Goal: Task Accomplishment & Management: Use online tool/utility

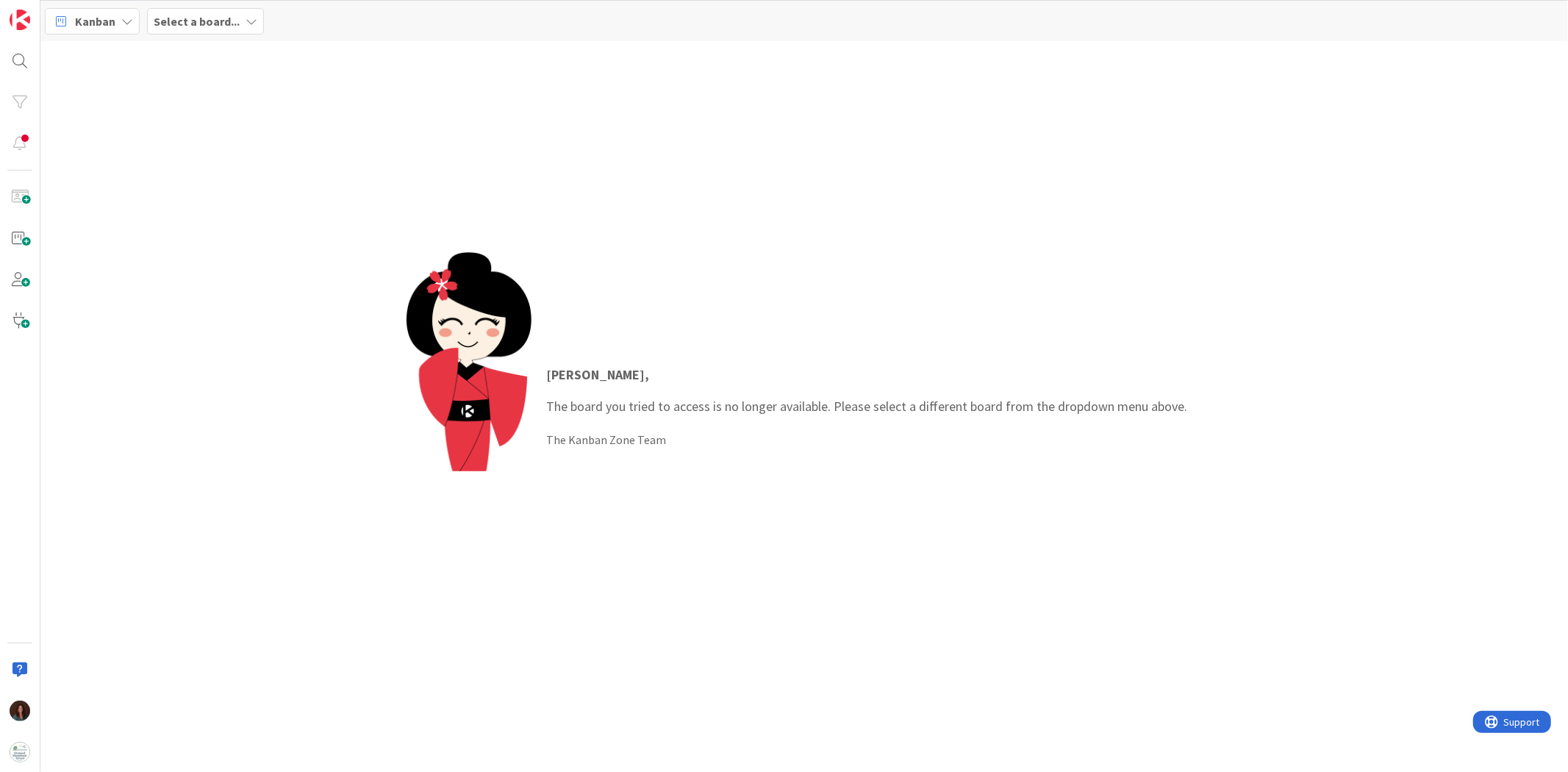
click at [206, 18] on b "Select a board..." at bounding box center [197, 20] width 86 height 14
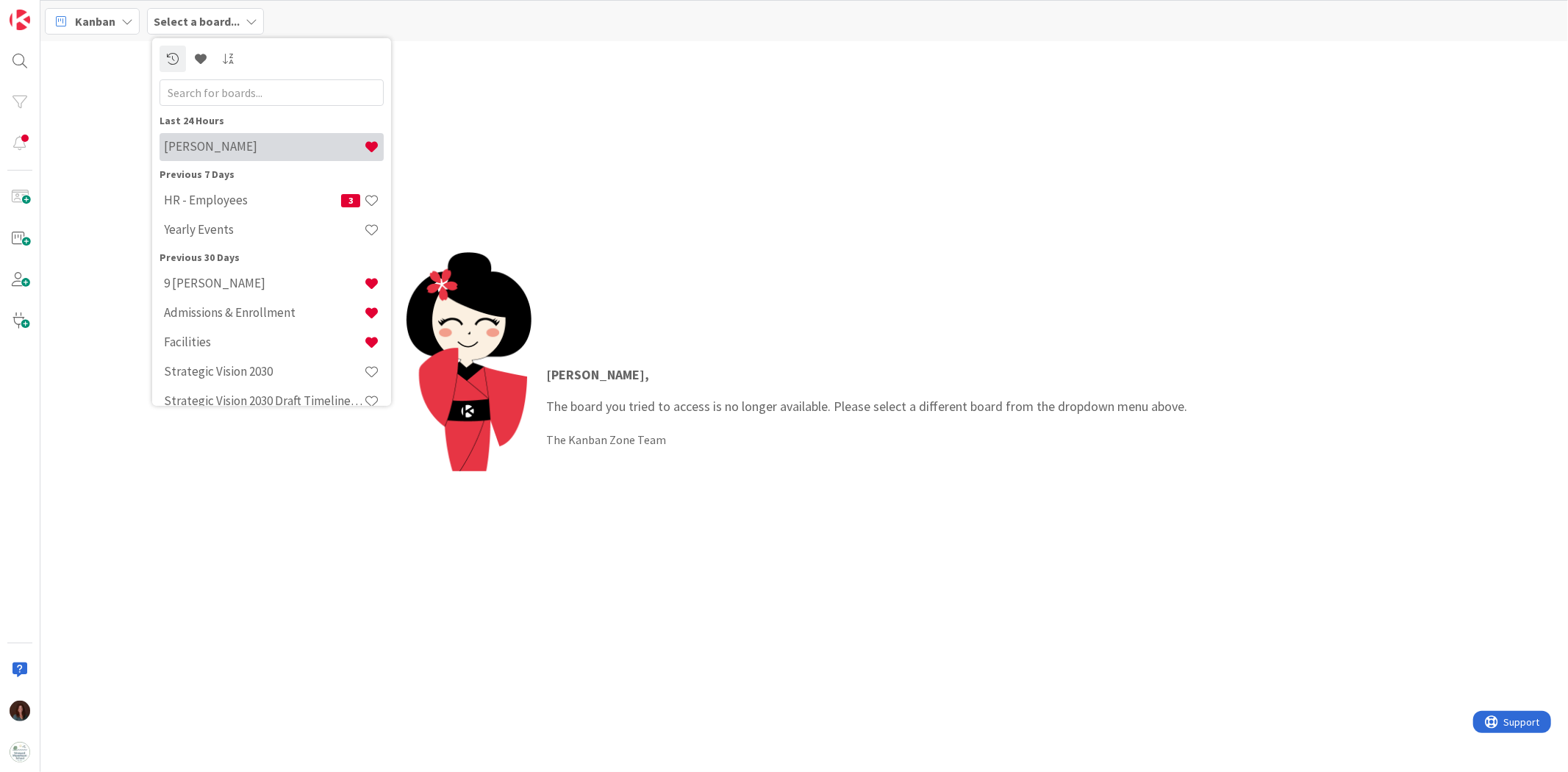
click at [243, 139] on h4 "[PERSON_NAME]" at bounding box center [264, 146] width 200 height 14
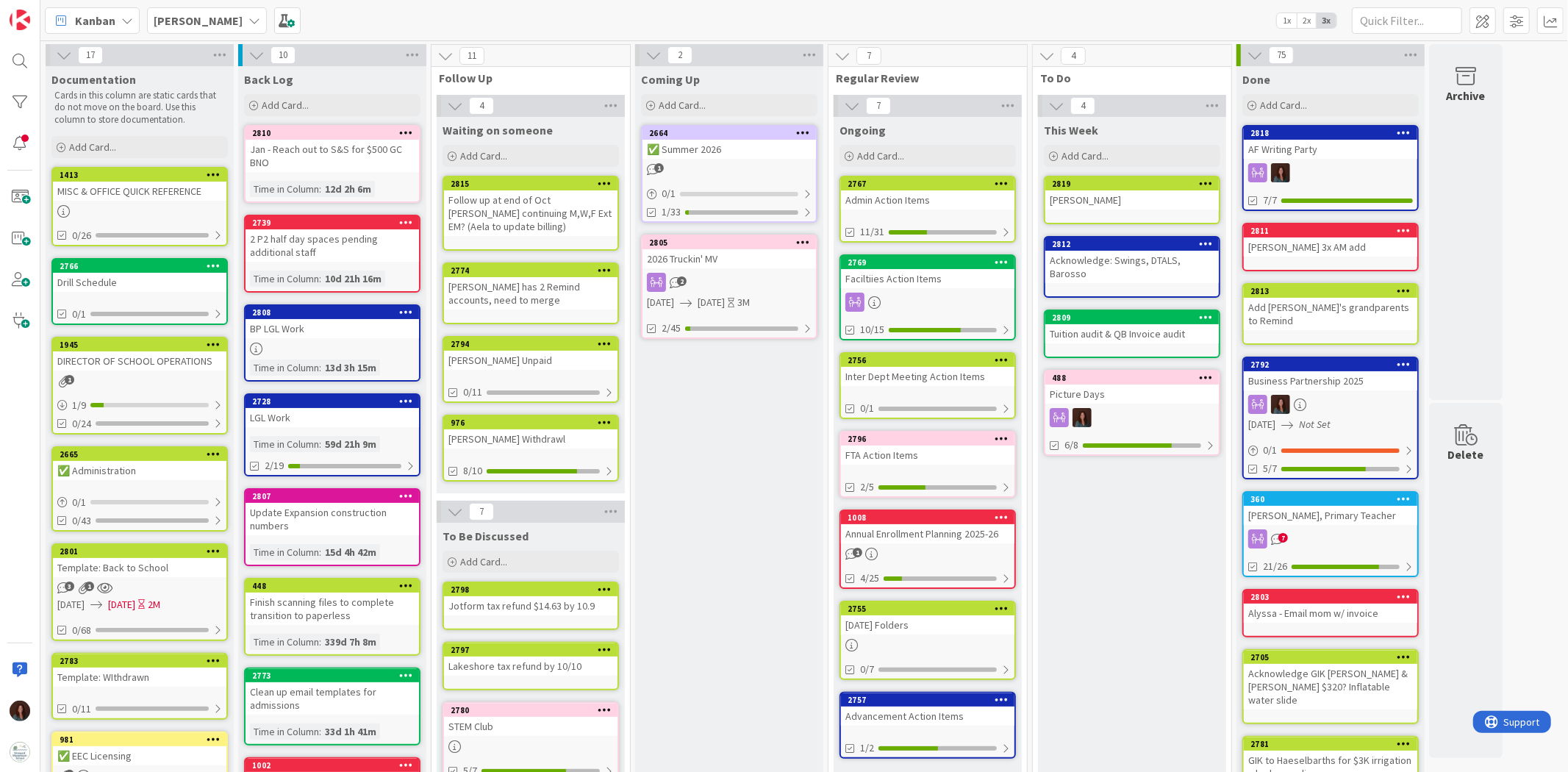
click at [942, 195] on div "Admin Action Items" at bounding box center [927, 200] width 173 height 19
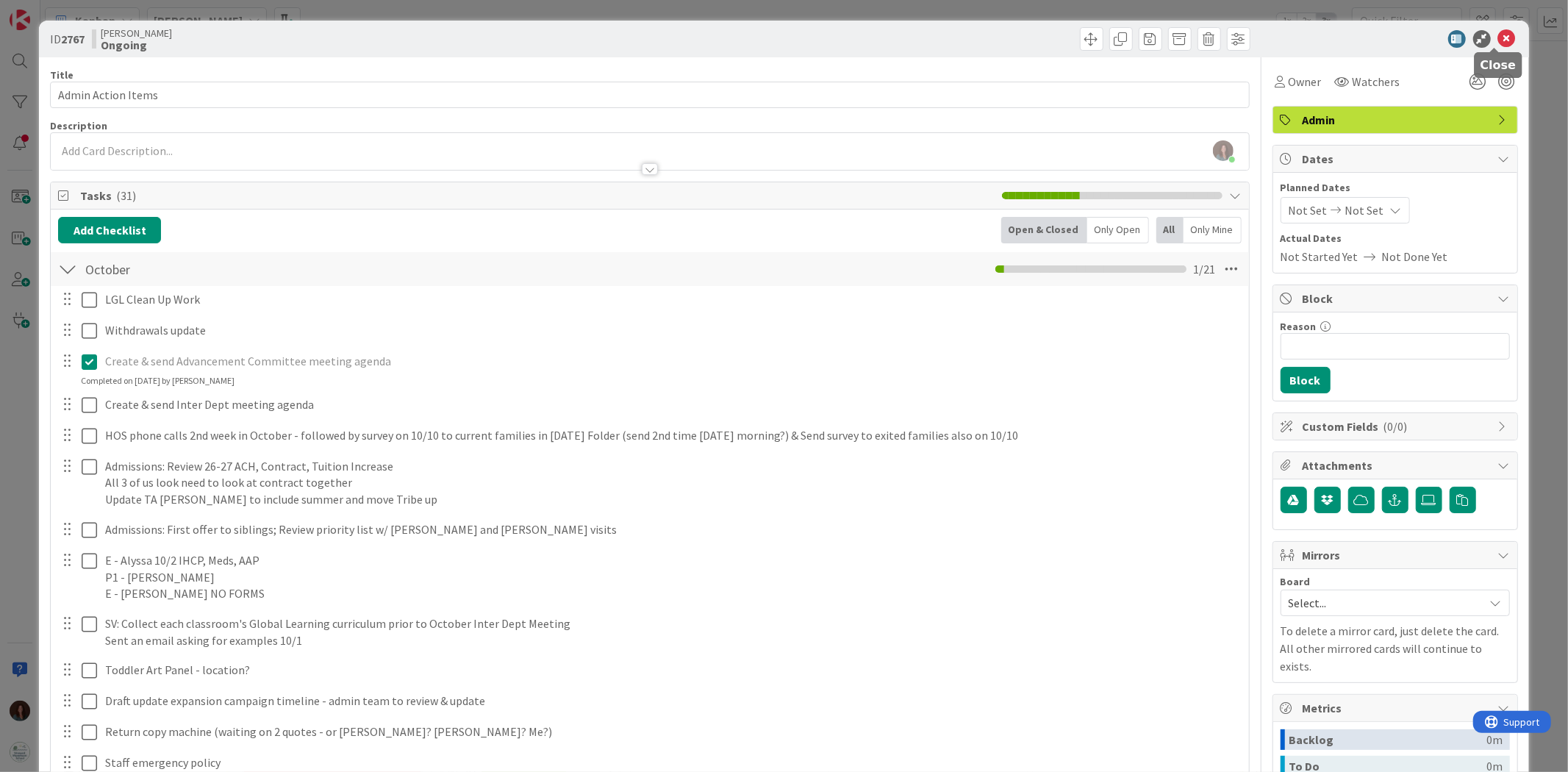
click at [1498, 33] on icon at bounding box center [1506, 39] width 17 height 17
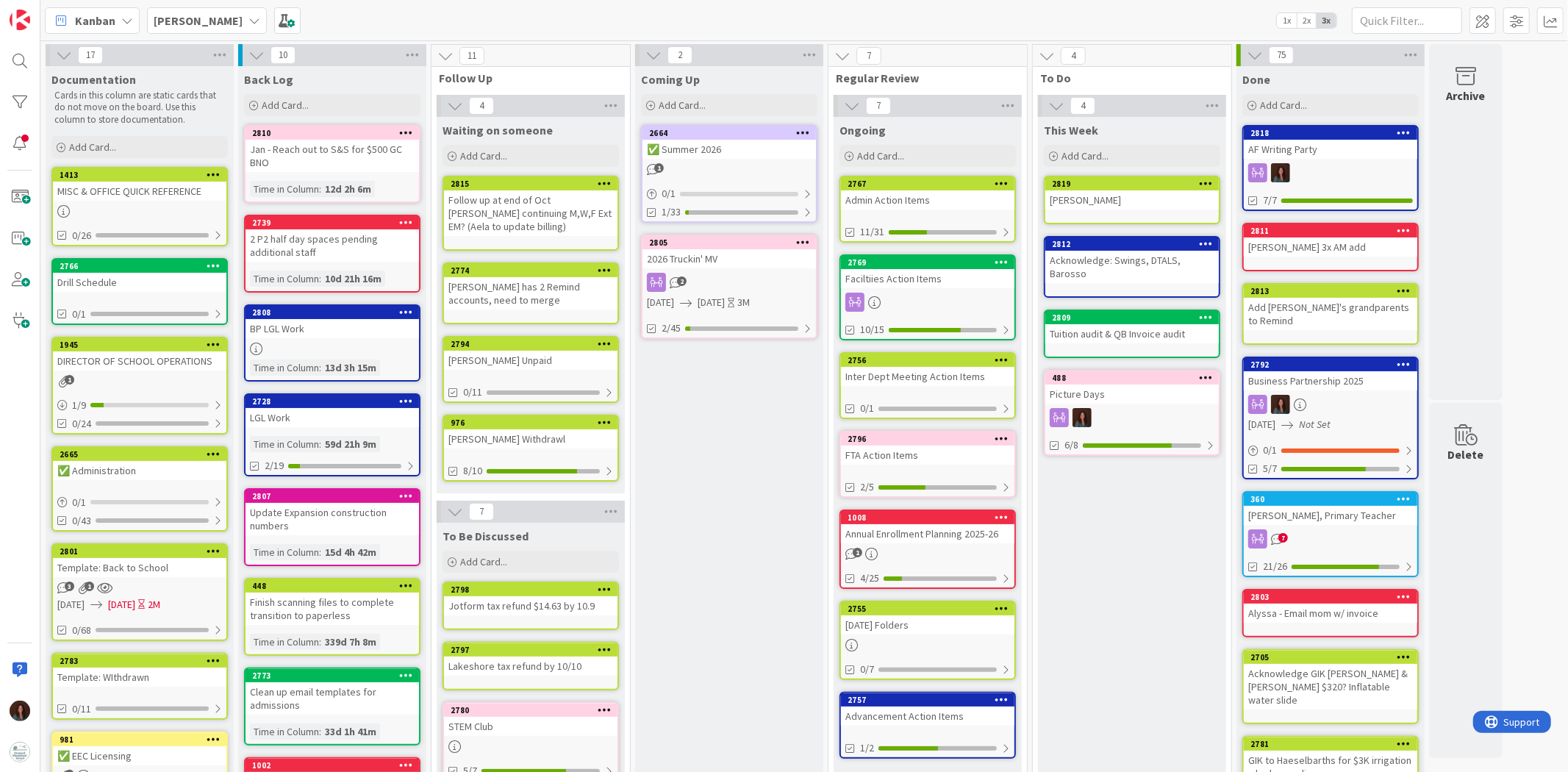
click at [197, 17] on b "[PERSON_NAME]" at bounding box center [198, 20] width 89 height 14
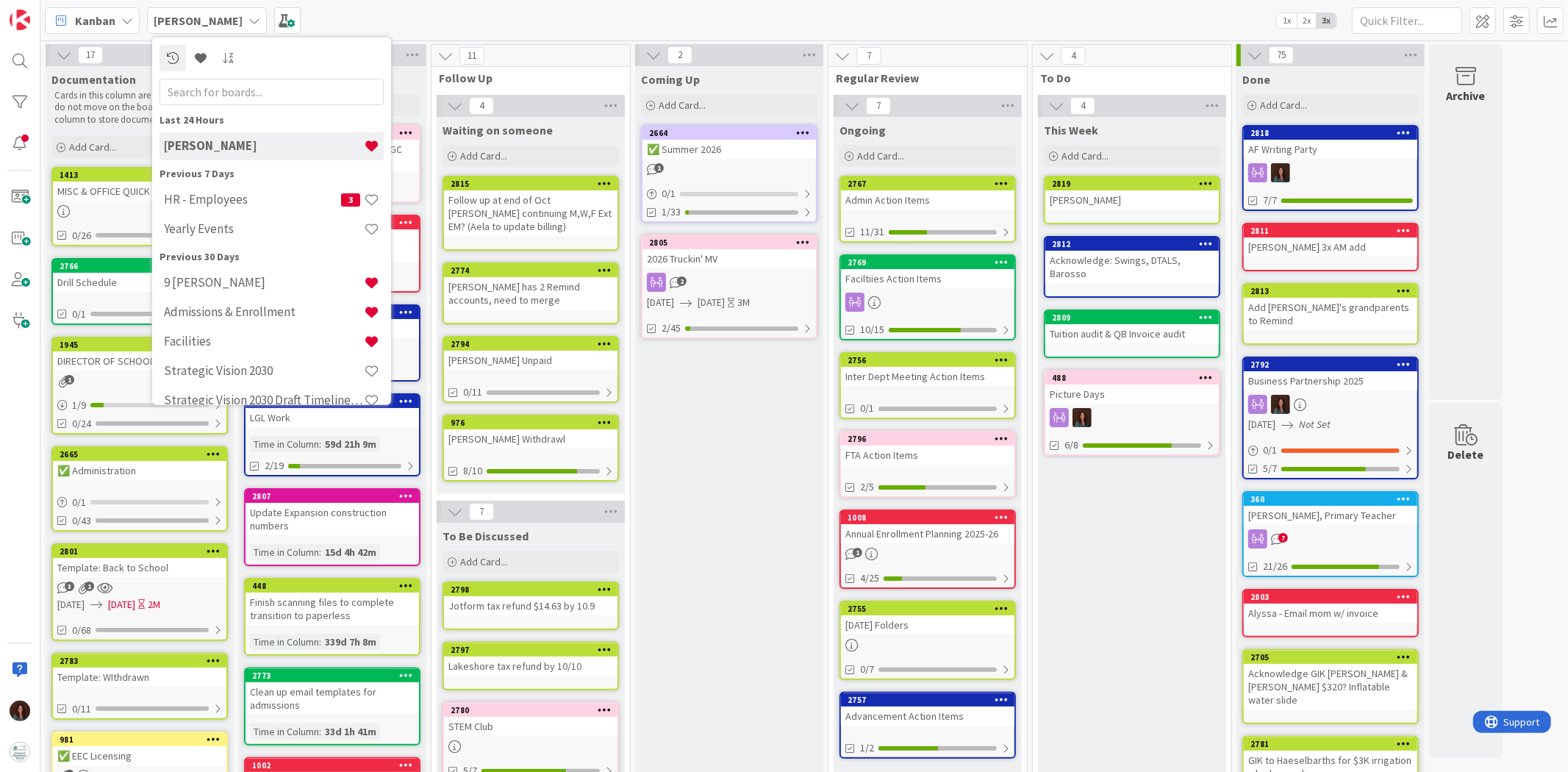
click at [197, 17] on b "[PERSON_NAME]" at bounding box center [198, 20] width 89 height 14
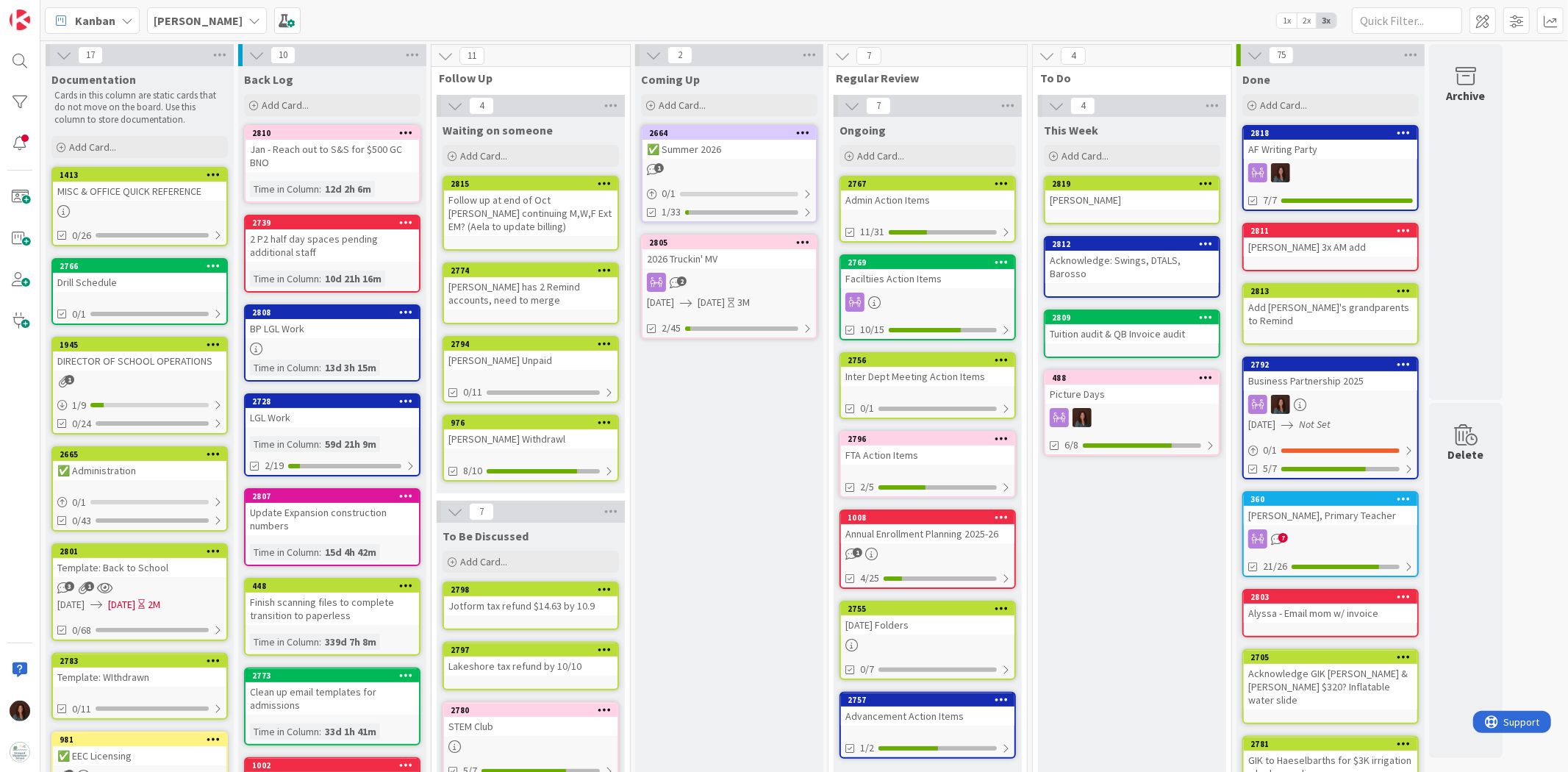
click at [711, 255] on div "2026 Truckin' MV" at bounding box center [729, 259] width 173 height 19
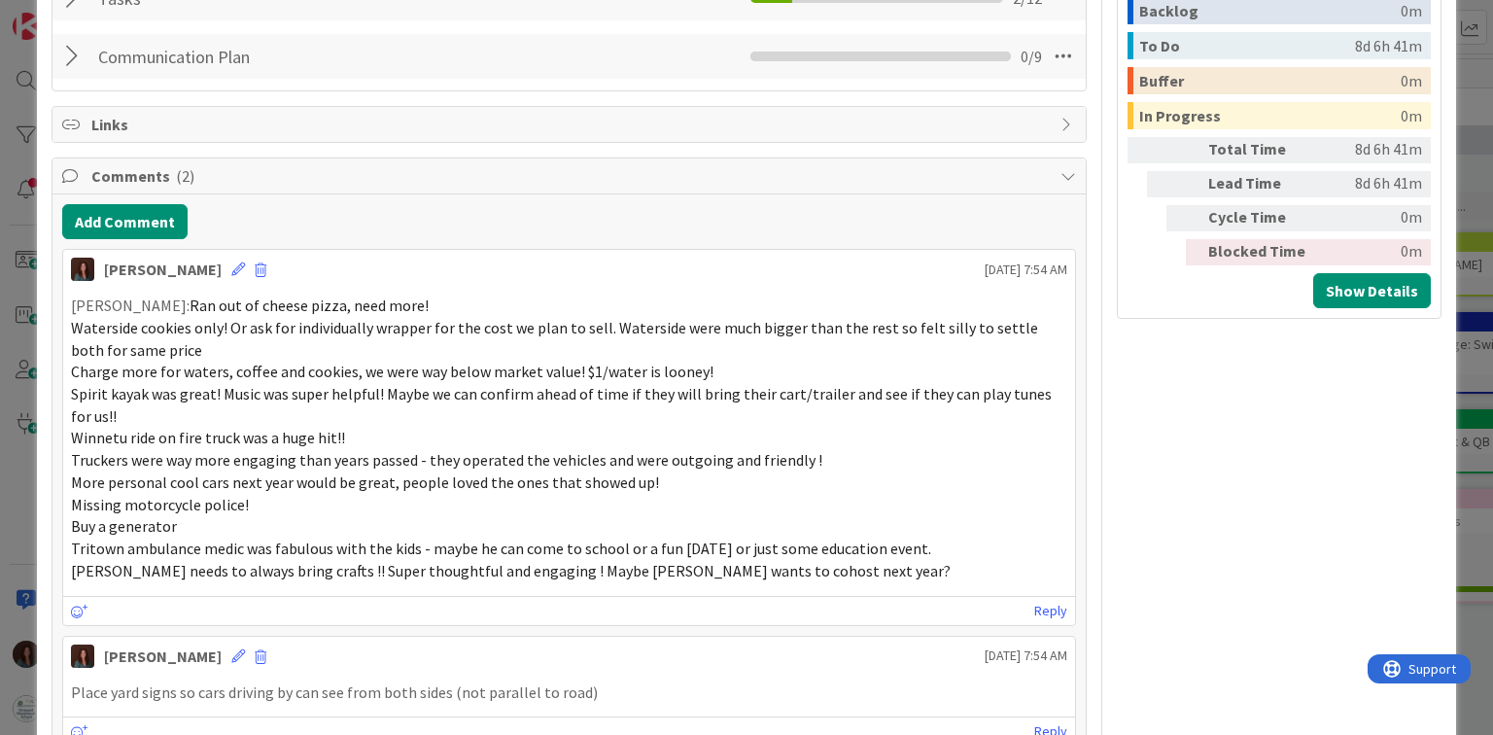
scroll to position [1128, 0]
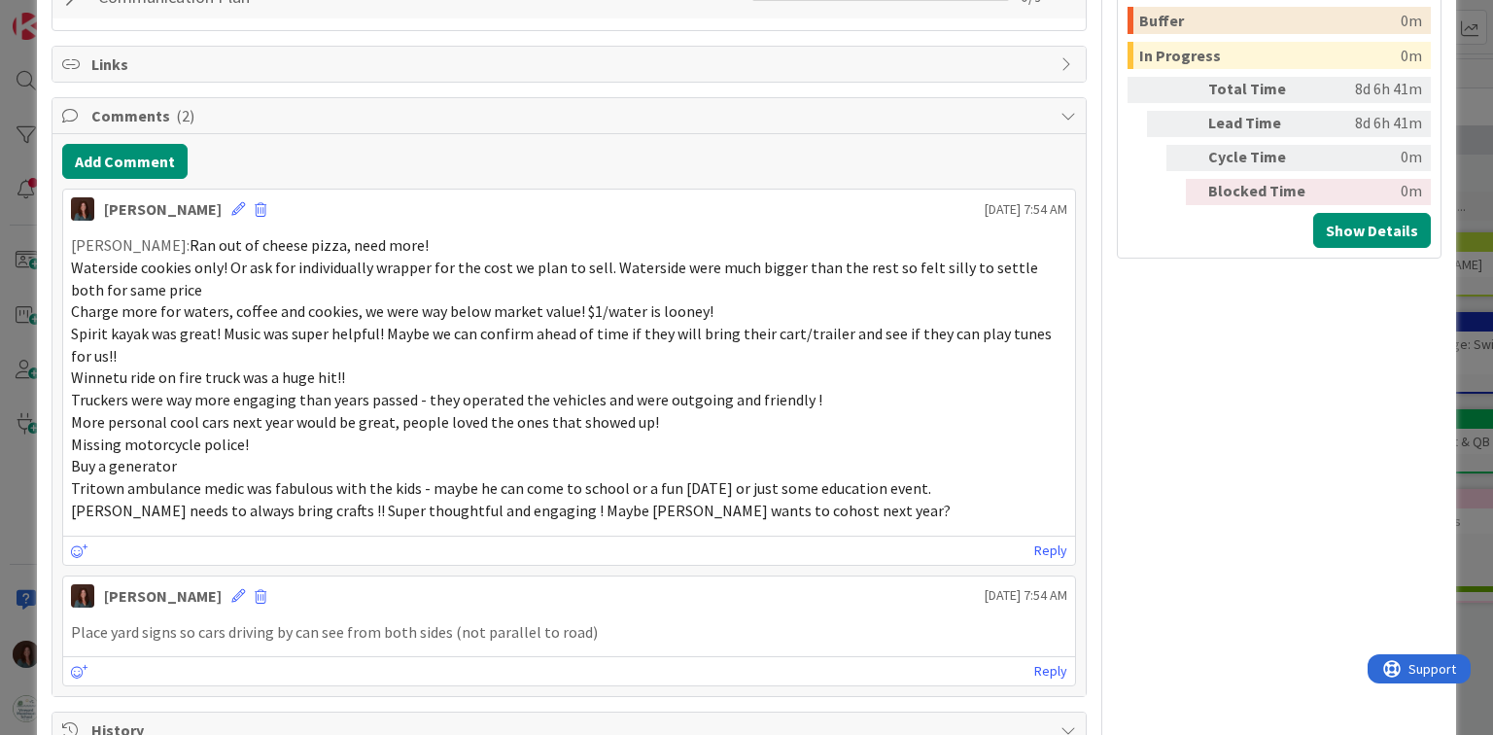
click at [424, 266] on span "Waterside cookies only! Or ask for individually wrapper for the cost we plan to…" at bounding box center [556, 279] width 970 height 42
click at [412, 268] on span "Waterside cookies only! Or ask for individually wrapper for the cost we plan to…" at bounding box center [556, 279] width 970 height 42
click at [245, 204] on icon at bounding box center [238, 209] width 14 height 14
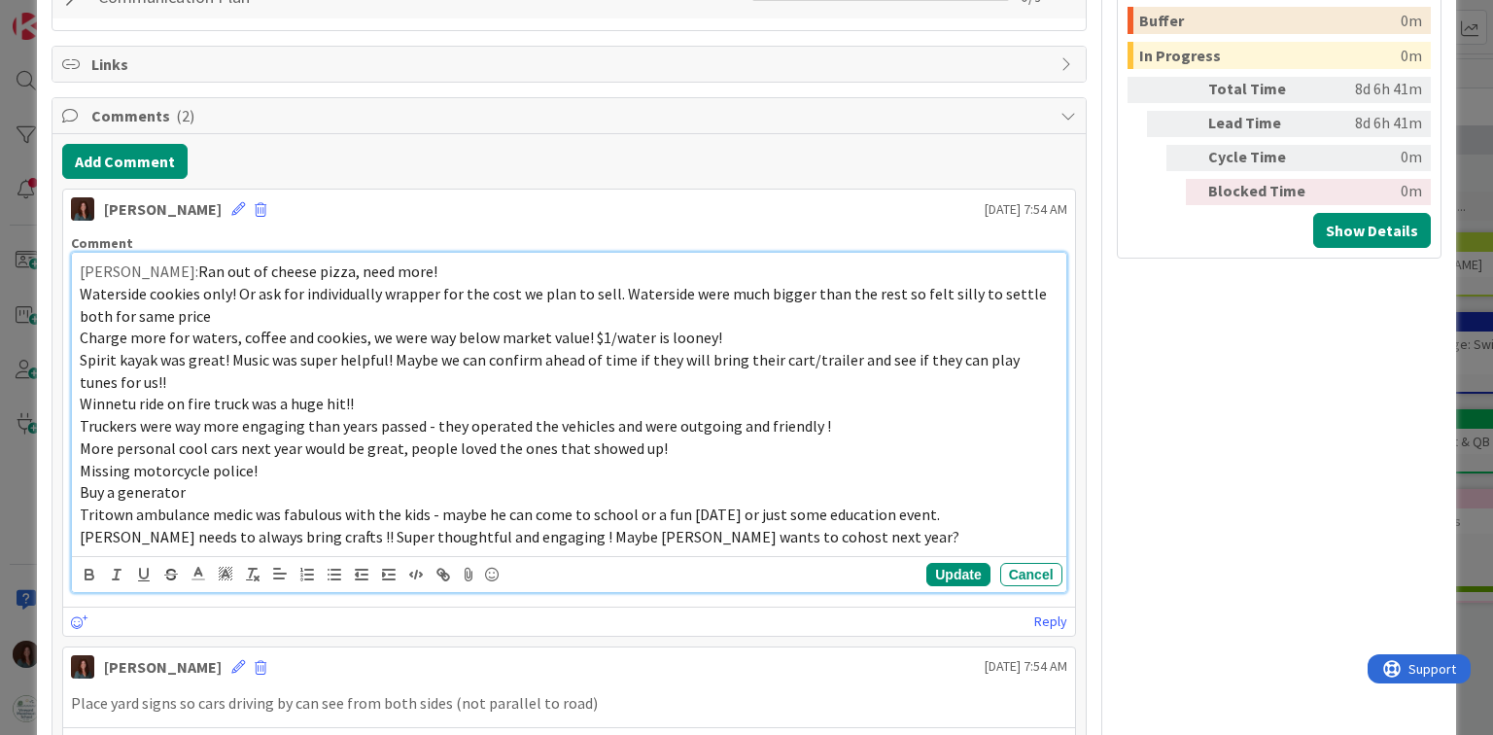
click at [434, 288] on span "Waterside cookies only! Or ask for individually wrapper for the cost we plan to…" at bounding box center [565, 305] width 970 height 42
click at [946, 569] on button "Update" at bounding box center [957, 574] width 63 height 23
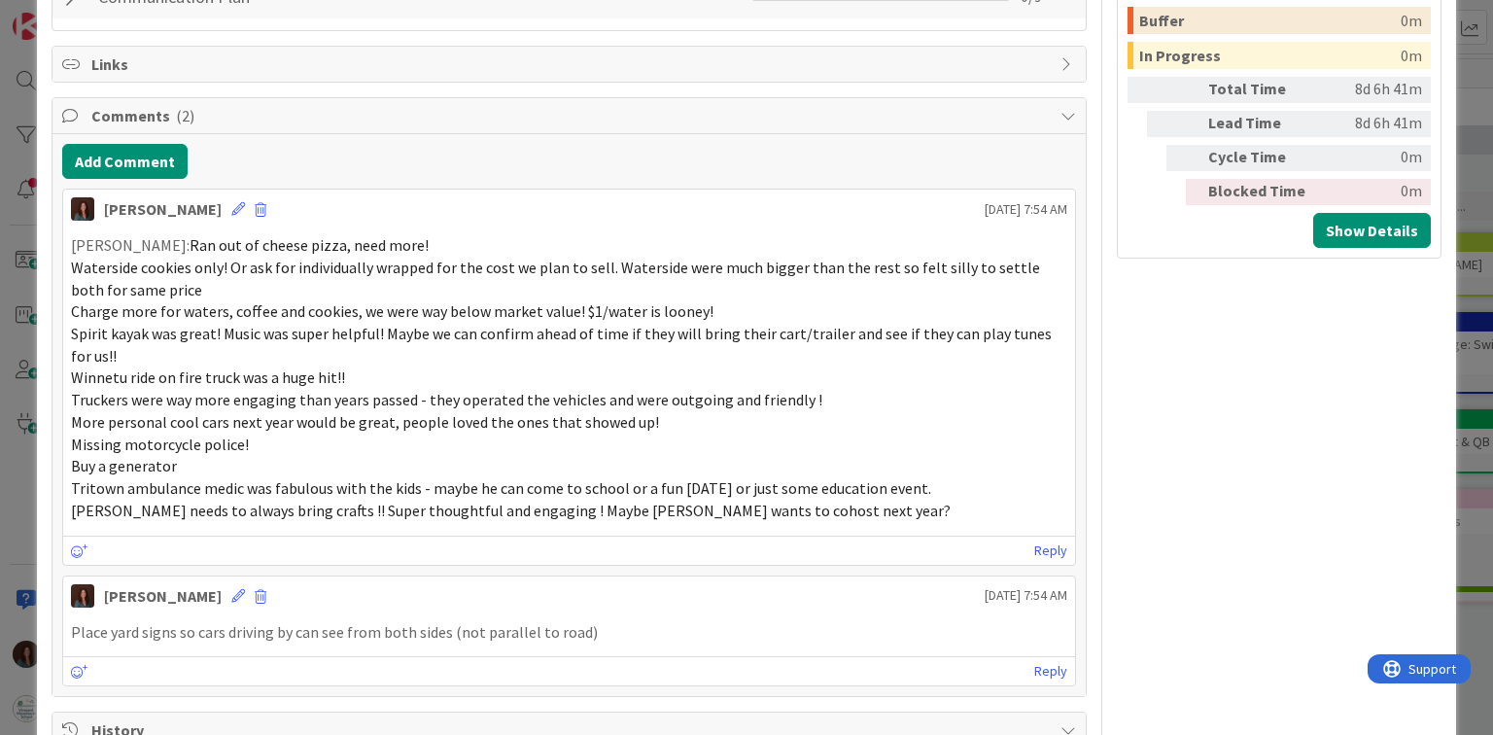
scroll to position [1109, 0]
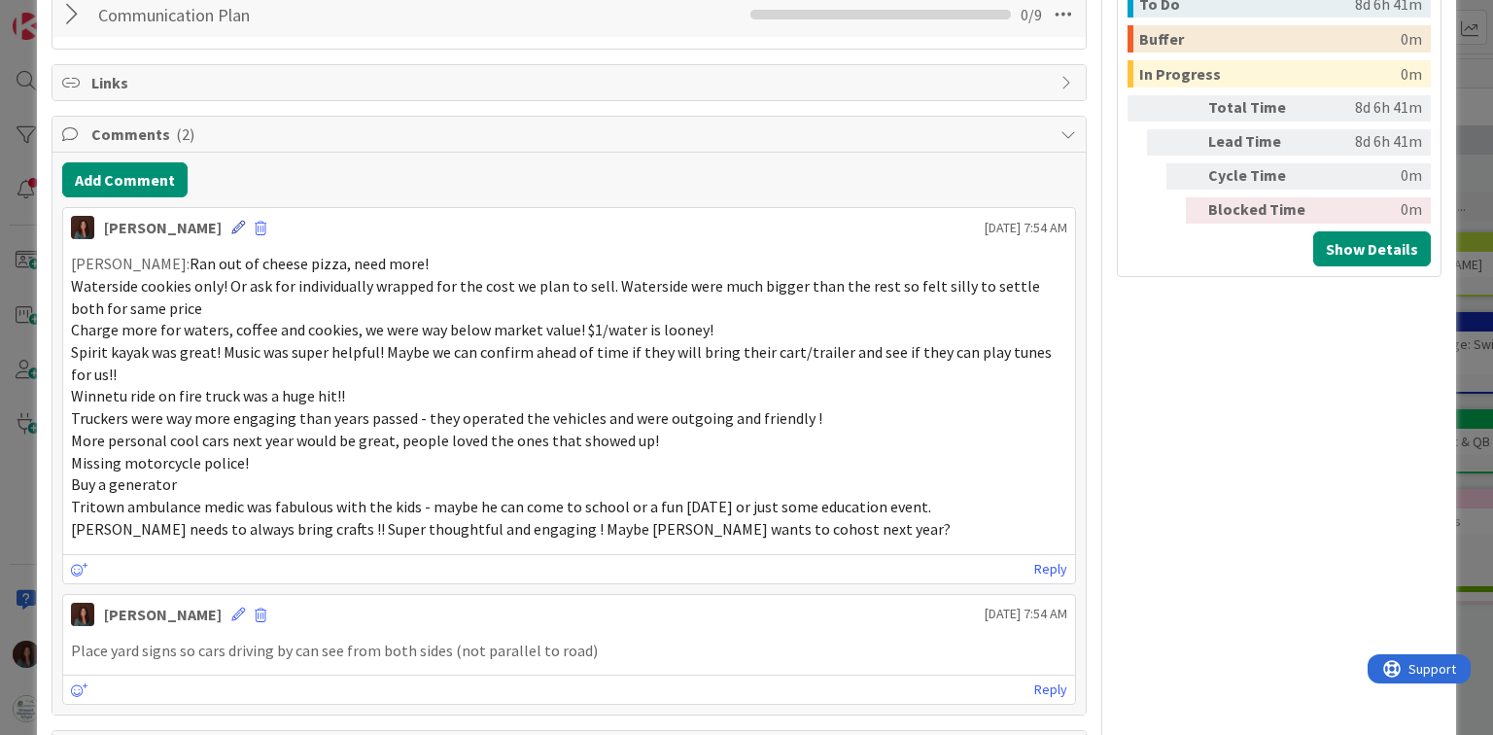
click at [245, 221] on icon at bounding box center [238, 228] width 14 height 14
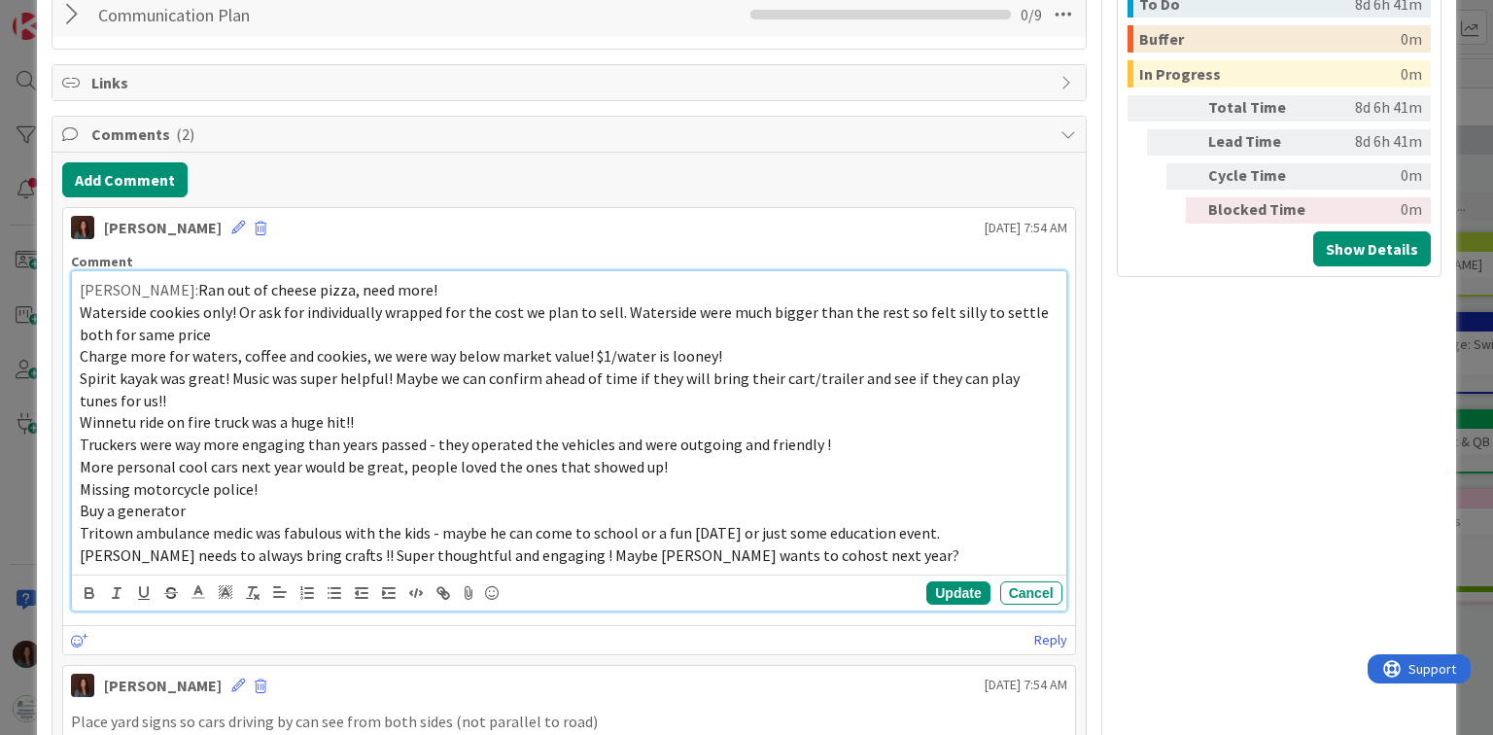
click at [1008, 310] on span "Waterside cookies only! Or ask for individually wrapped for the cost we plan to…" at bounding box center [566, 323] width 972 height 42
click at [949, 590] on button "Update" at bounding box center [957, 592] width 63 height 23
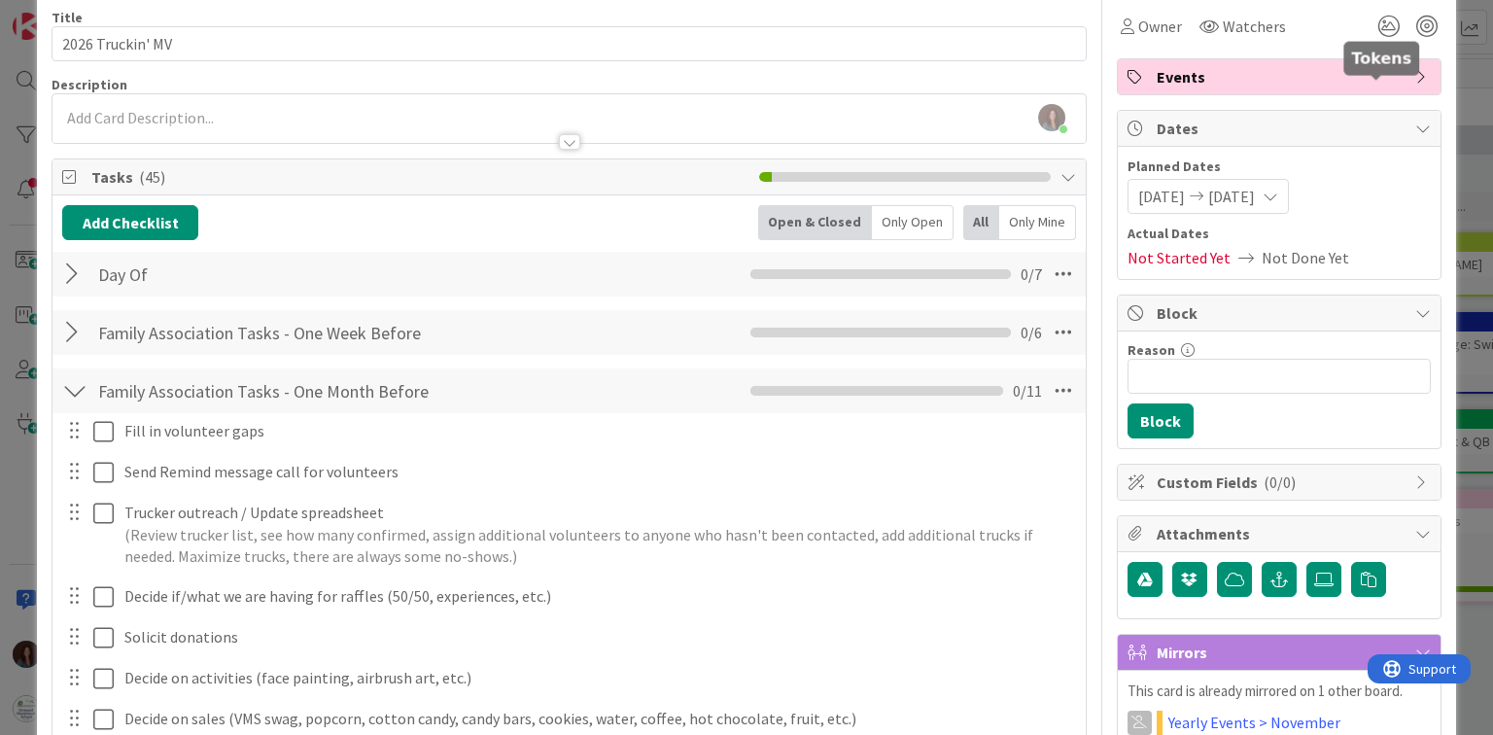
scroll to position [0, 0]
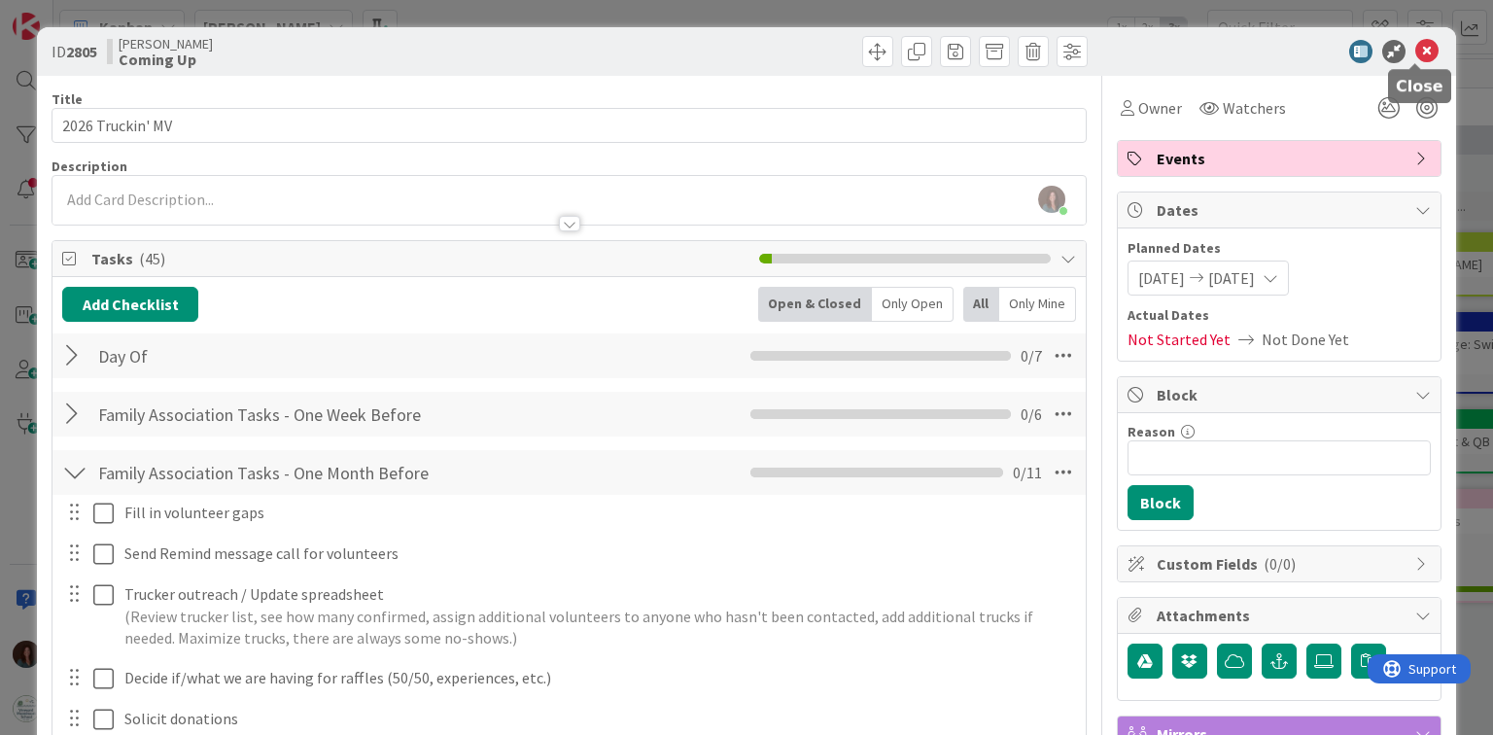
click at [1415, 53] on icon at bounding box center [1426, 51] width 23 height 23
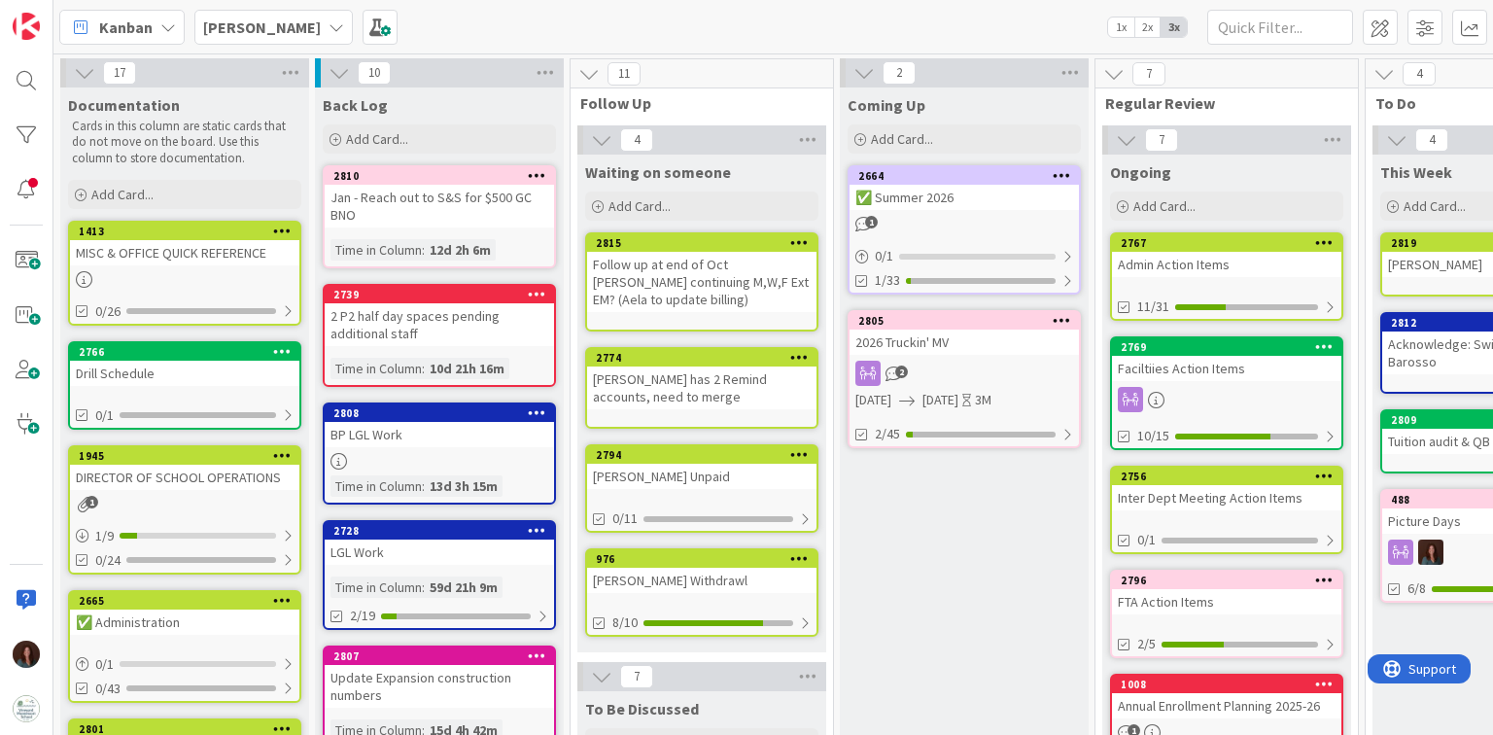
click at [1276, 261] on div "Admin Action Items" at bounding box center [1226, 264] width 229 height 25
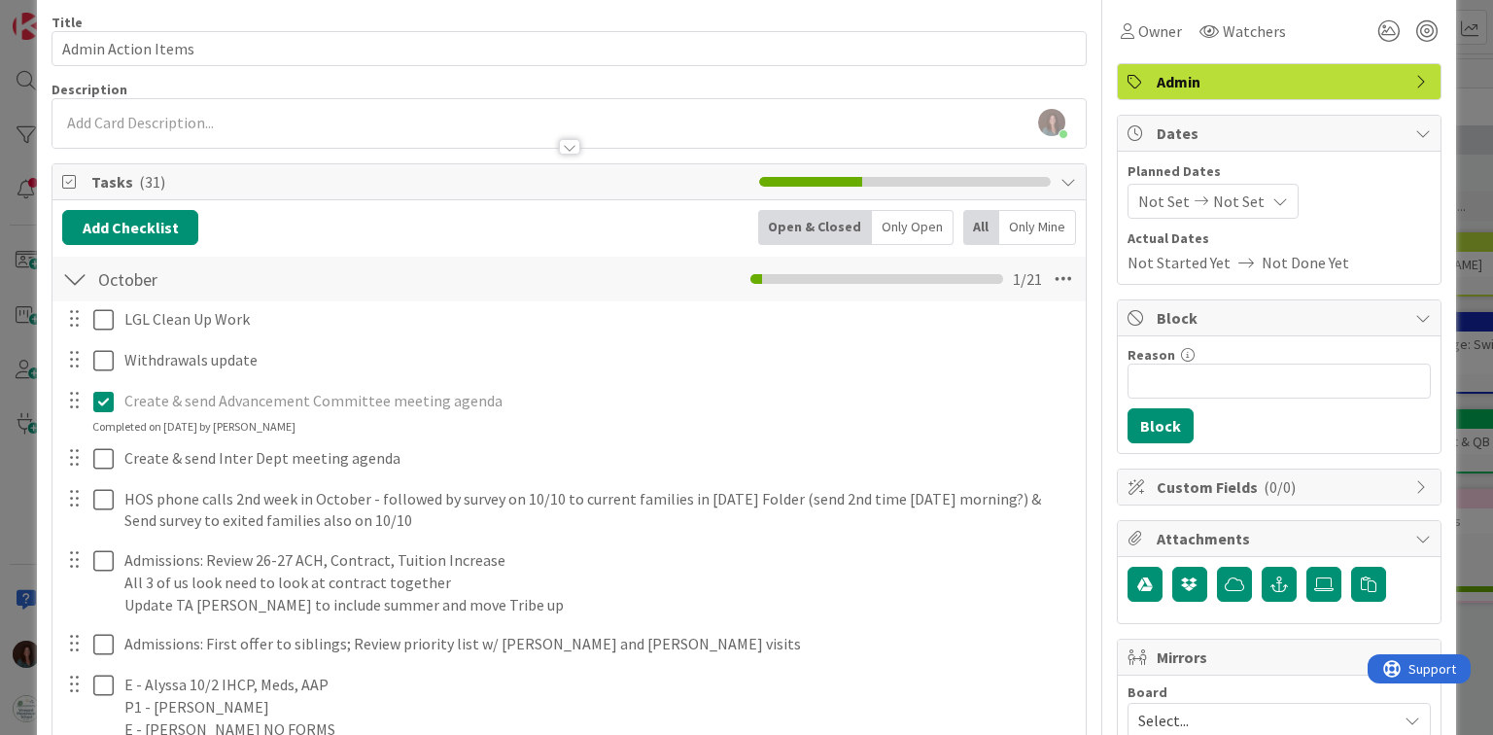
scroll to position [78, 0]
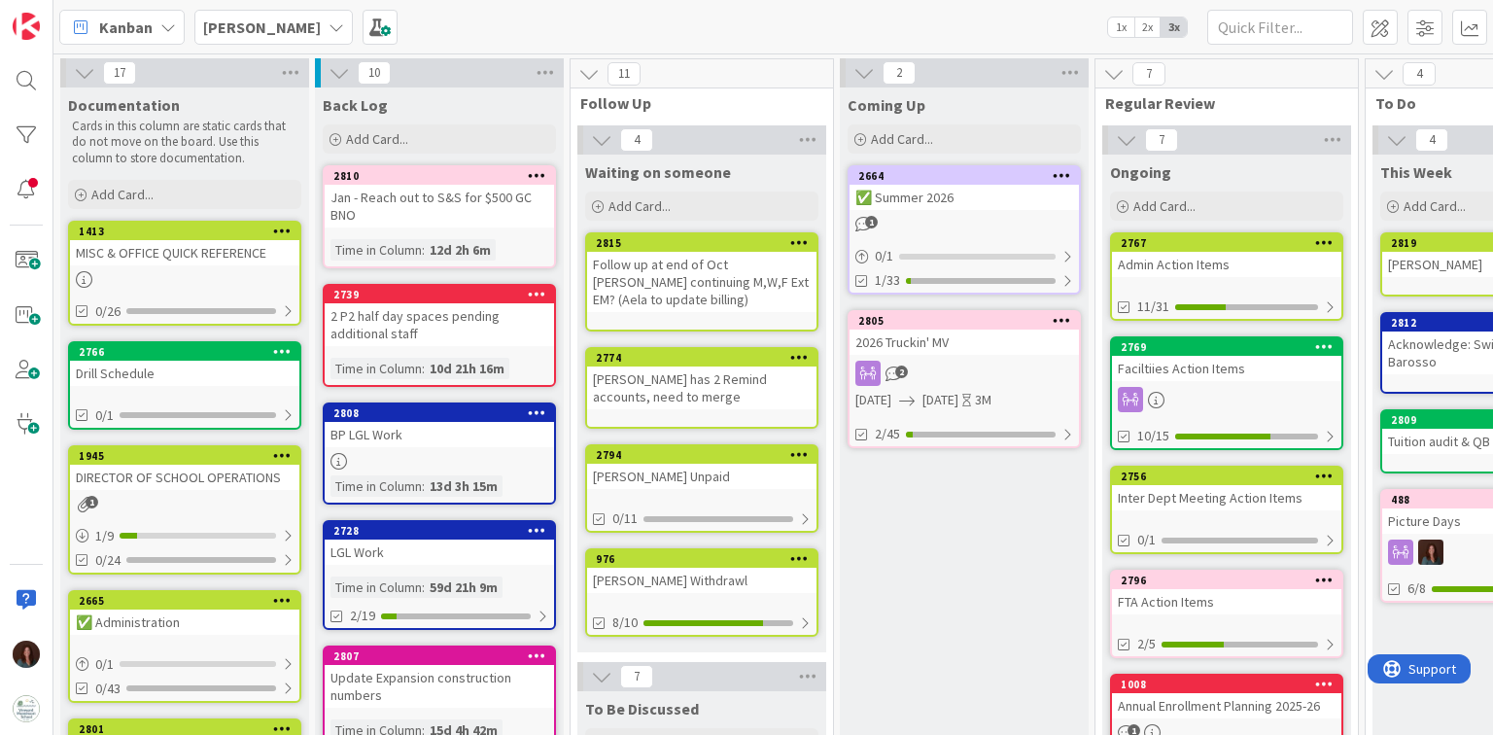
click at [646, 464] on div "[PERSON_NAME] Unpaid" at bounding box center [701, 476] width 229 height 25
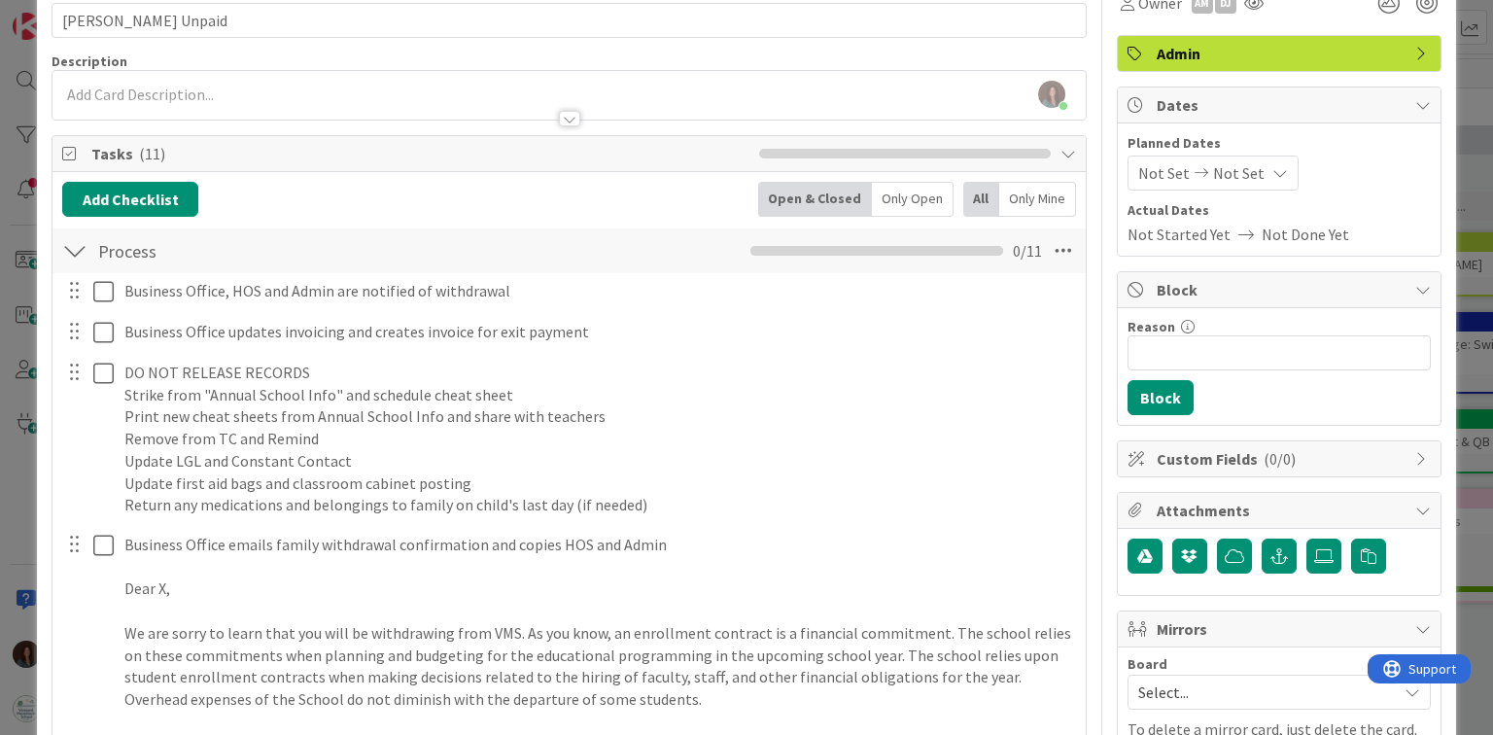
scroll to position [156, 0]
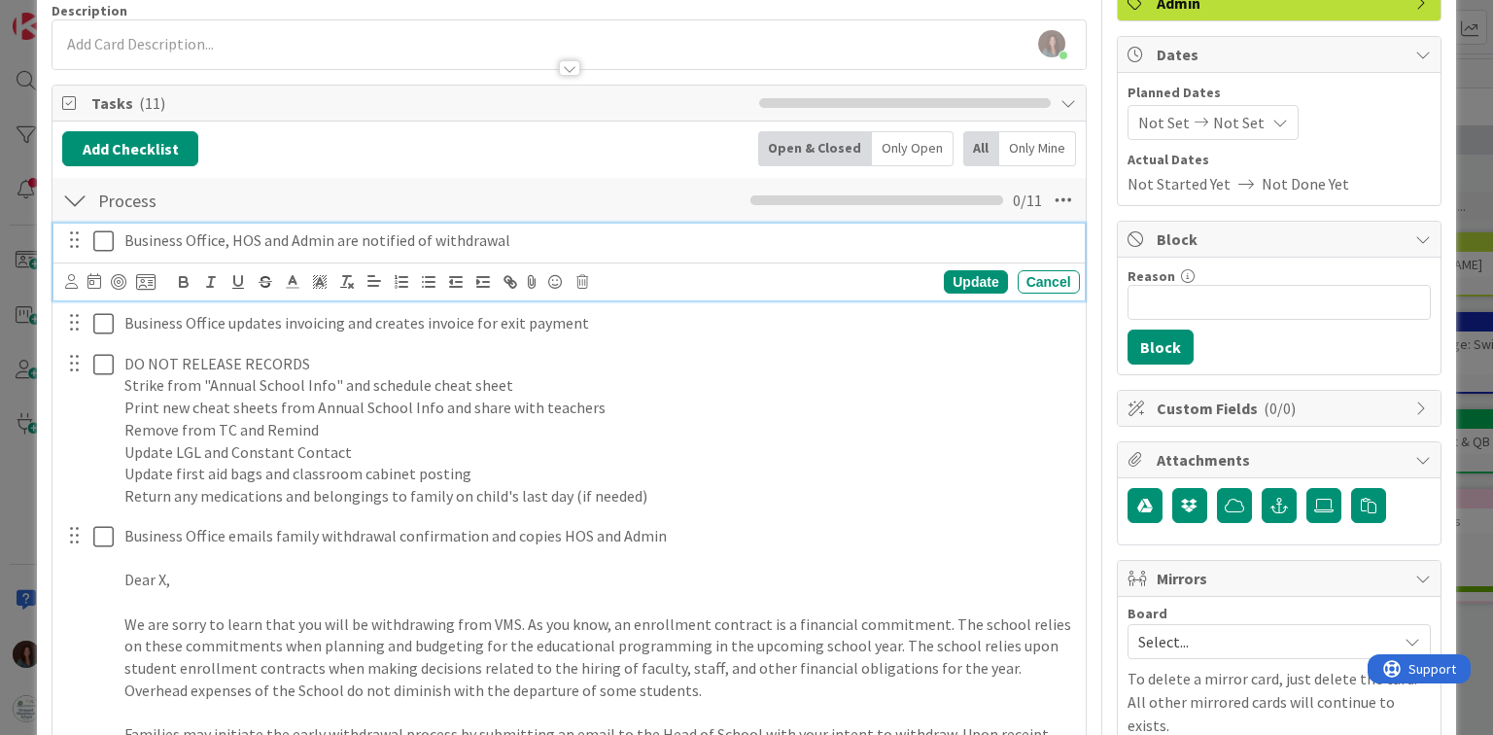
click at [112, 233] on icon at bounding box center [103, 240] width 20 height 23
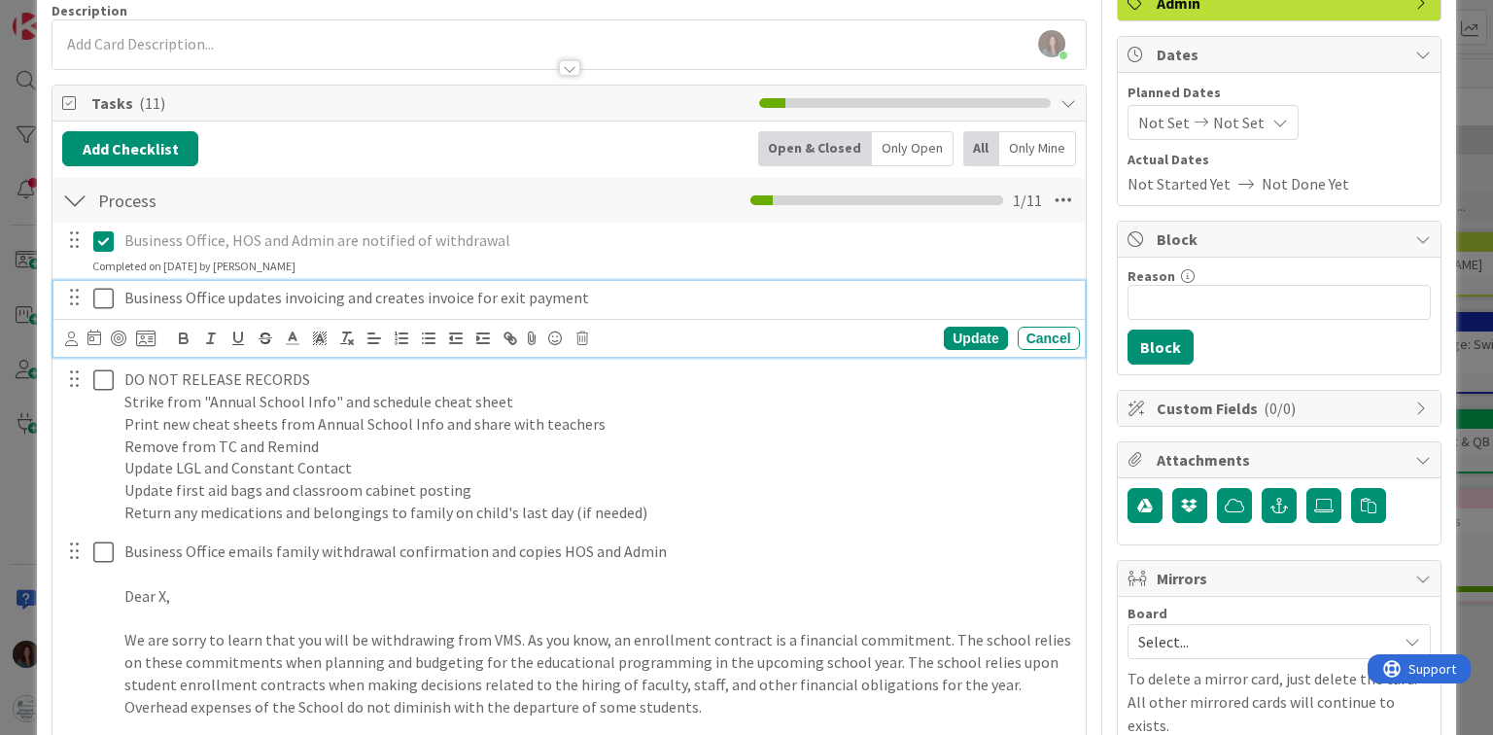
click at [99, 303] on icon at bounding box center [103, 298] width 20 height 23
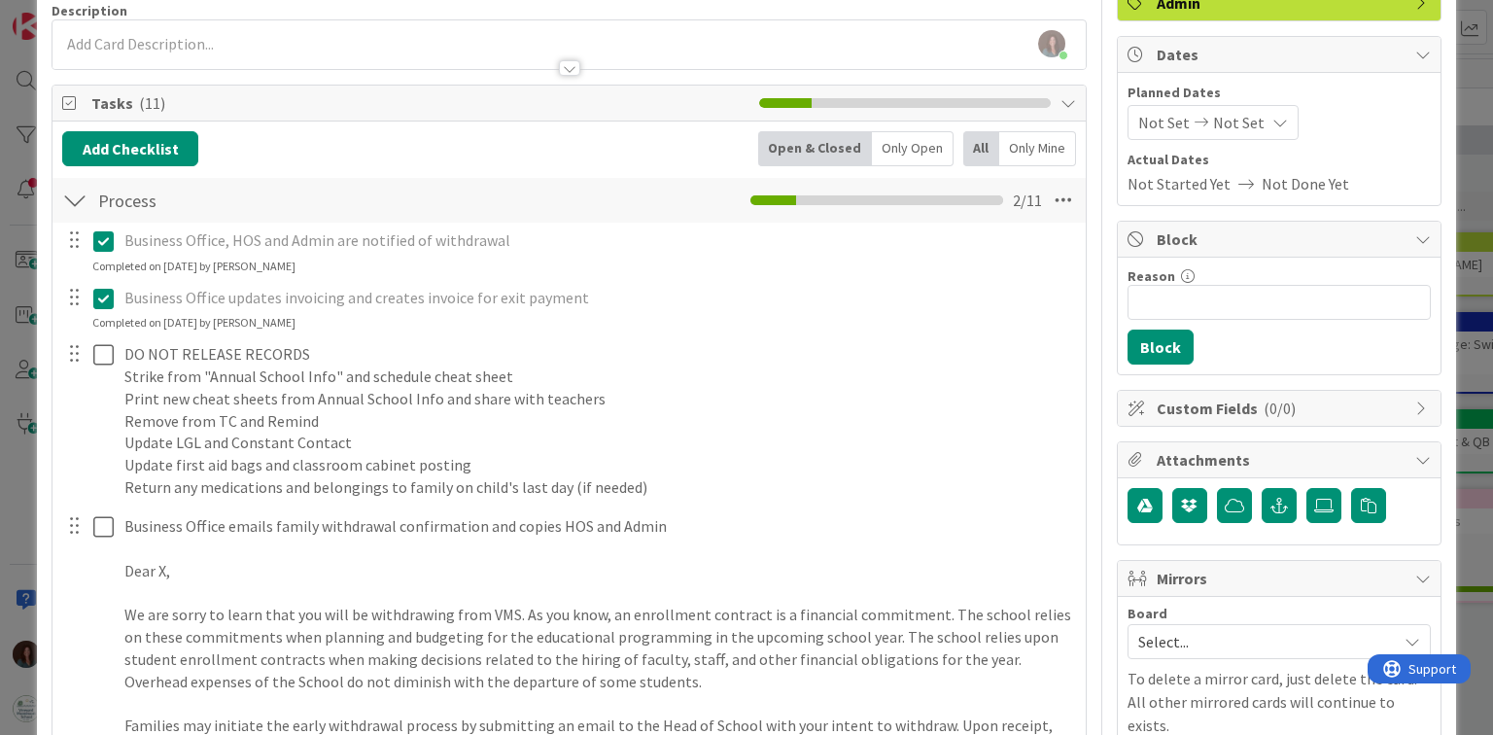
scroll to position [233, 0]
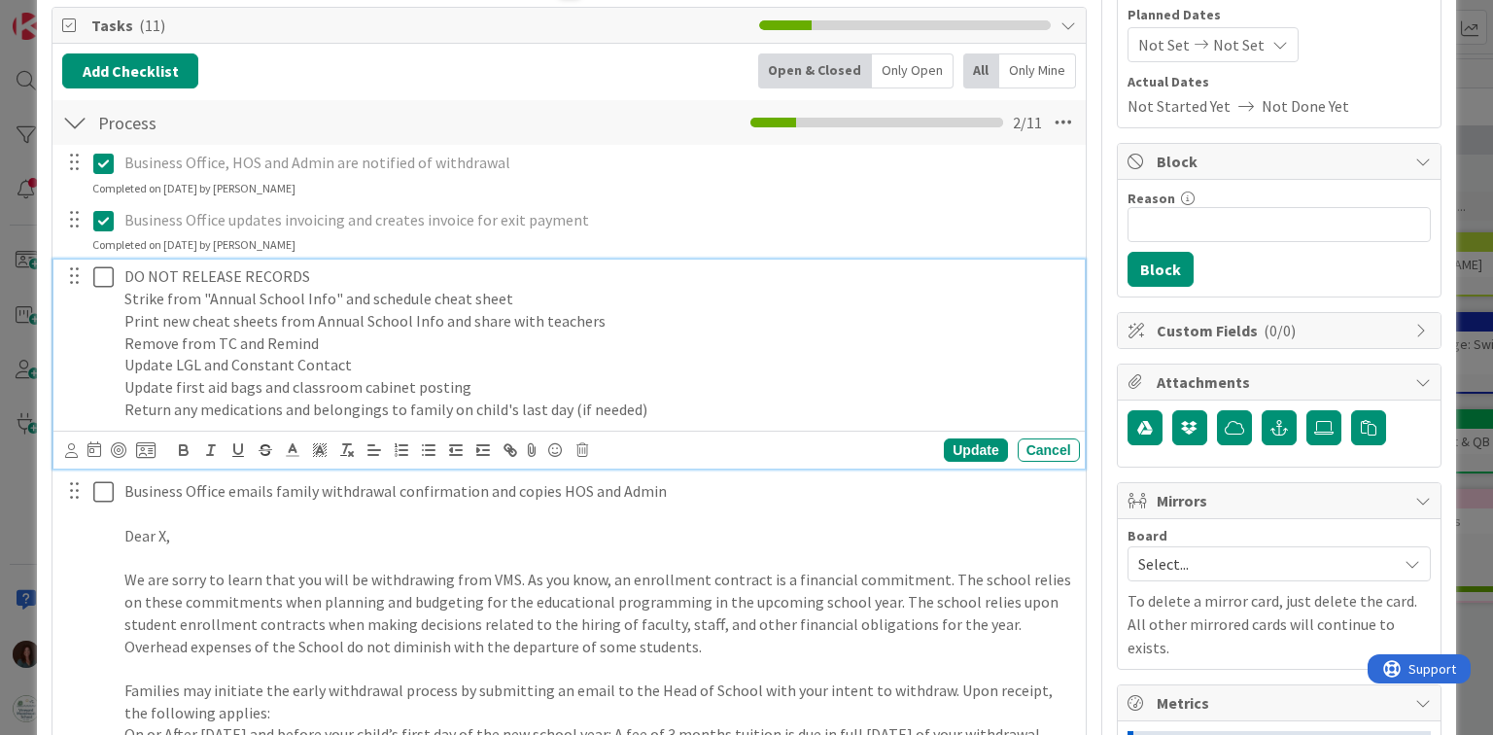
click at [100, 280] on icon at bounding box center [103, 276] width 20 height 23
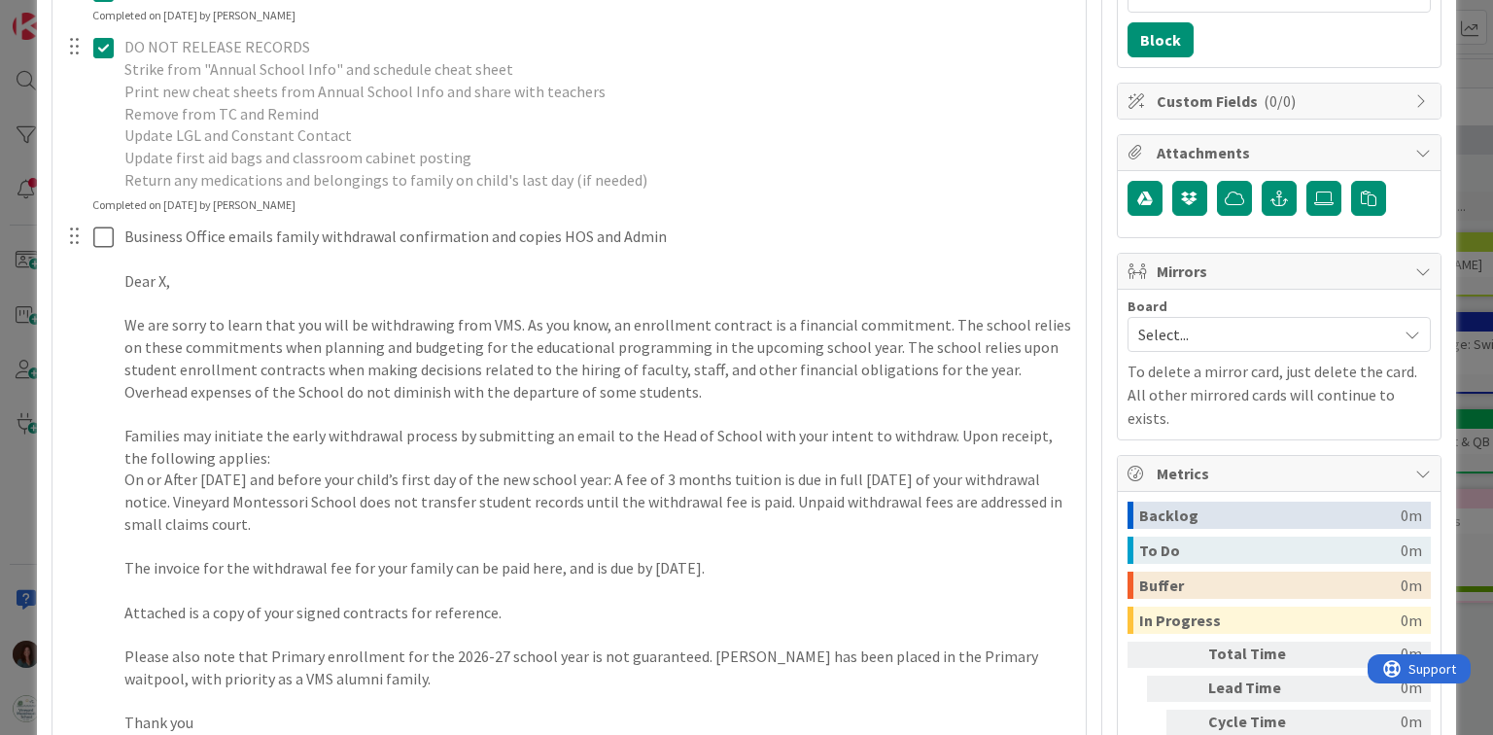
scroll to position [467, 0]
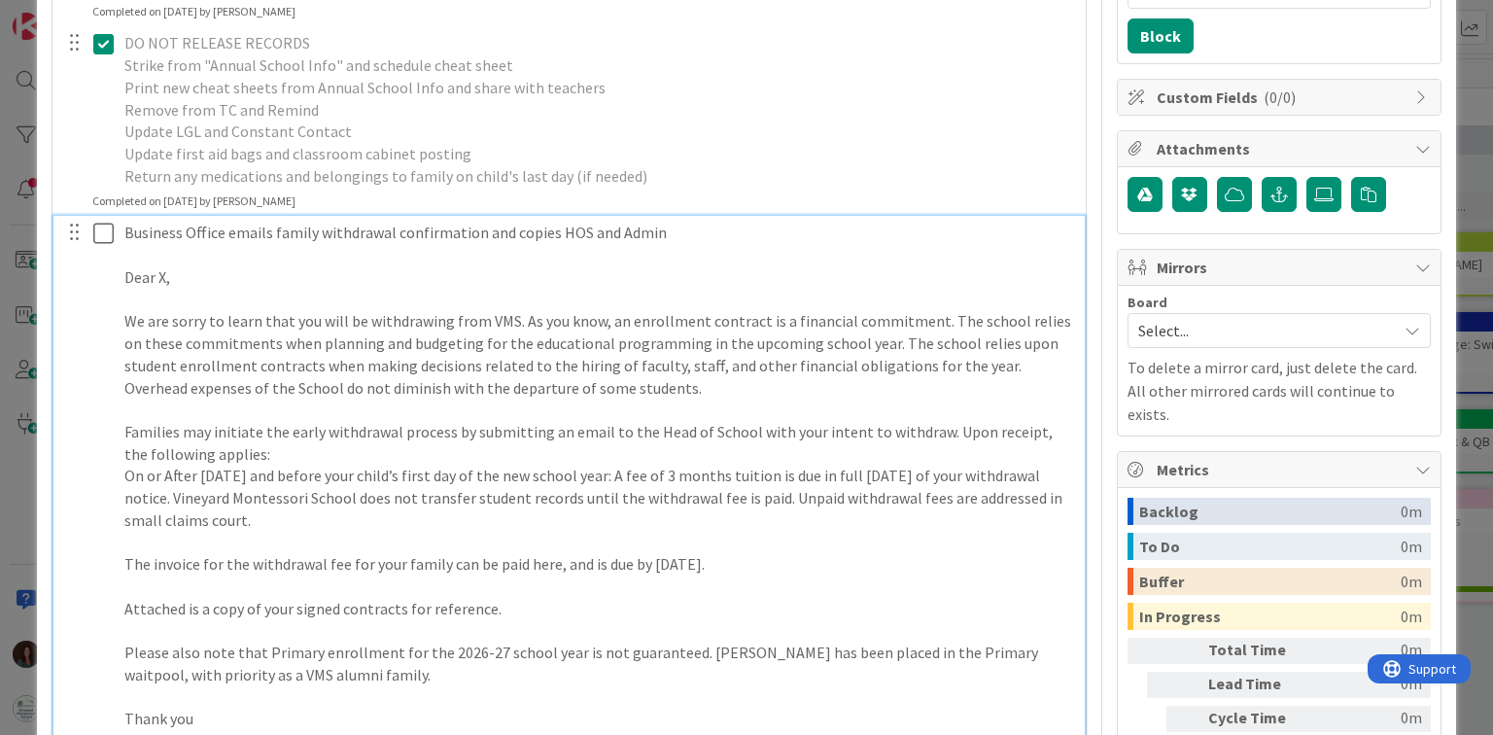
click at [102, 244] on button at bounding box center [104, 233] width 23 height 31
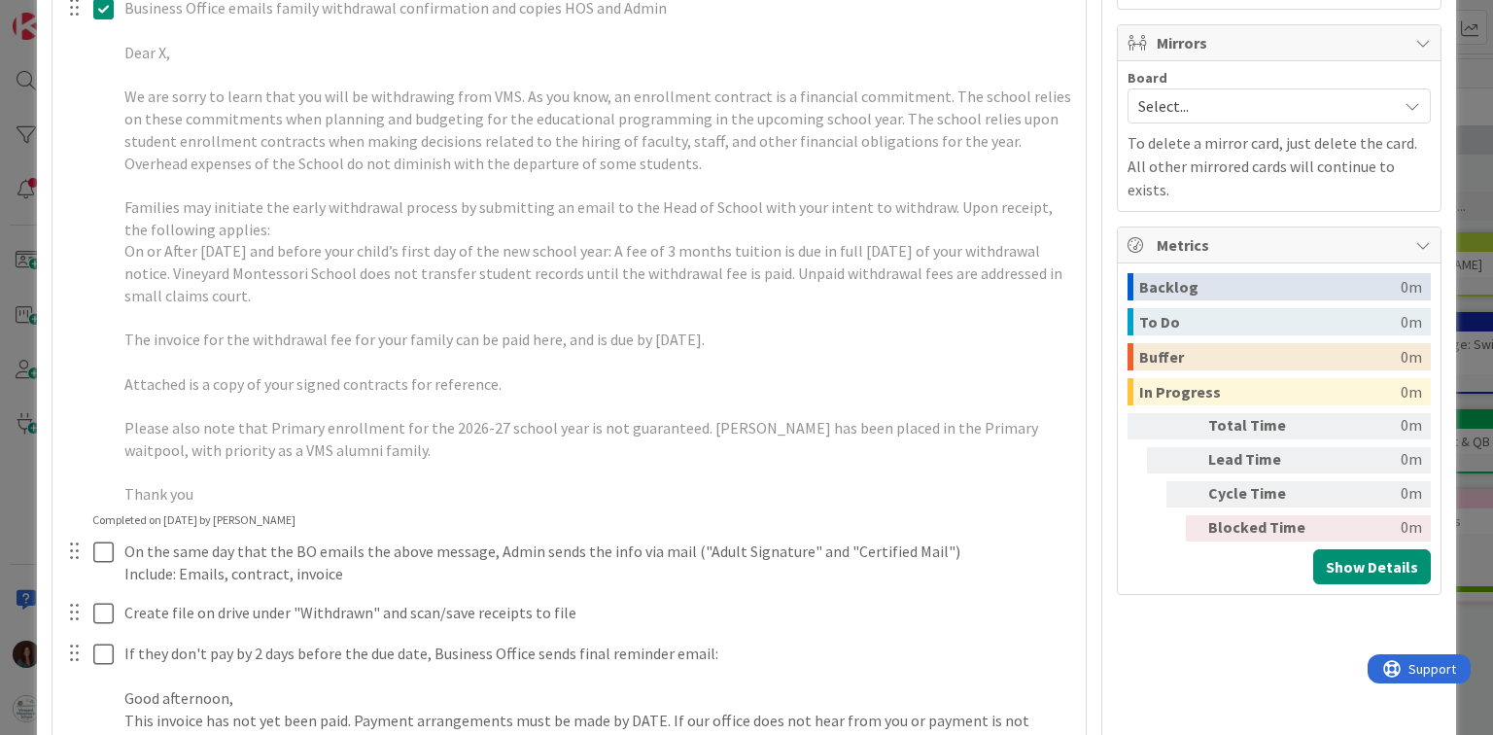
scroll to position [700, 0]
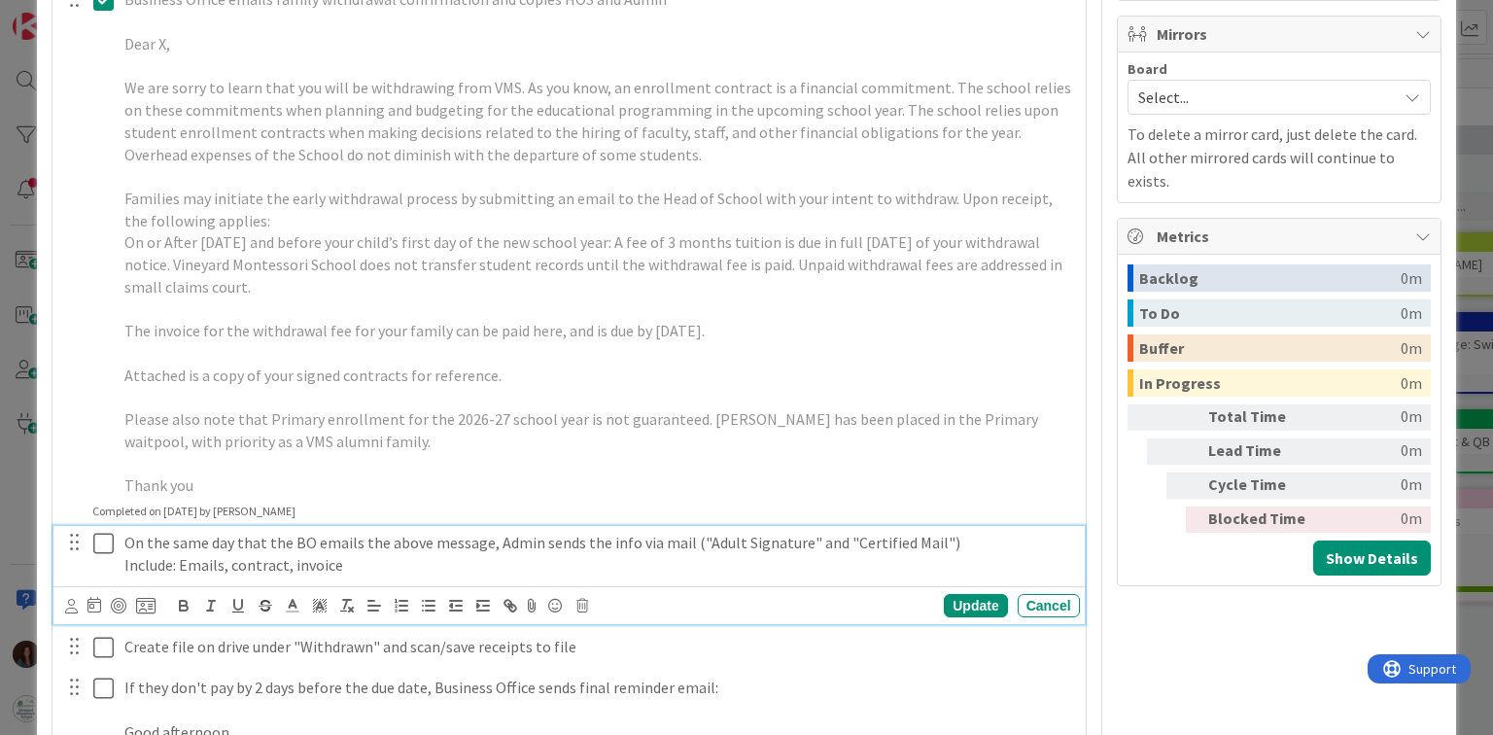
click at [125, 539] on p "On the same day that the BO emails the above message, Admin sends the info via …" at bounding box center [598, 543] width 948 height 22
click at [964, 605] on div "Update" at bounding box center [975, 605] width 63 height 23
click at [99, 542] on icon at bounding box center [103, 543] width 20 height 23
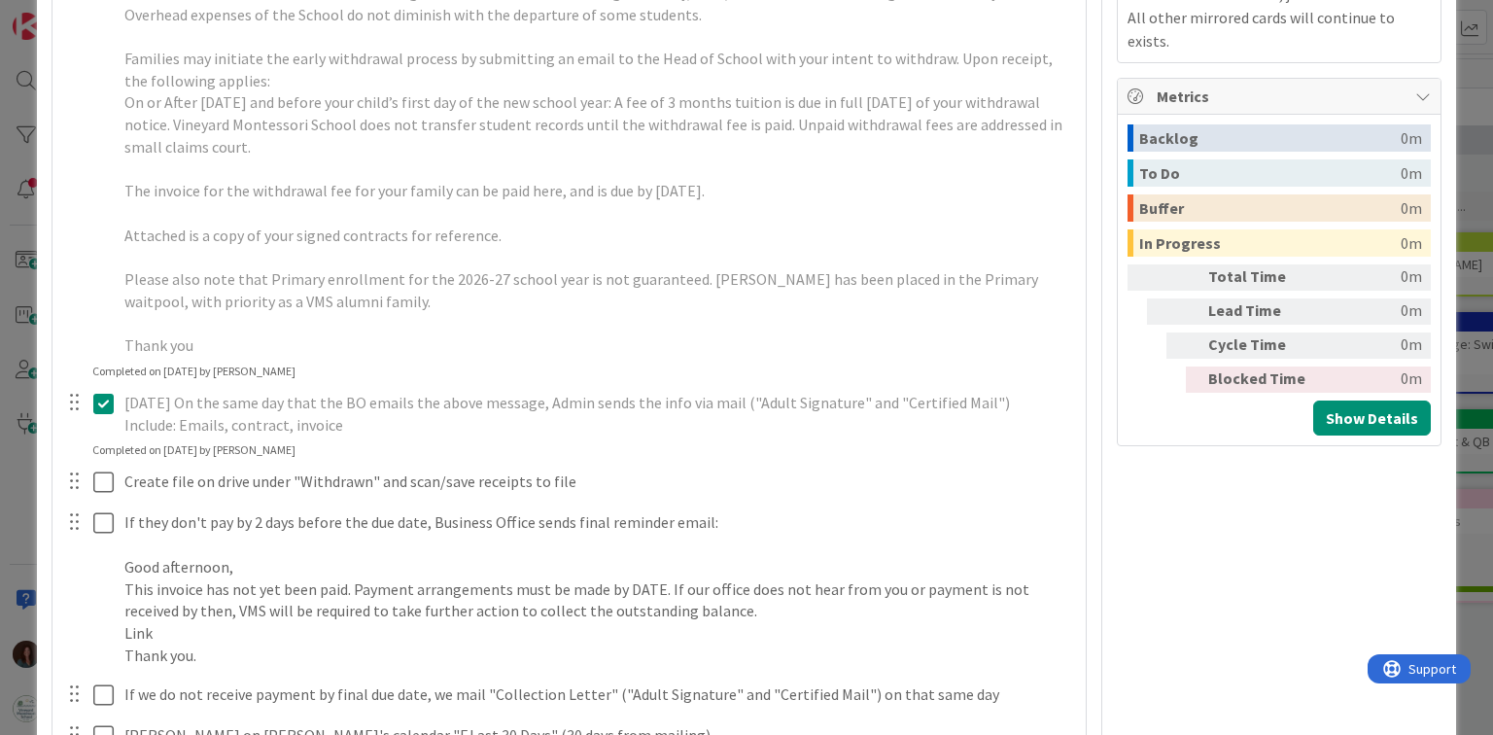
scroll to position [856, 0]
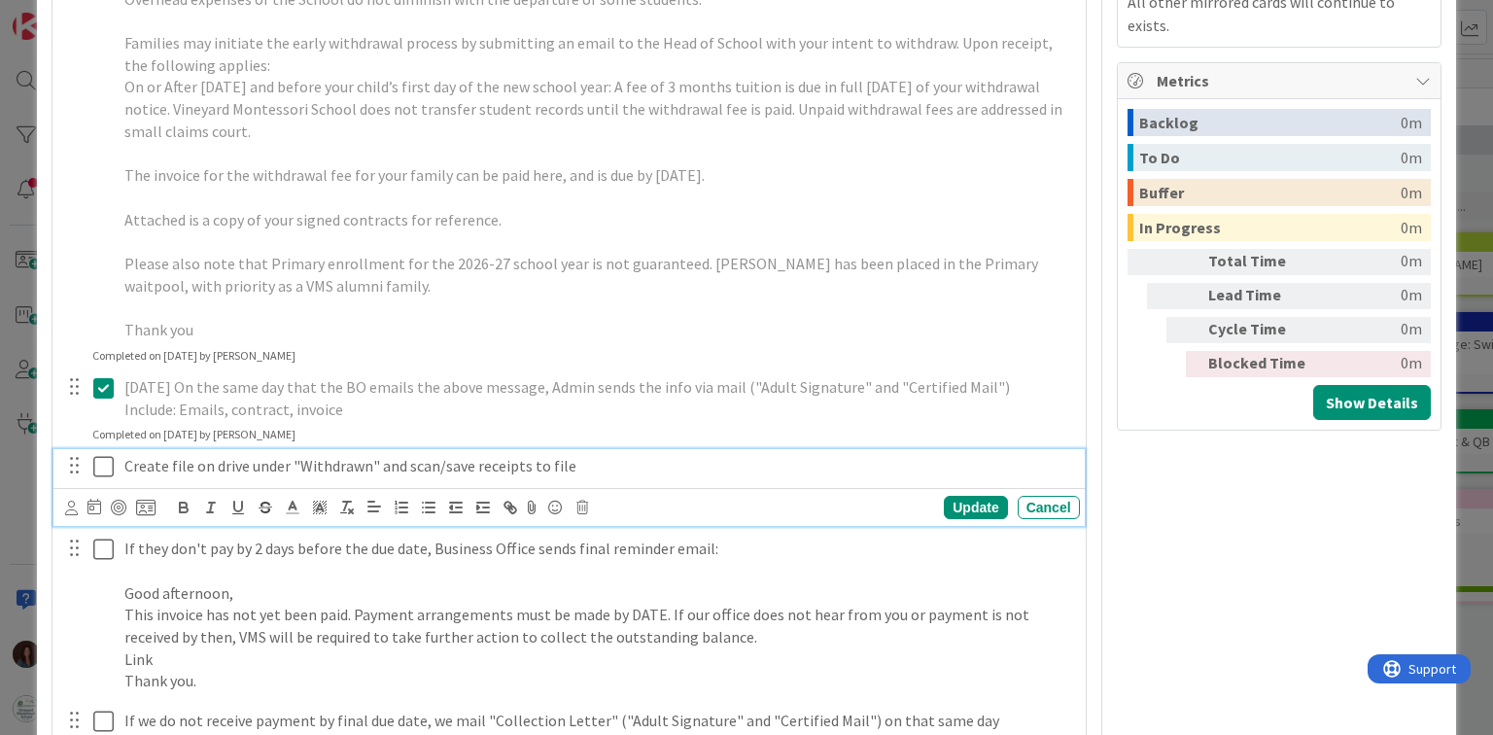
drag, startPoint x: 99, startPoint y: 470, endPoint x: 138, endPoint y: 507, distance: 54.3
click at [99, 471] on icon at bounding box center [103, 466] width 20 height 23
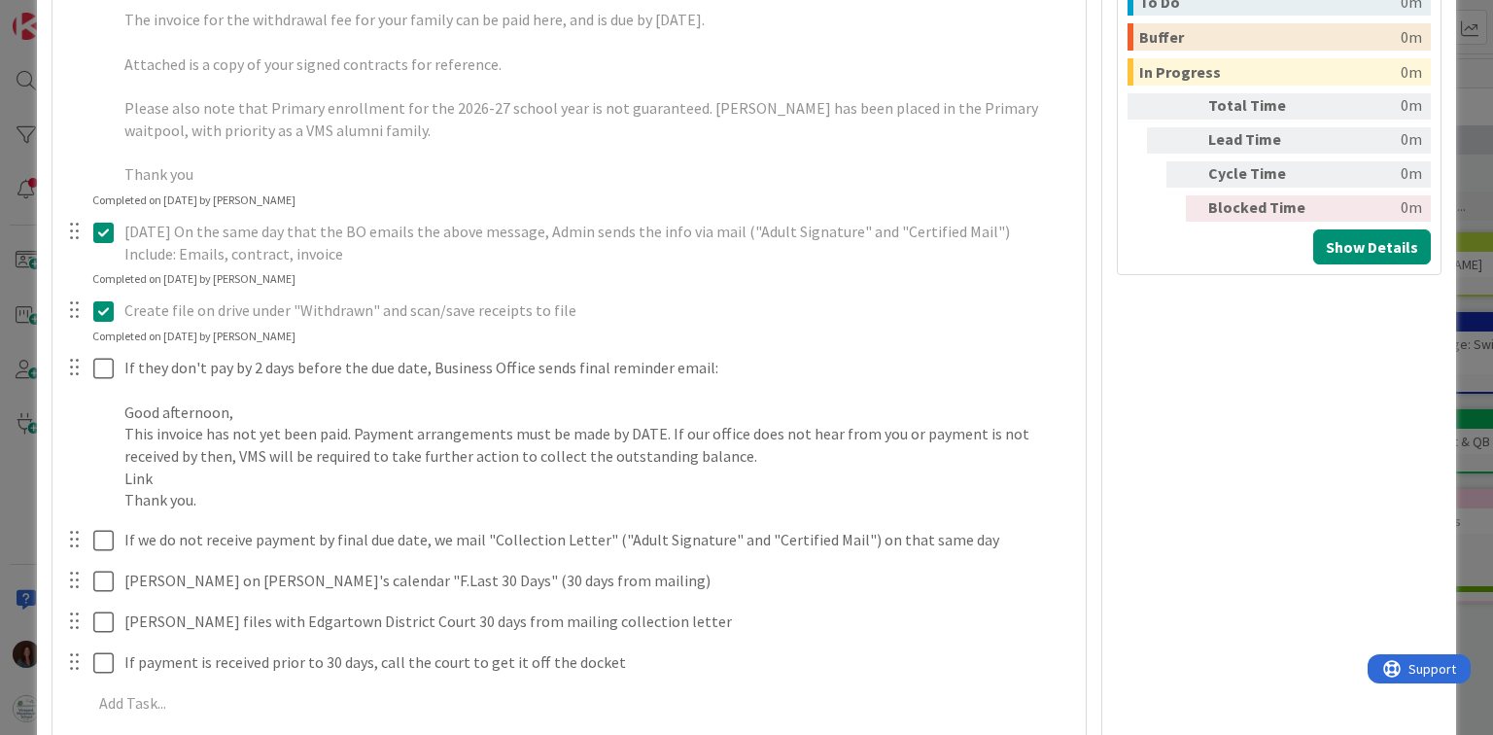
scroll to position [1089, 0]
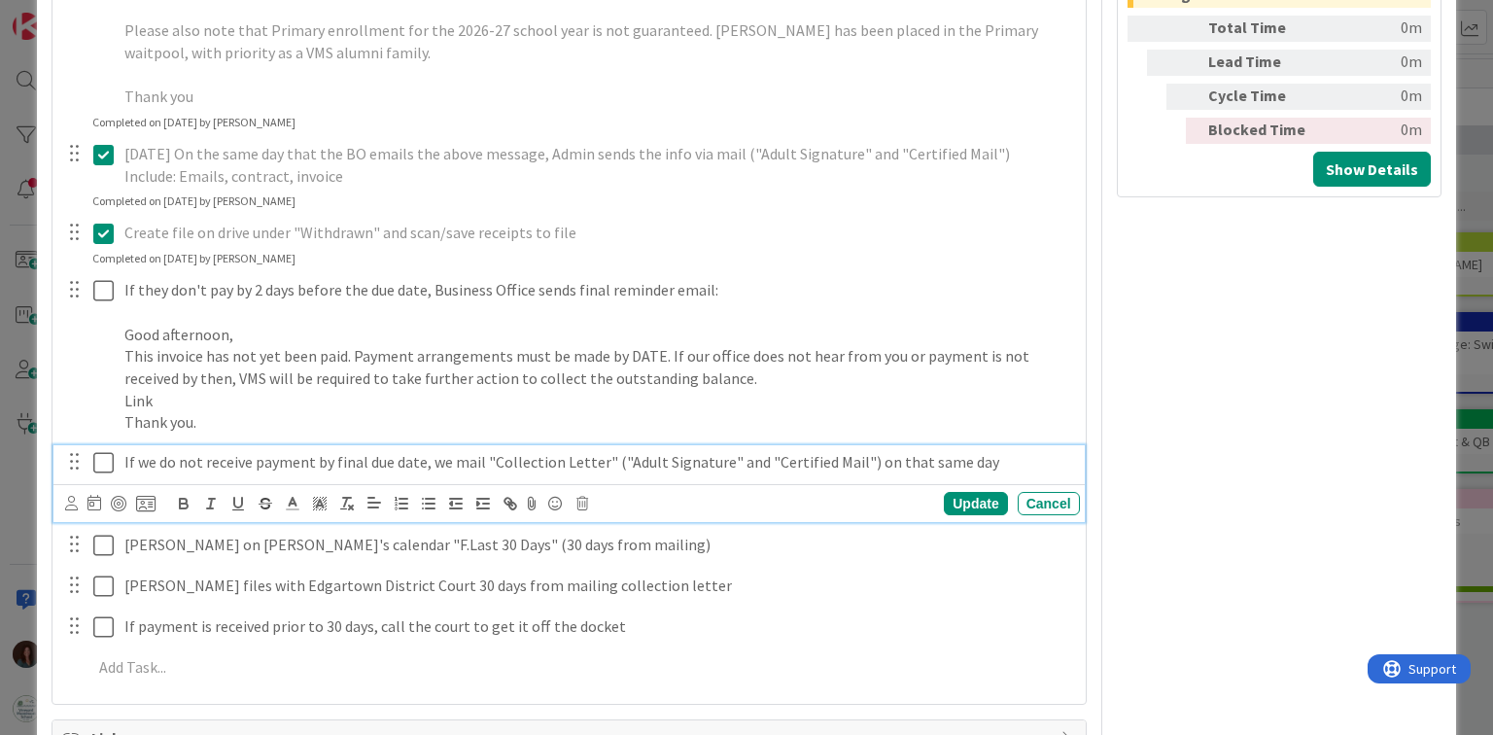
click at [104, 466] on icon at bounding box center [103, 462] width 20 height 23
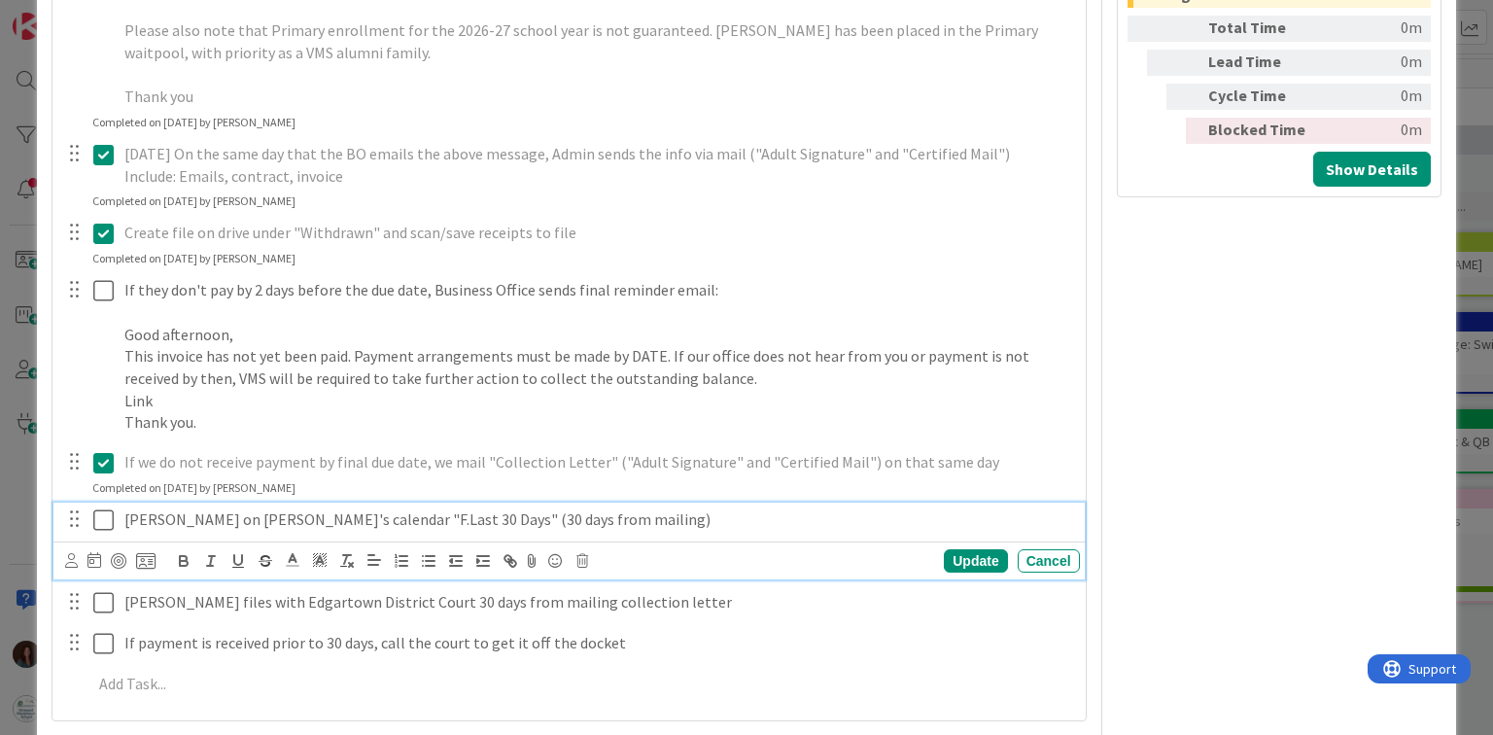
click at [103, 522] on icon at bounding box center [103, 519] width 20 height 23
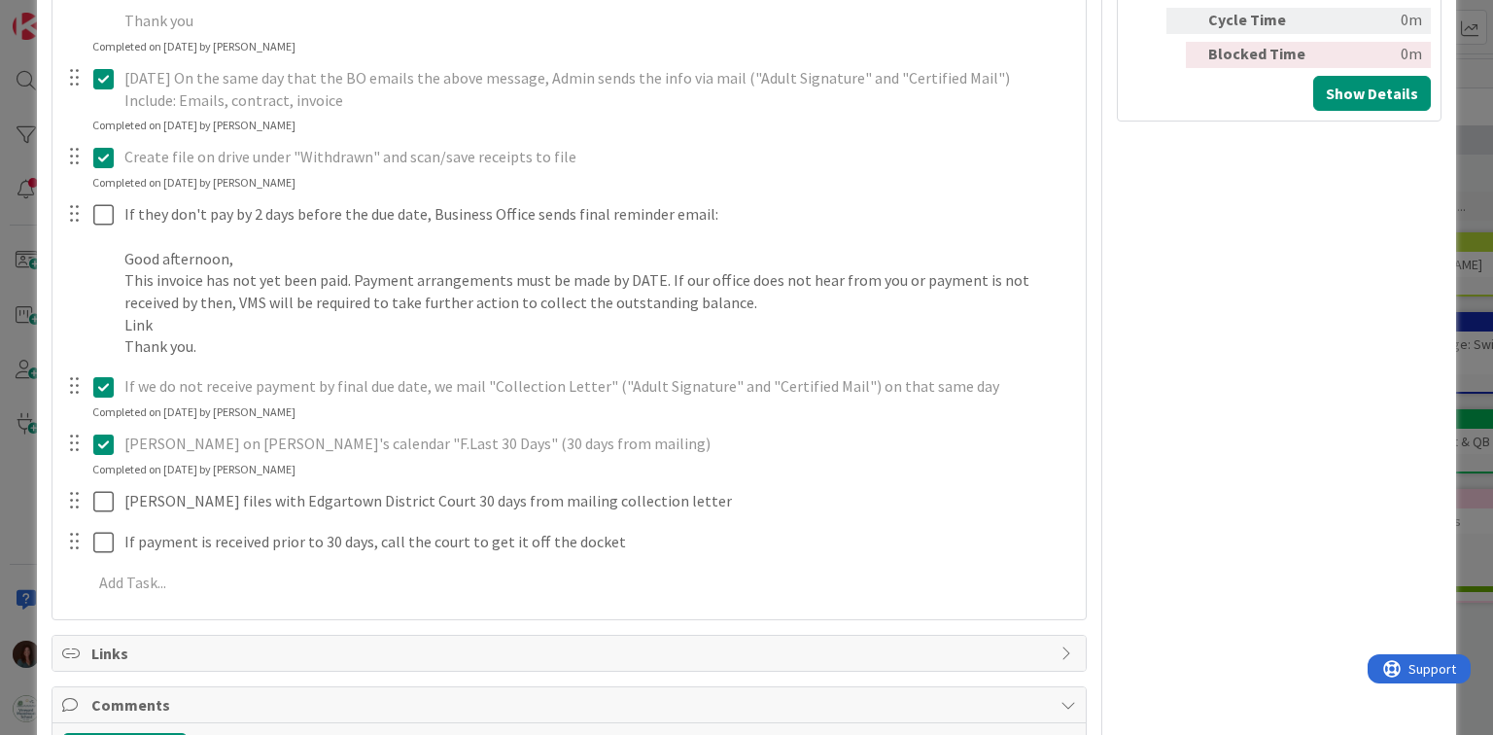
scroll to position [1167, 0]
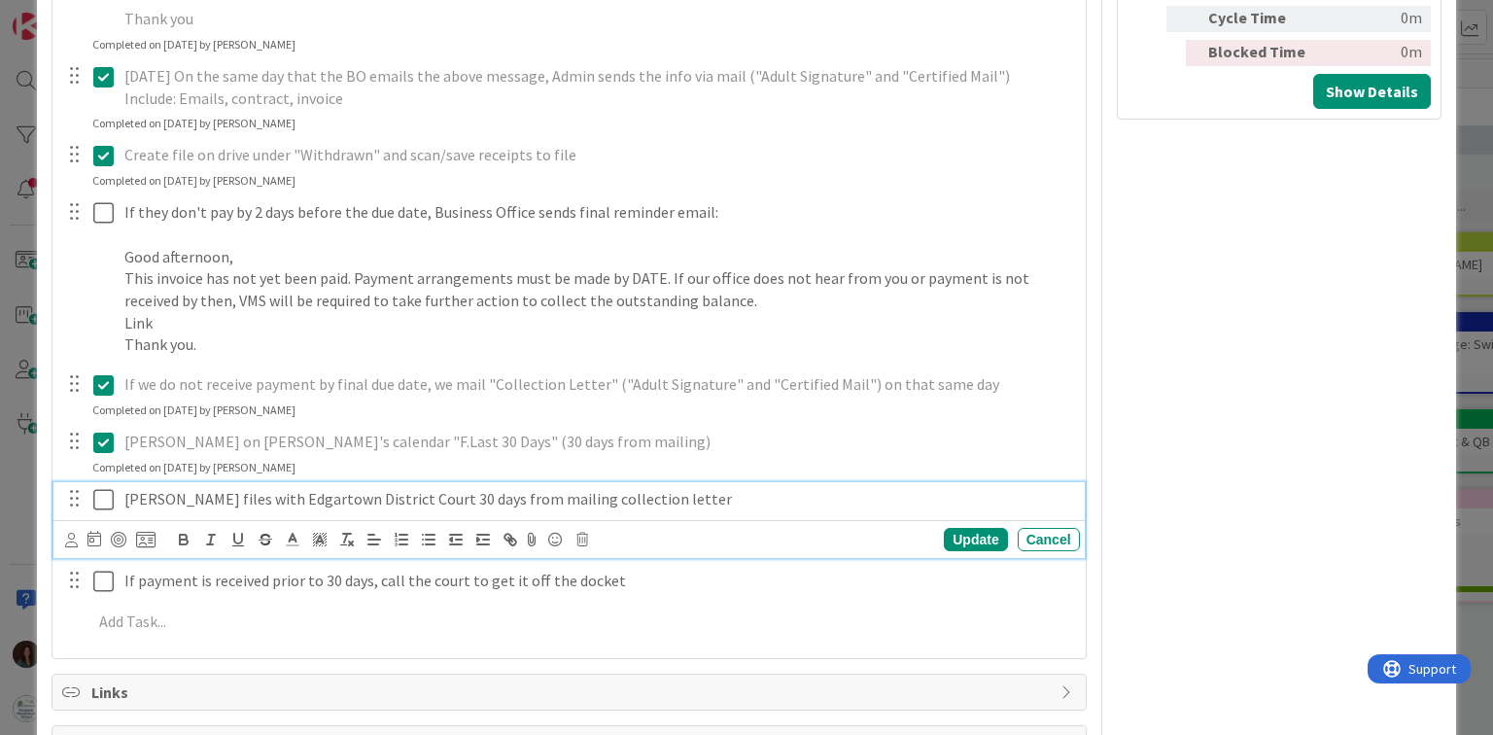
click at [101, 503] on icon at bounding box center [103, 499] width 20 height 23
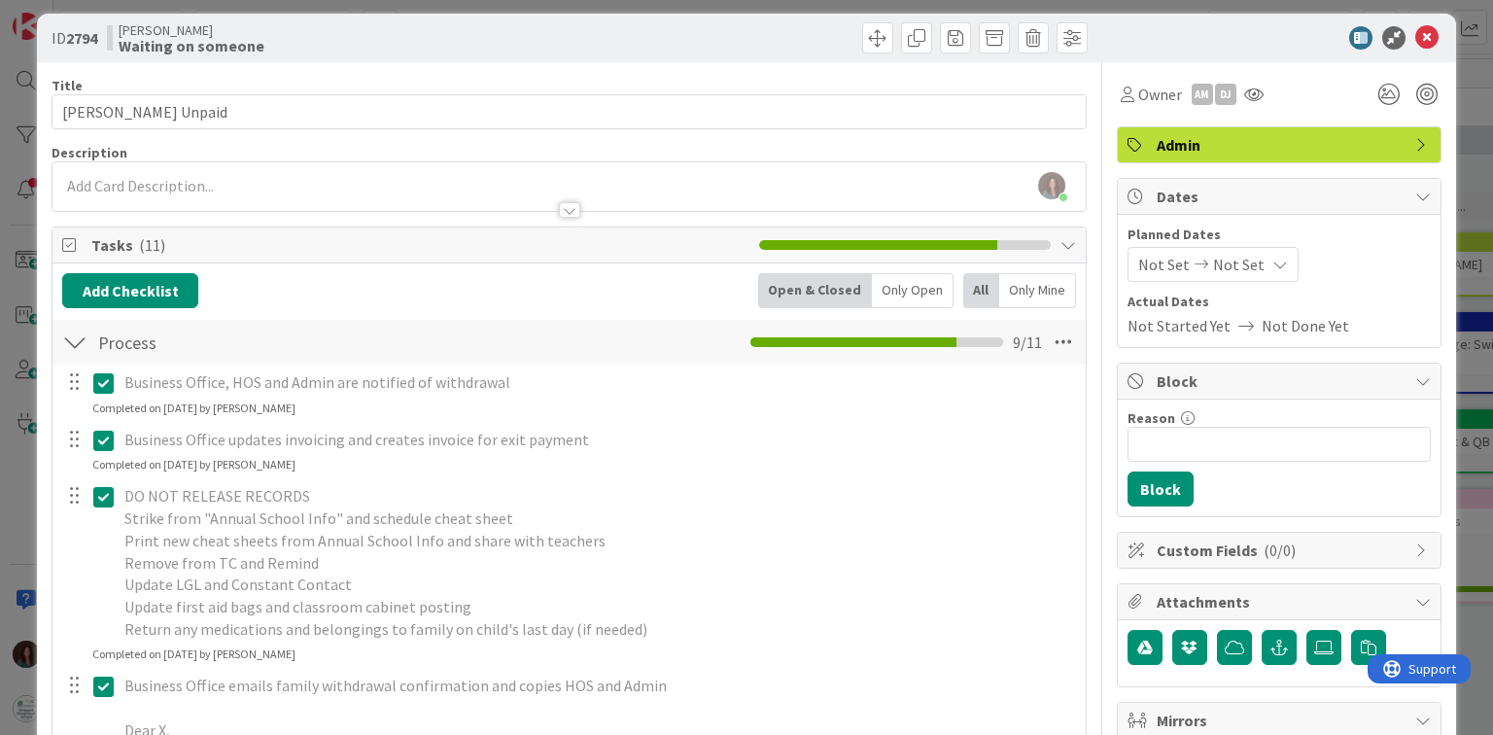
scroll to position [0, 0]
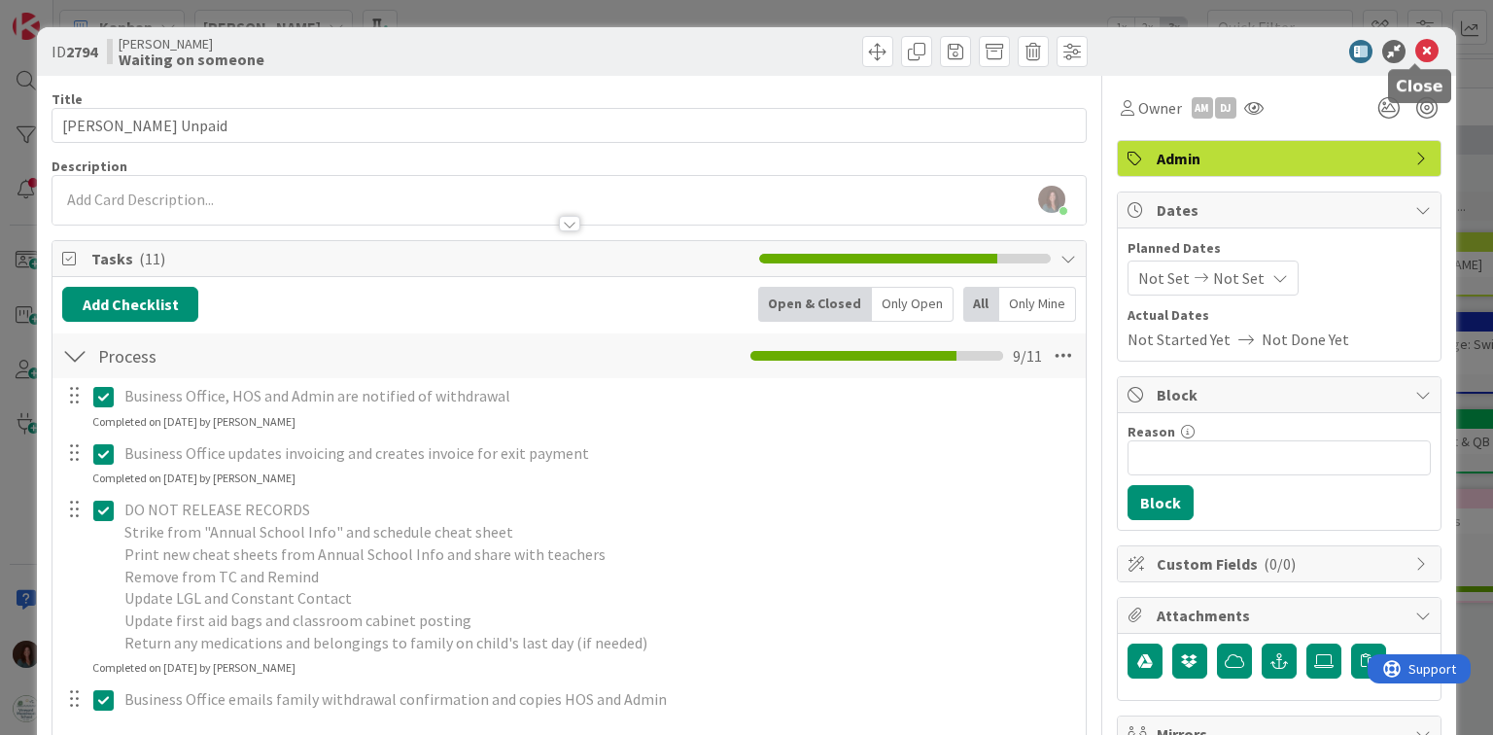
drag, startPoint x: 1415, startPoint y: 51, endPoint x: 1414, endPoint y: 95, distance: 44.7
click at [1415, 52] on icon at bounding box center [1426, 51] width 23 height 23
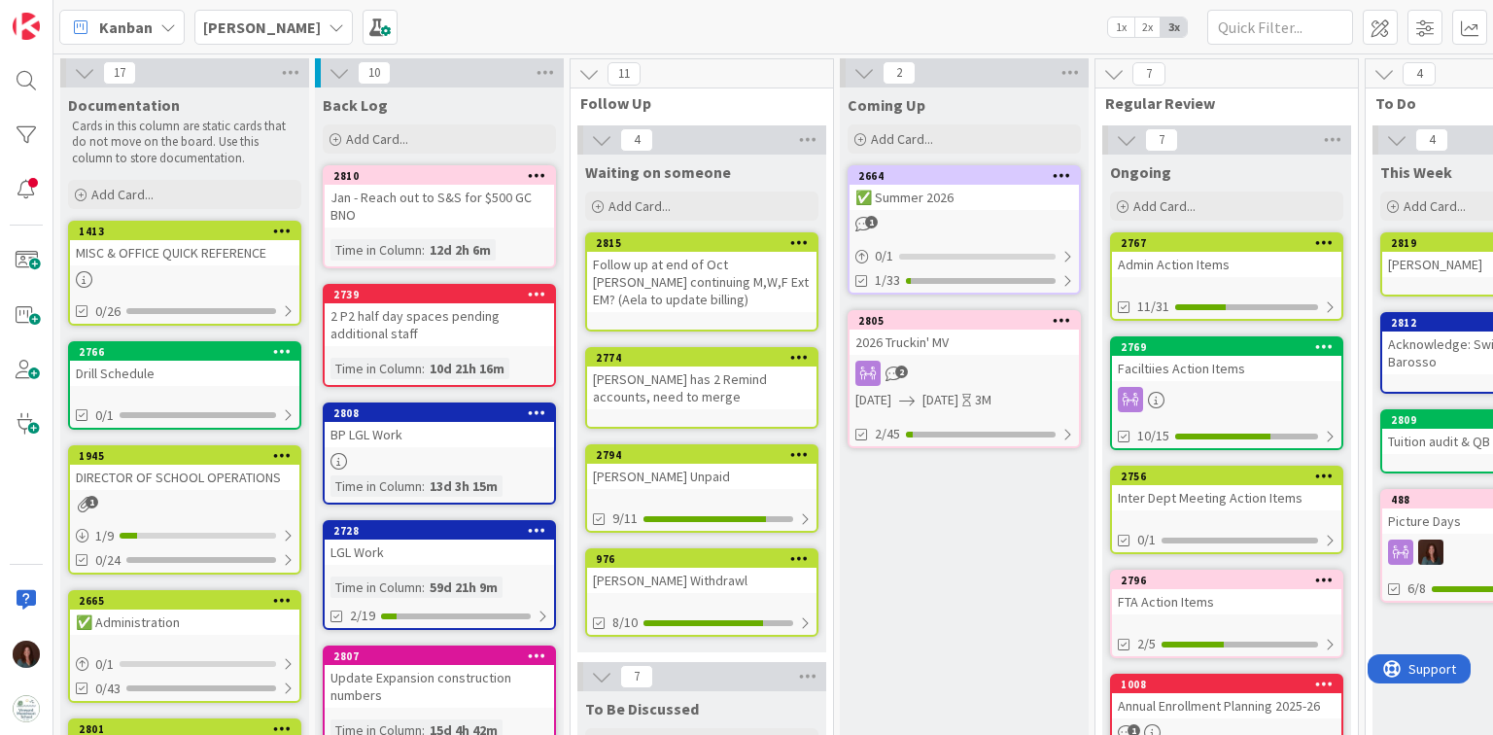
click at [688, 576] on div "[PERSON_NAME] Withdrawl" at bounding box center [701, 580] width 229 height 25
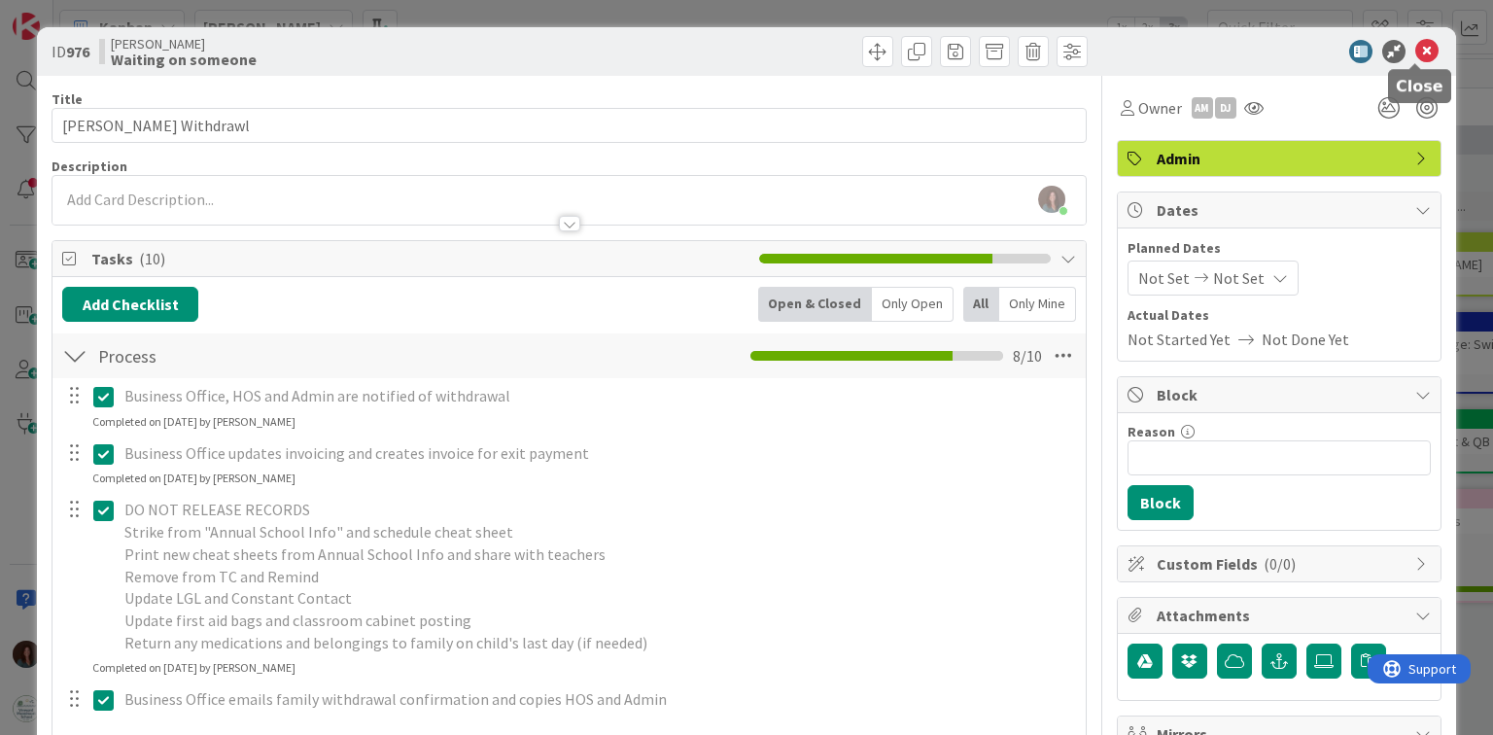
click at [1415, 47] on icon at bounding box center [1426, 51] width 23 height 23
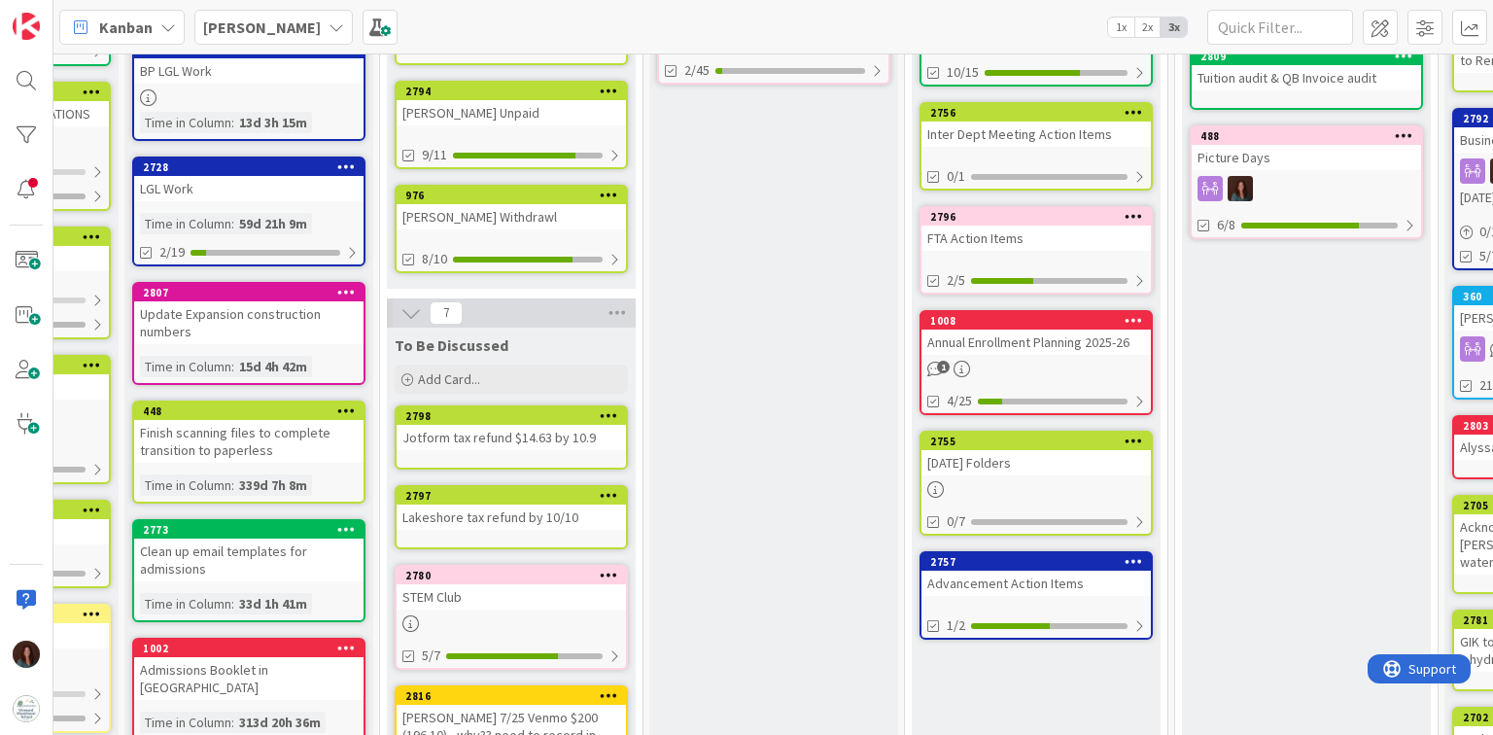
scroll to position [0, 191]
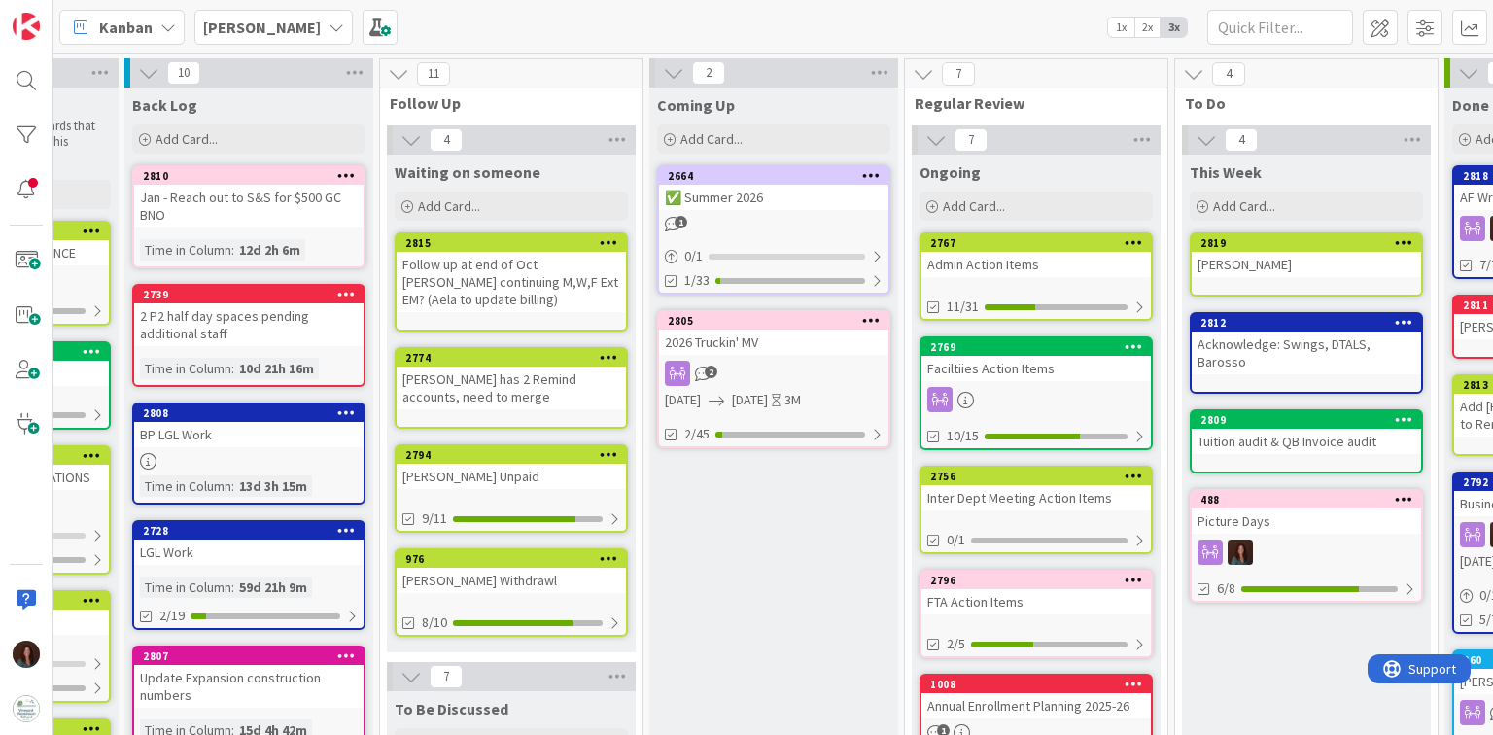
click at [1008, 259] on div "Admin Action Items" at bounding box center [1036, 264] width 229 height 25
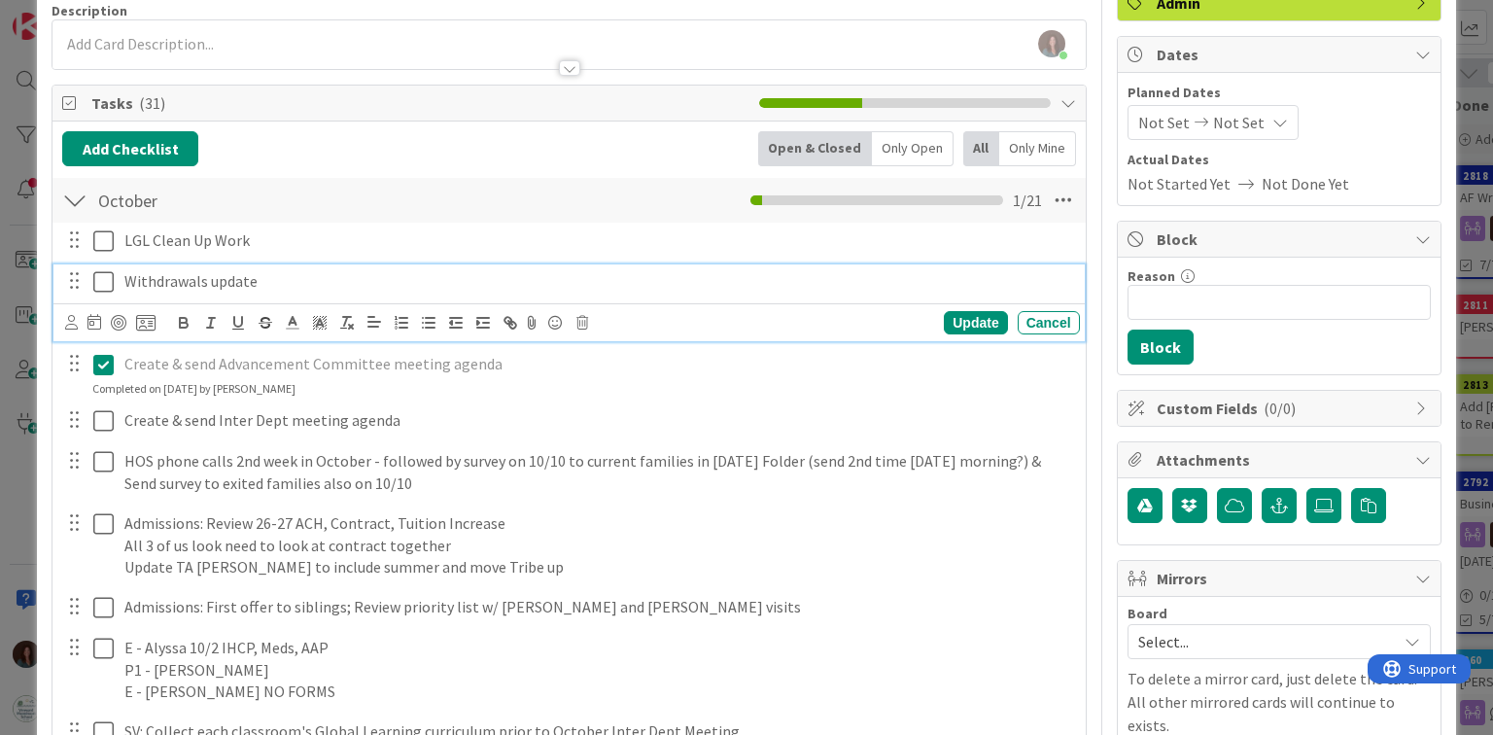
click at [105, 286] on icon at bounding box center [103, 281] width 20 height 23
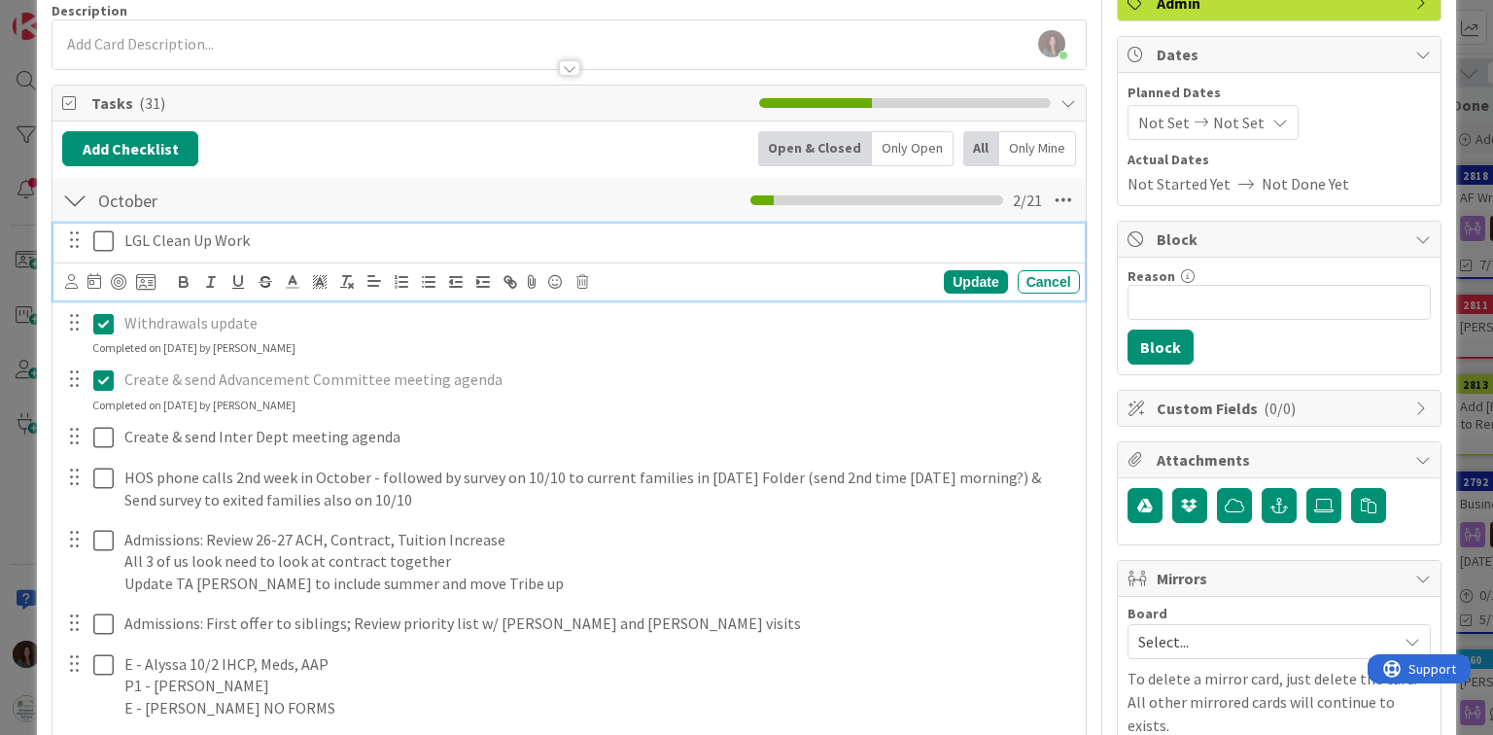
click at [313, 241] on p "LGL Clean Up Work" at bounding box center [598, 240] width 948 height 22
click at [580, 282] on icon at bounding box center [582, 282] width 12 height 14
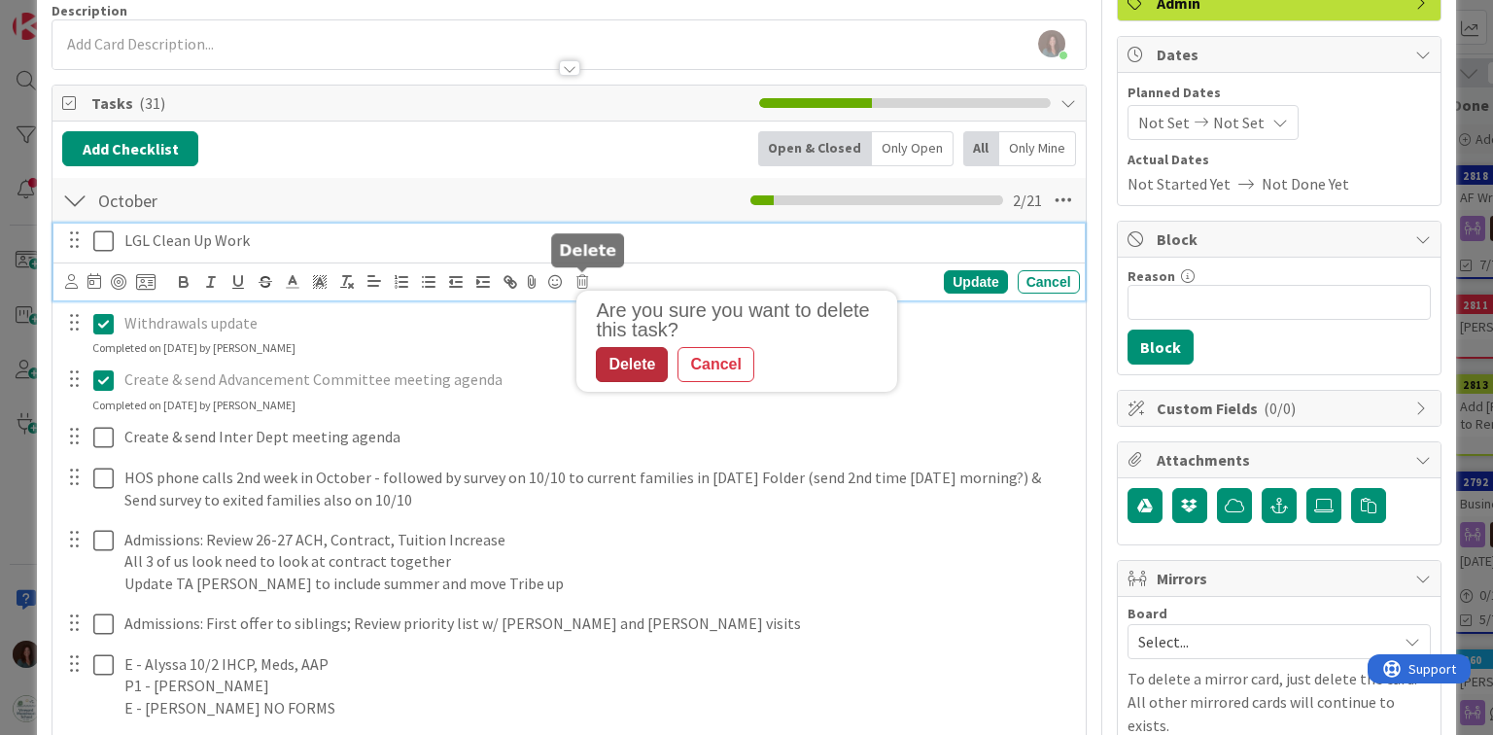
click at [600, 352] on div "Delete" at bounding box center [632, 364] width 72 height 35
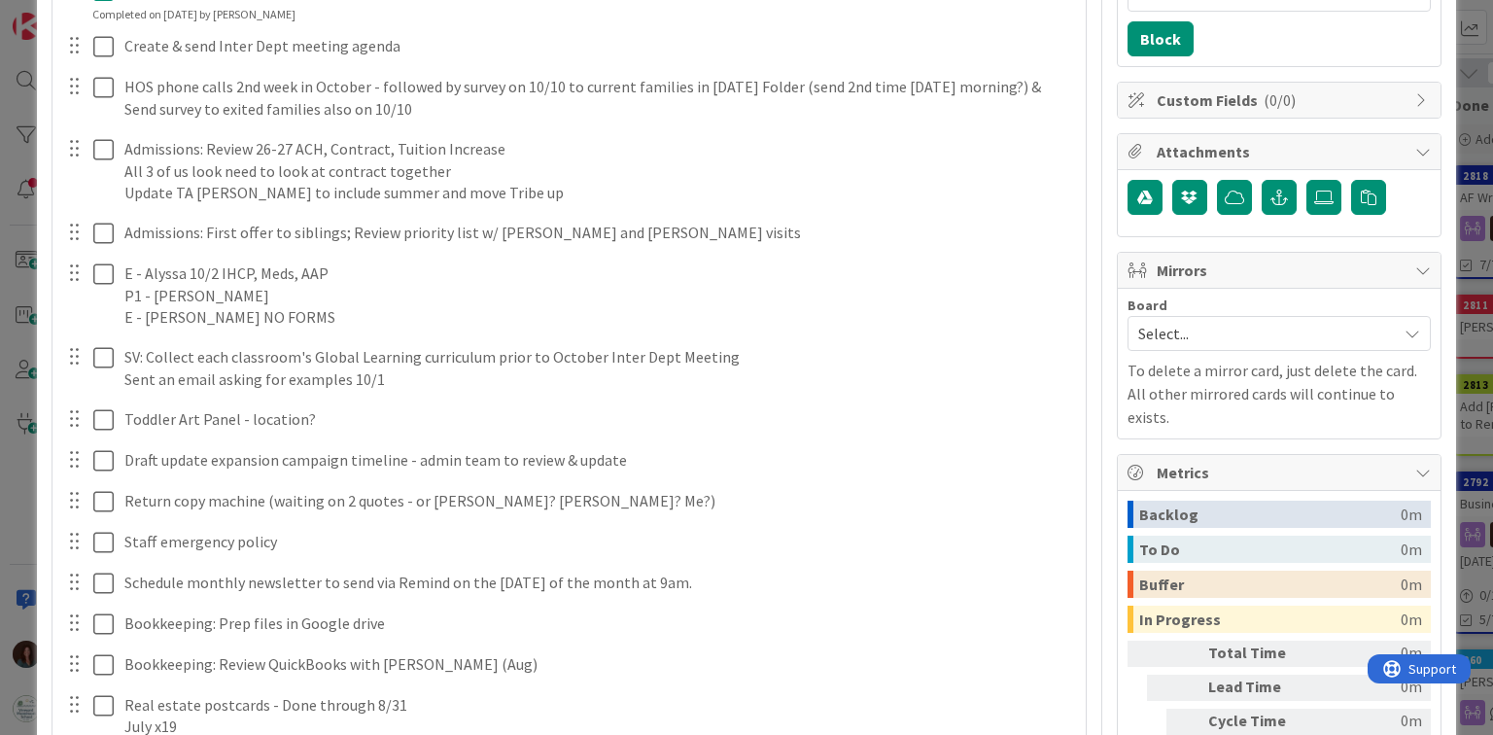
scroll to position [467, 0]
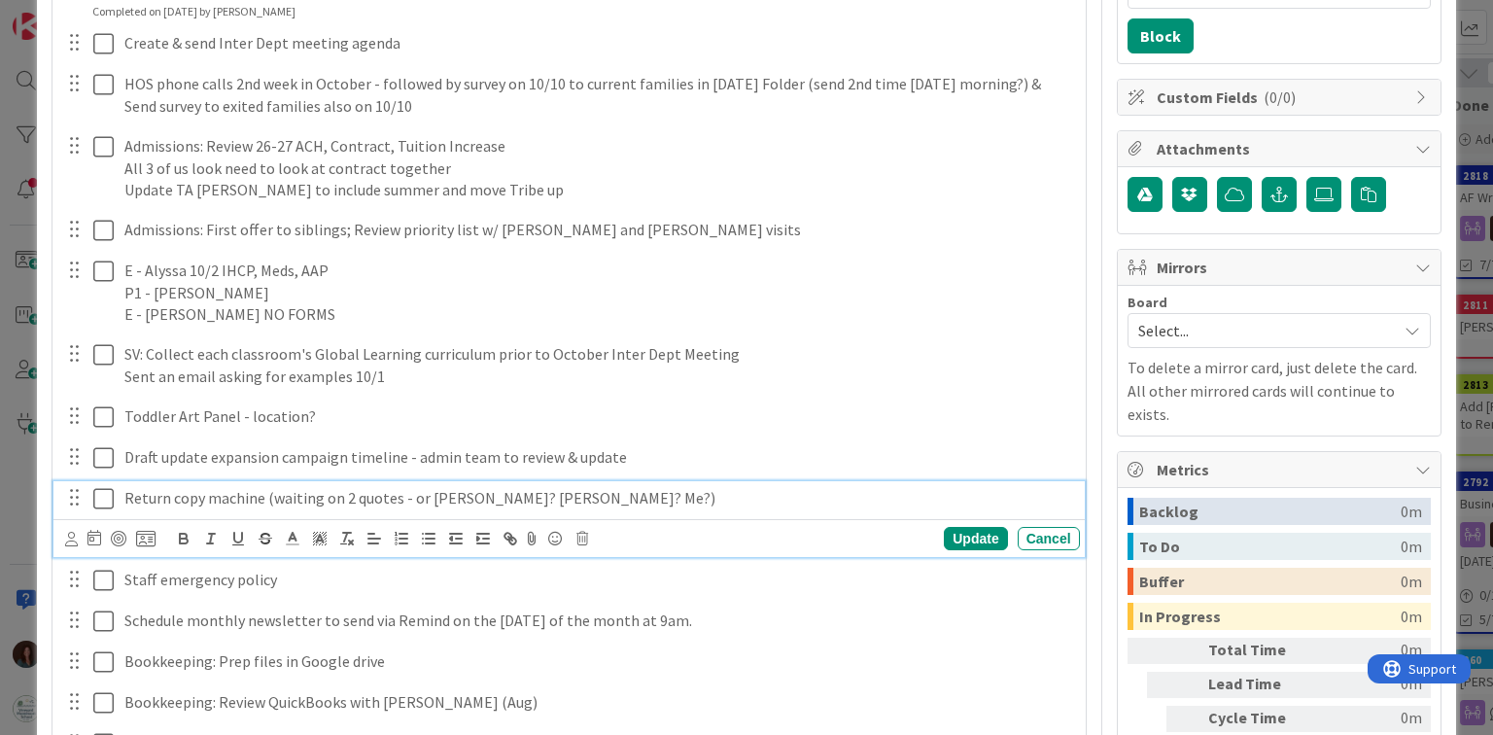
click at [105, 501] on icon at bounding box center [103, 498] width 20 height 23
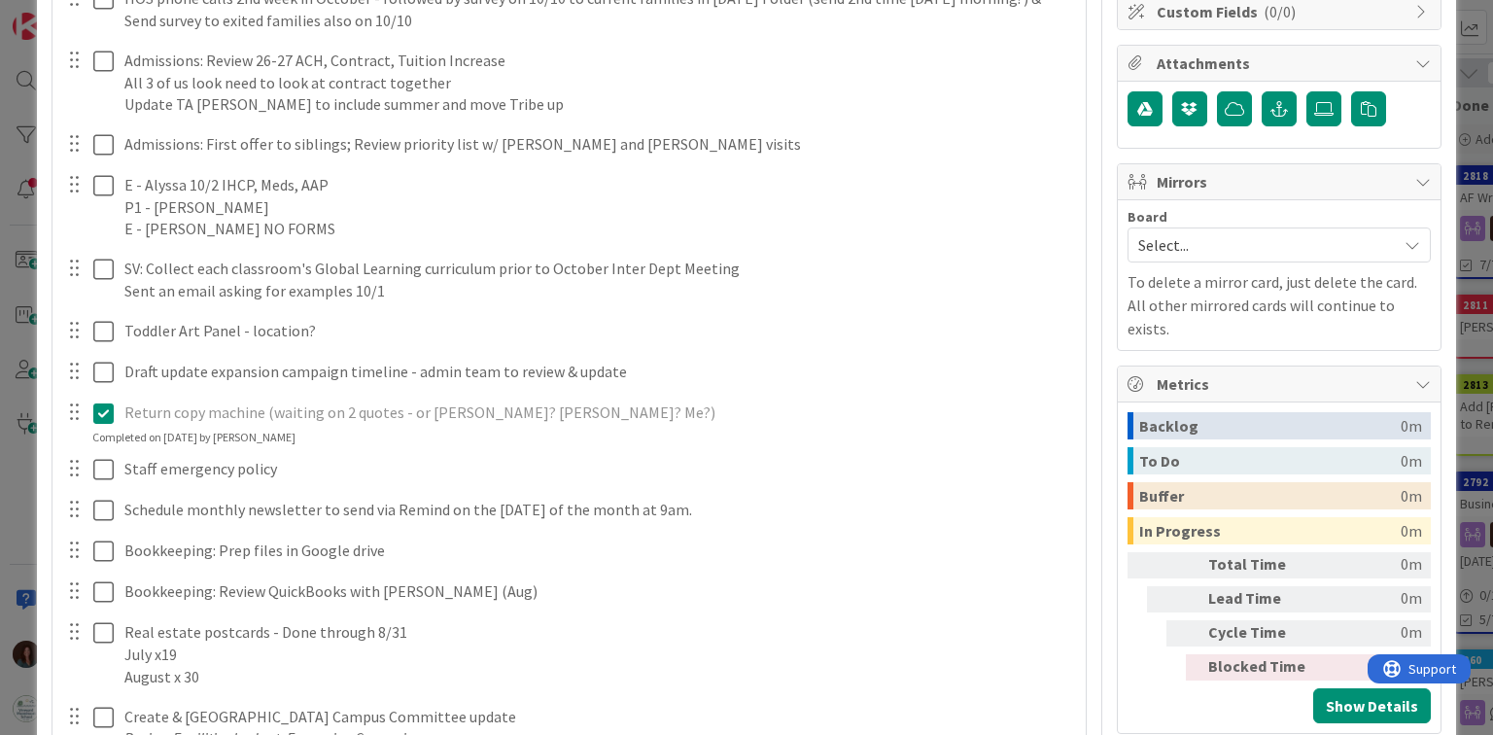
scroll to position [622, 0]
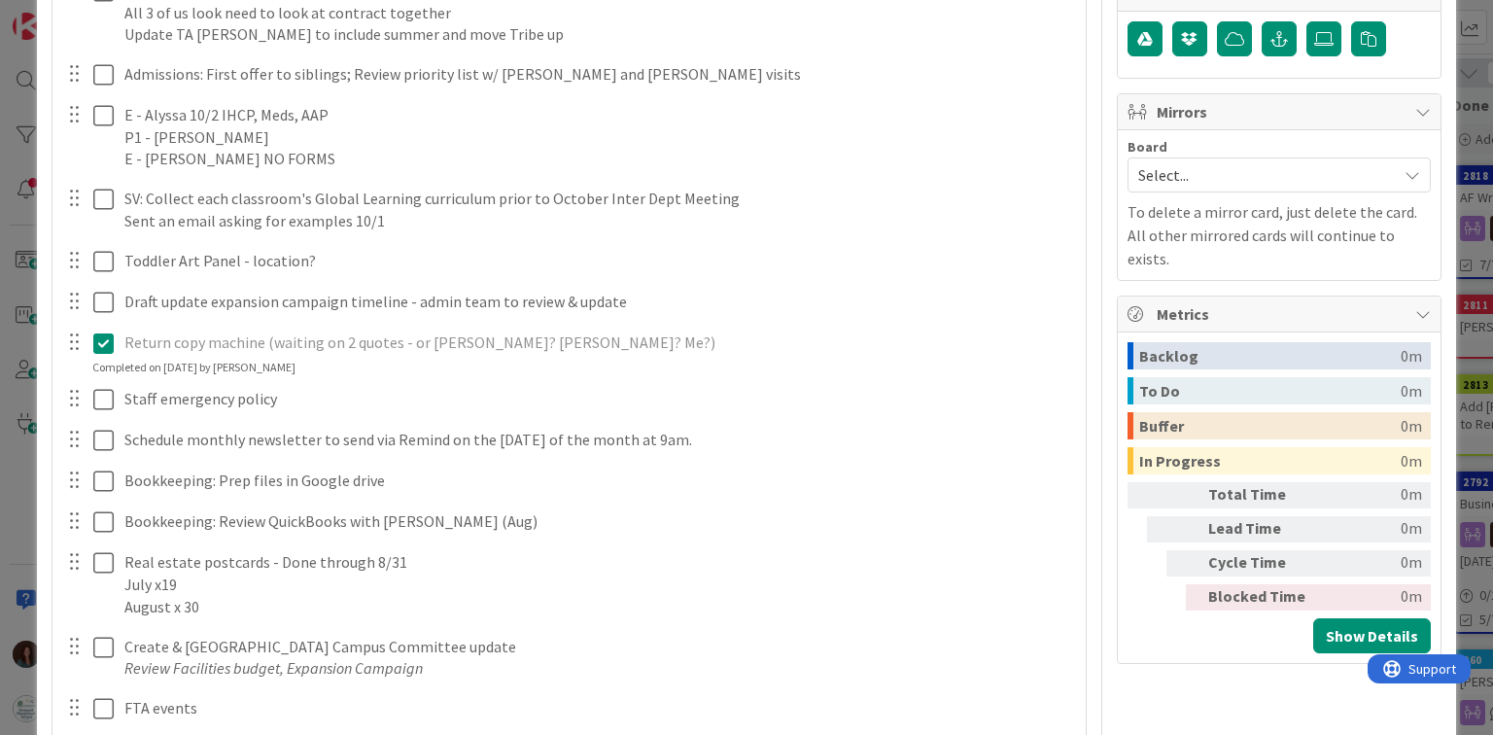
click at [109, 340] on icon at bounding box center [103, 343] width 20 height 23
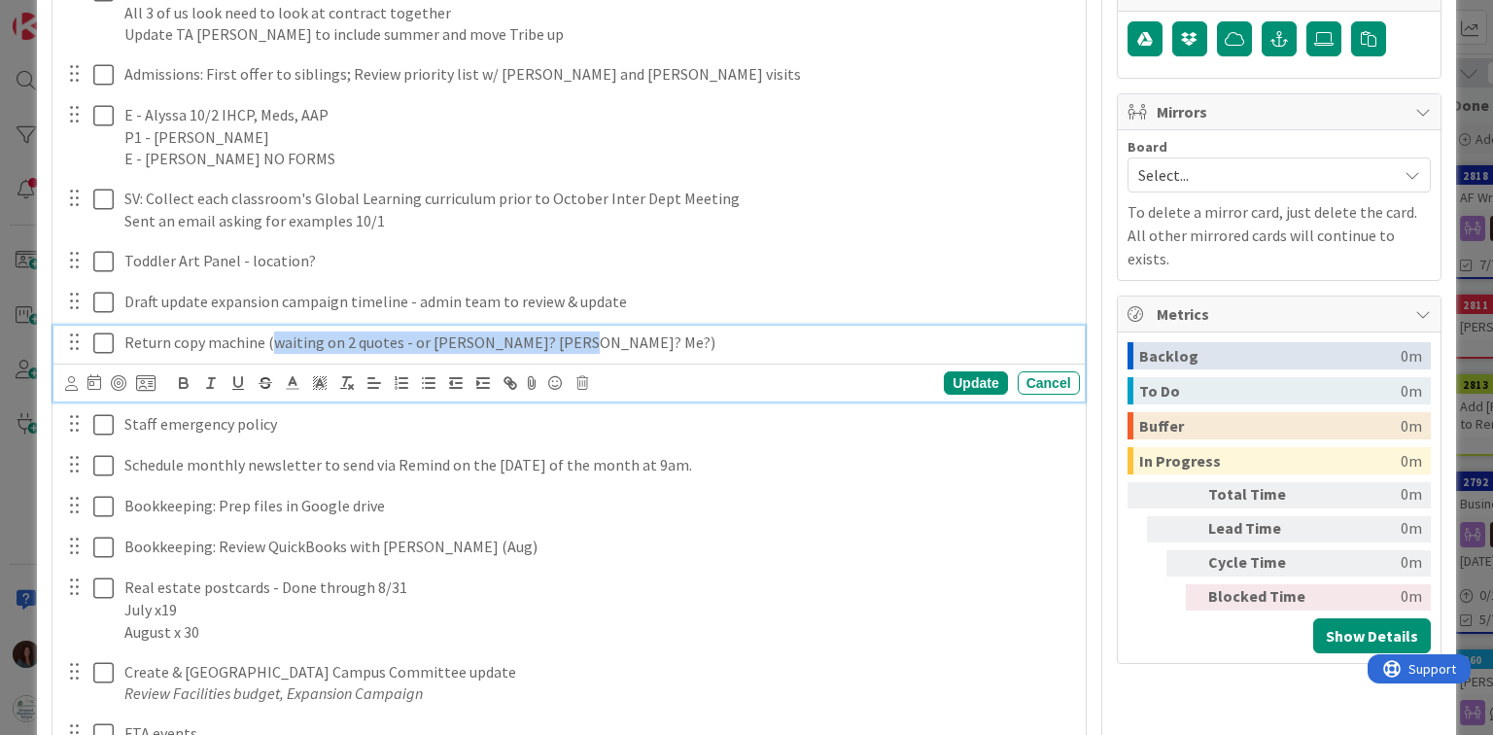
drag, startPoint x: 574, startPoint y: 342, endPoint x: 354, endPoint y: 502, distance: 271.5
click at [269, 341] on p "Return copy machine (waiting on 2 quotes - or [PERSON_NAME]? [PERSON_NAME]? Me?)" at bounding box center [598, 343] width 948 height 22
click at [384, 340] on p "Return copy machine (need to package, wipe, bring outside)" at bounding box center [598, 343] width 948 height 22
click at [979, 383] on div "Update" at bounding box center [975, 382] width 63 height 23
click at [657, 341] on p "Return copy machine (need to wipe info, package-need detail/supply, bring outsi…" at bounding box center [598, 343] width 948 height 22
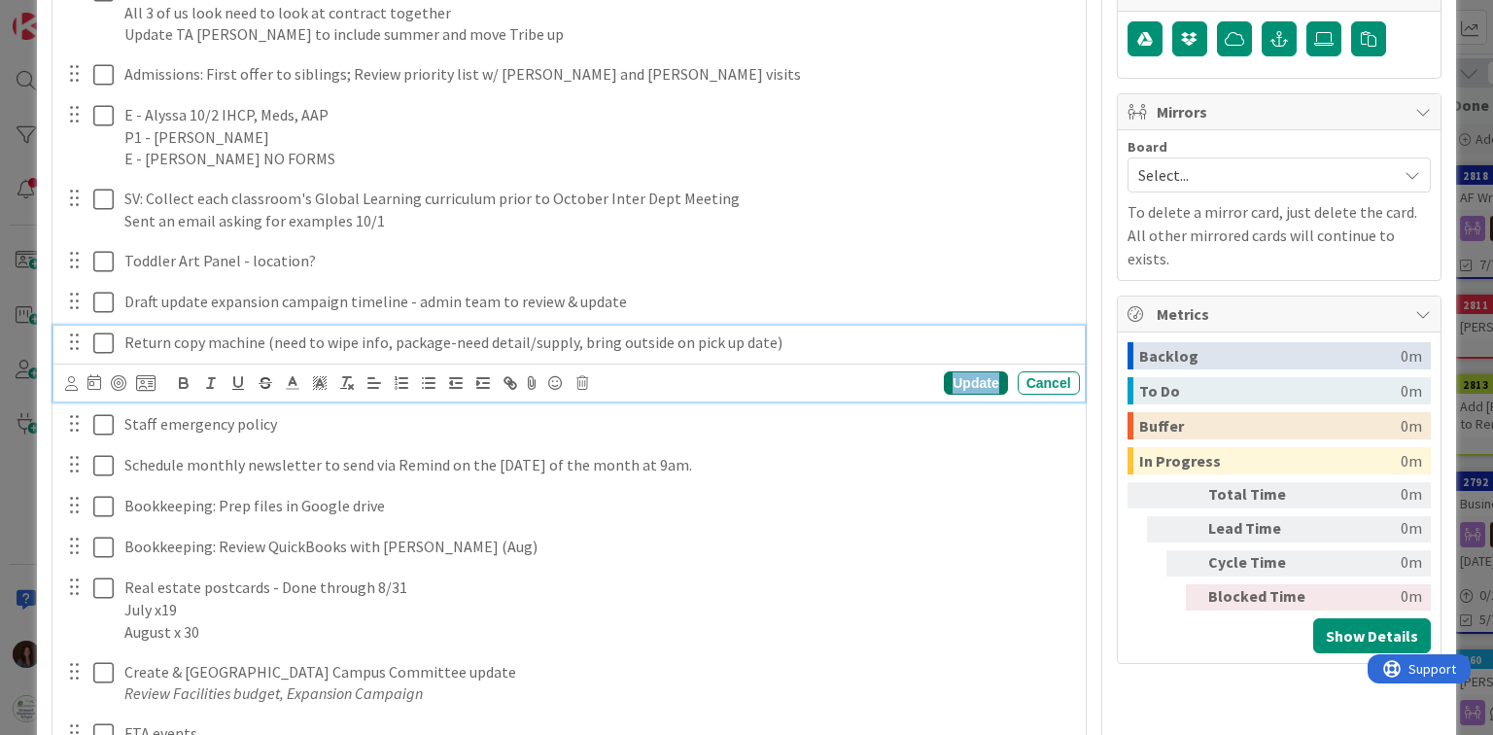
click at [984, 381] on div "Update" at bounding box center [975, 382] width 63 height 23
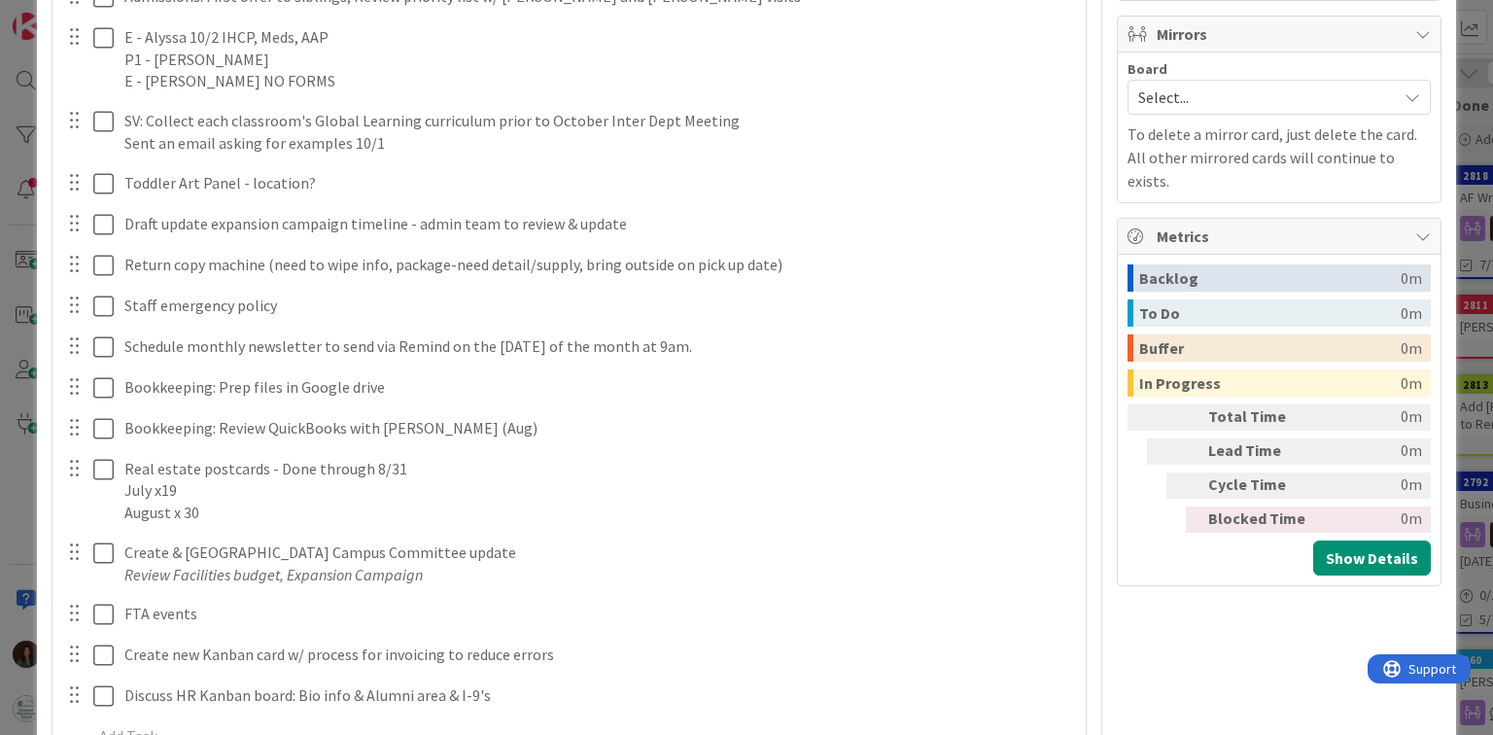
scroll to position [856, 0]
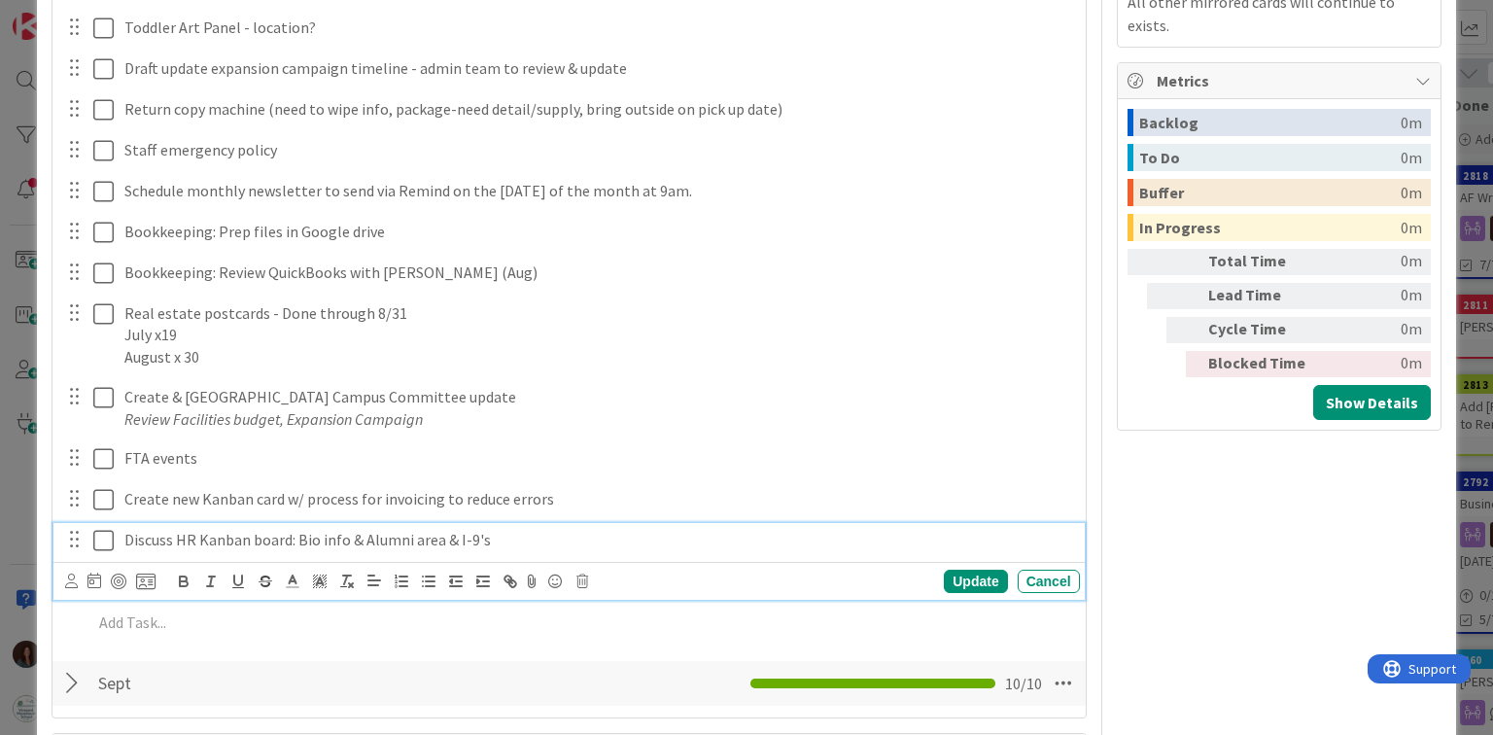
click at [363, 537] on p "Discuss HR Kanban board: Bio info & Alumni area & I-9's" at bounding box center [598, 540] width 948 height 22
click at [1041, 588] on div "Cancel" at bounding box center [1049, 581] width 62 height 23
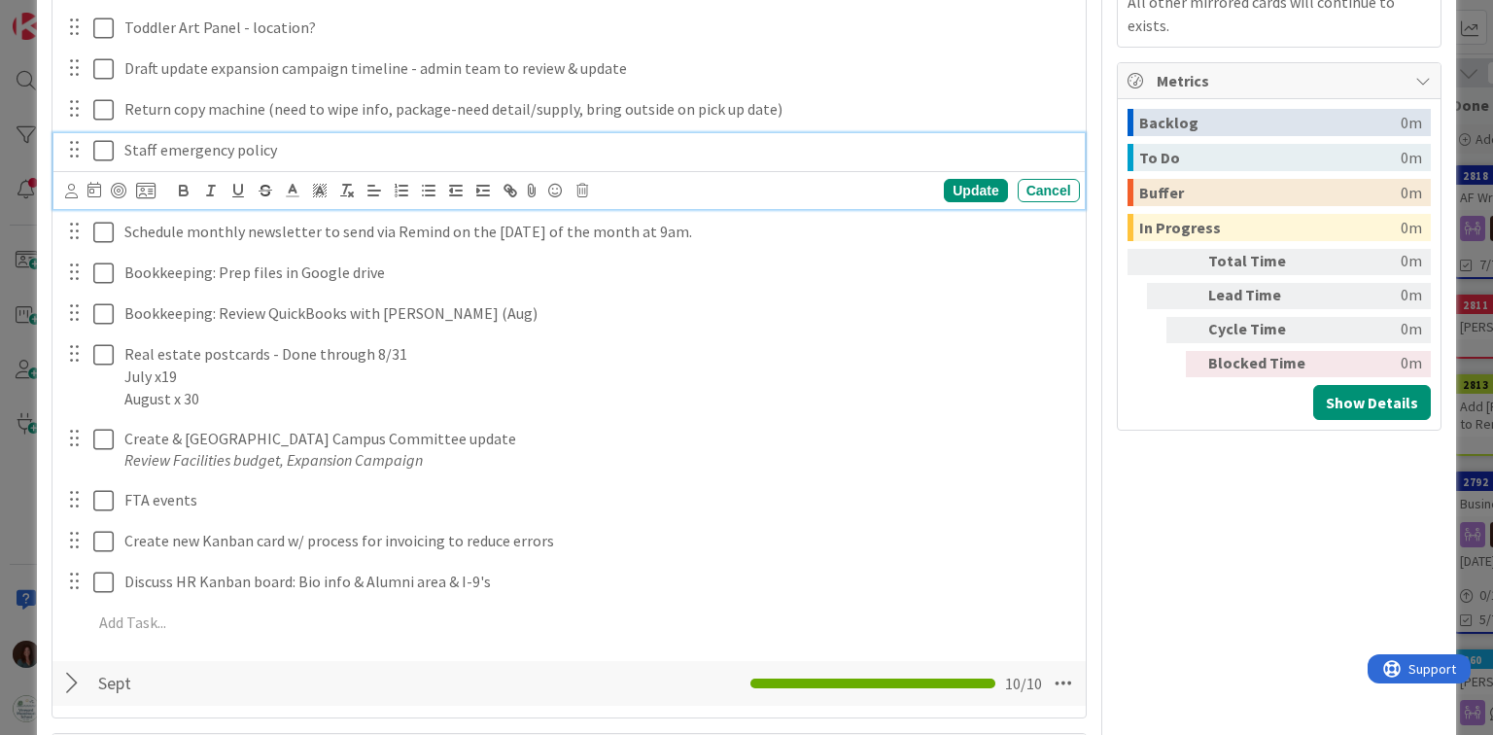
click at [102, 157] on icon at bounding box center [103, 150] width 20 height 23
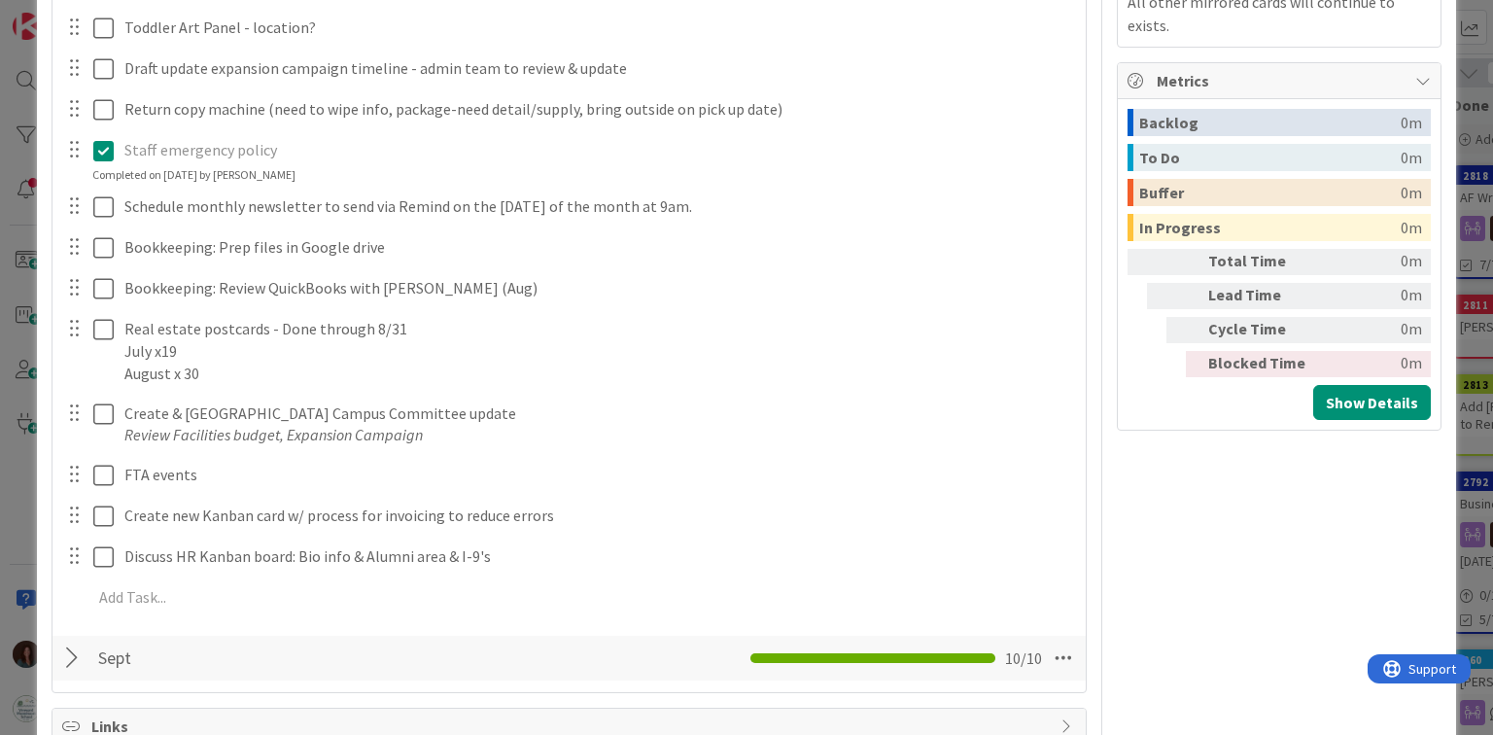
scroll to position [544, 0]
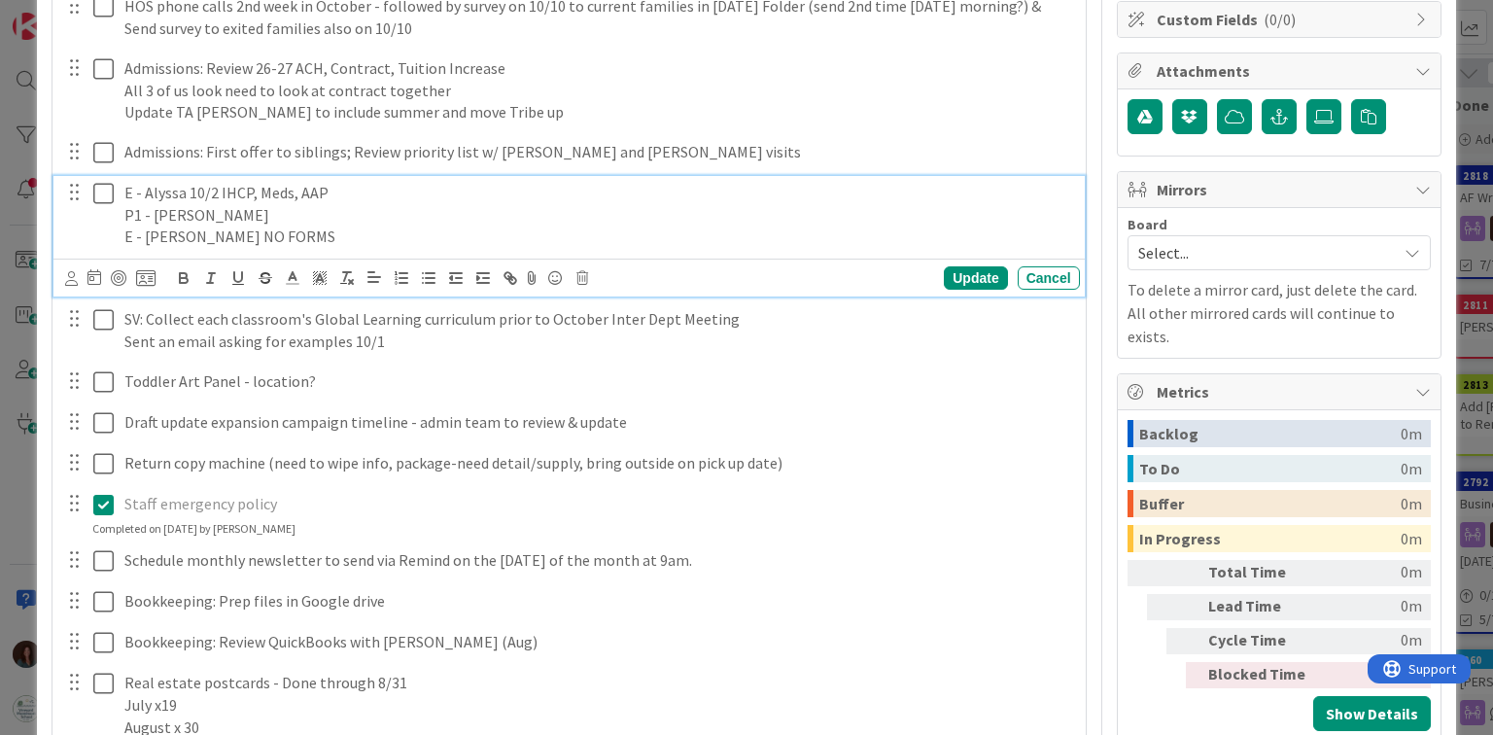
click at [269, 235] on p "E - [PERSON_NAME] NO FORMS" at bounding box center [598, 237] width 948 height 22
click at [244, 210] on p "P1 - [PERSON_NAME]" at bounding box center [598, 215] width 948 height 22
click at [227, 218] on p "P1 - [PERSON_NAME]" at bounding box center [598, 215] width 948 height 22
click at [345, 192] on p "E - Alyssa 10/2 IHCP, Meds, AAP" at bounding box center [598, 193] width 948 height 22
click at [242, 212] on p "P1 - [PERSON_NAME]" at bounding box center [598, 215] width 948 height 22
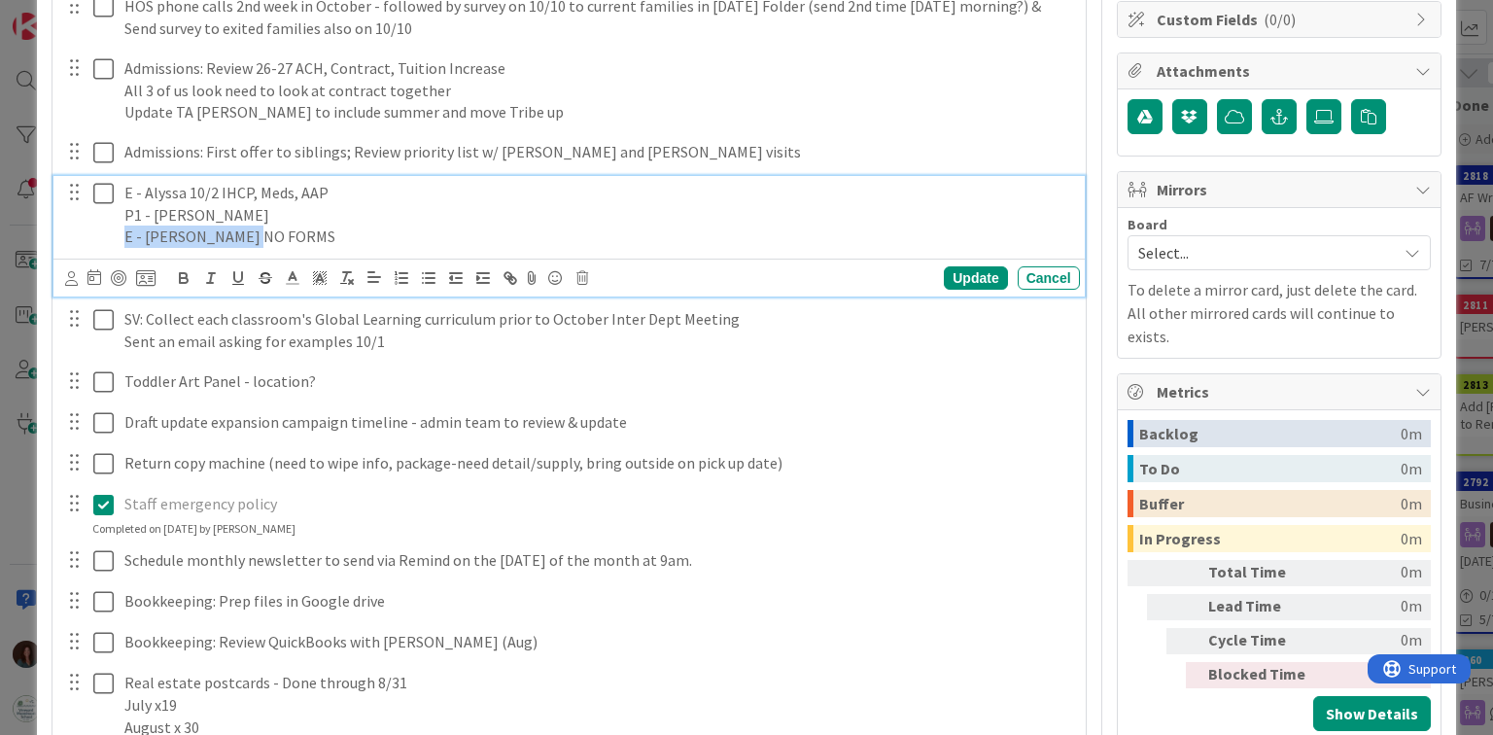
drag, startPoint x: 261, startPoint y: 237, endPoint x: 93, endPoint y: 233, distance: 167.3
click at [93, 233] on div "E - Alyssa 10/2 IHCP, Meds, AAP P1 - [PERSON_NAME] E - [PERSON_NAME] NO FORMS" at bounding box center [570, 215] width 1018 height 78
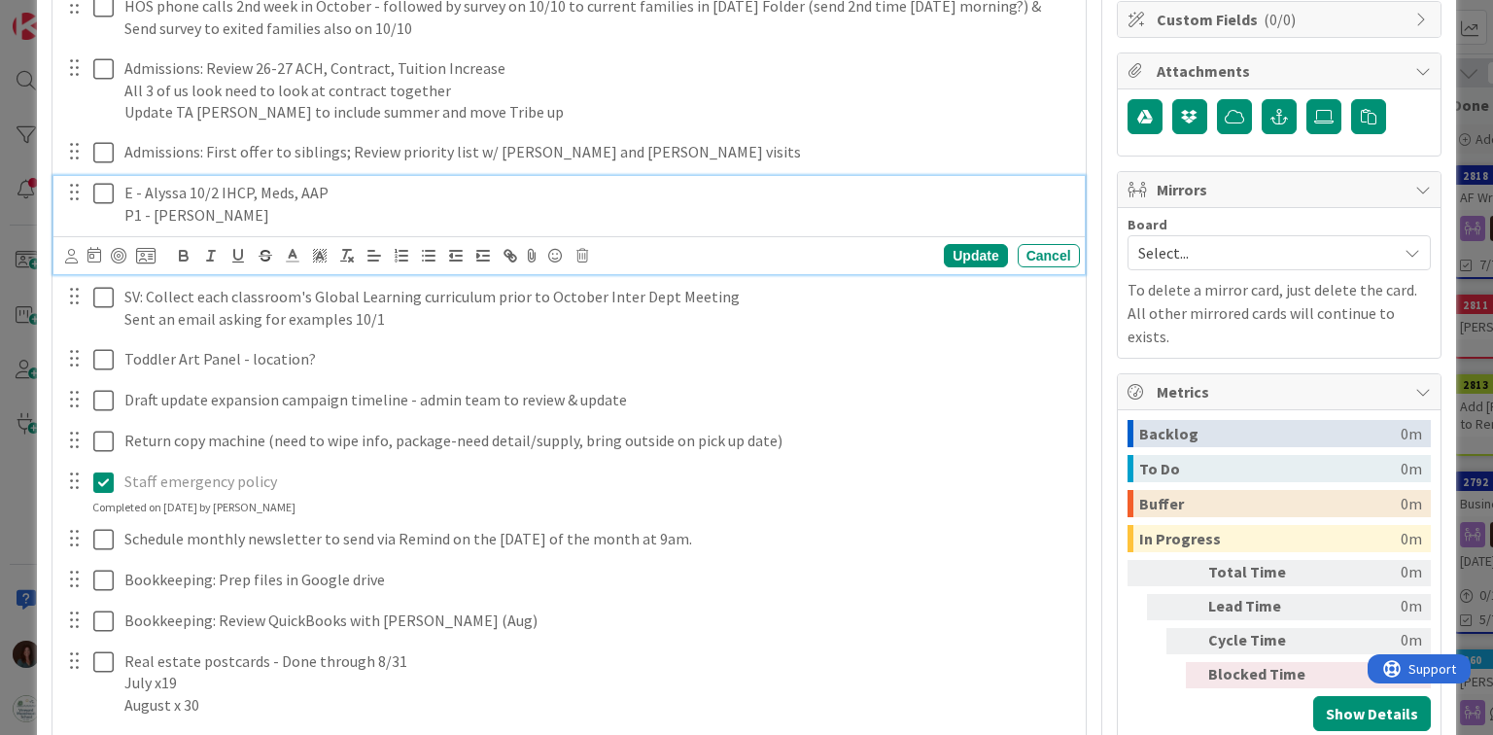
click at [355, 191] on p "E - Alyssa 10/2 IHCP, Meds, AAP" at bounding box center [598, 193] width 948 height 22
click at [983, 257] on div "Update" at bounding box center [975, 255] width 63 height 23
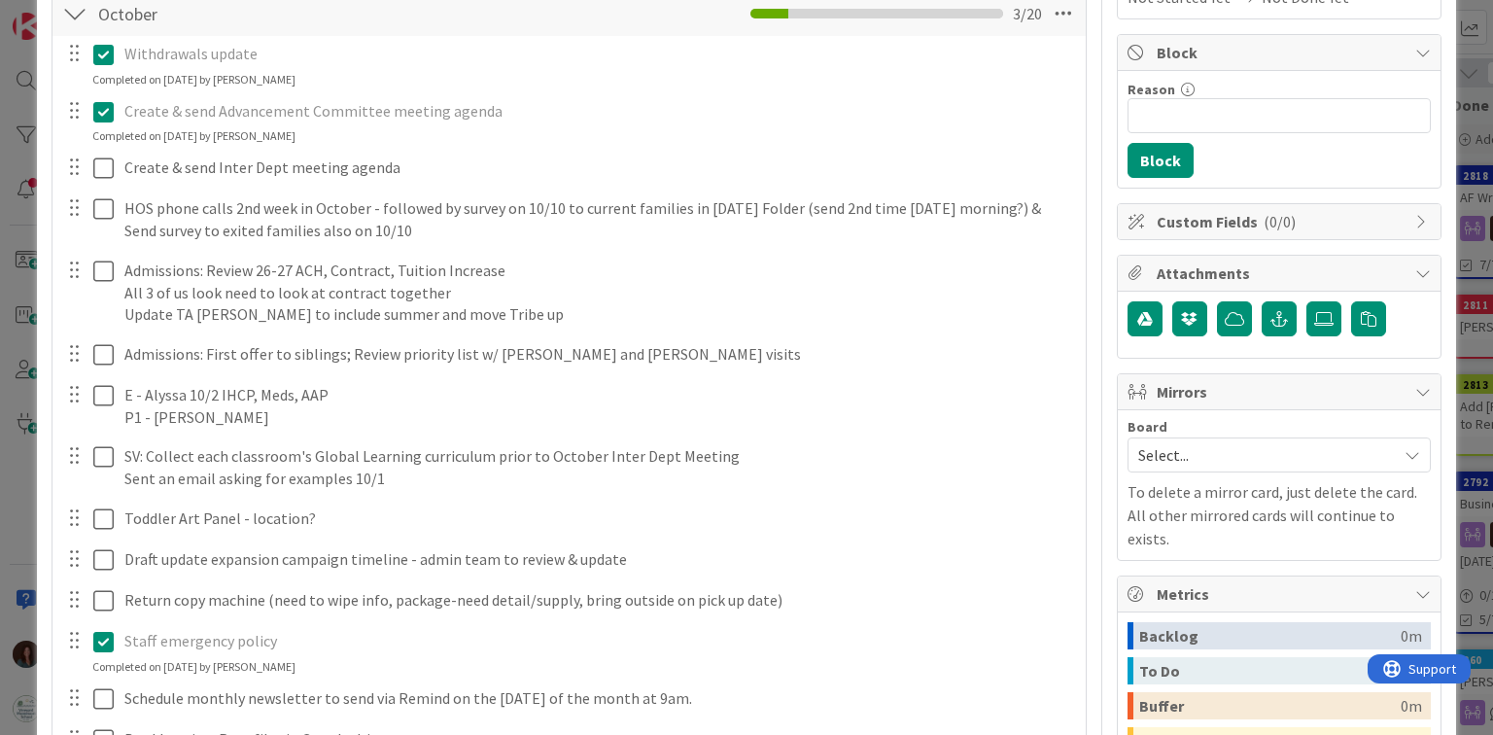
scroll to position [311, 0]
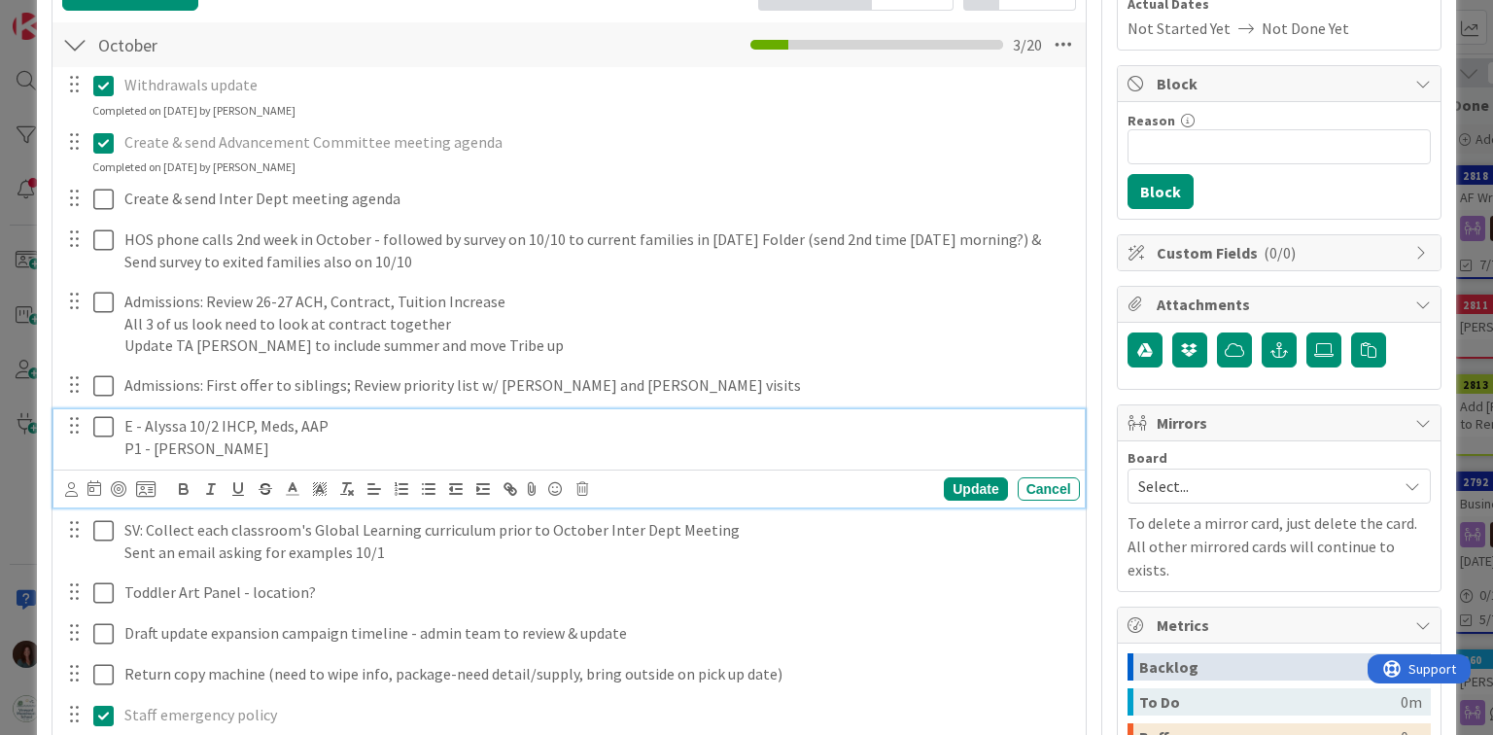
click at [343, 425] on p "E - Alyssa 10/2 IHCP, Meds, AAP" at bounding box center [598, 426] width 948 height 22
drag, startPoint x: 143, startPoint y: 423, endPoint x: 89, endPoint y: 429, distance: 53.8
click at [89, 429] on div "E - Alyssa 10/2 IHCP, Meds, AAP P1 - [PERSON_NAME]" at bounding box center [570, 436] width 1018 height 55
drag, startPoint x: 155, startPoint y: 443, endPoint x: 87, endPoint y: 443, distance: 68.1
click at [87, 443] on div "Alyssa 10/2 IHCP, Meds, AAP P1 - [PERSON_NAME]" at bounding box center [570, 436] width 1018 height 55
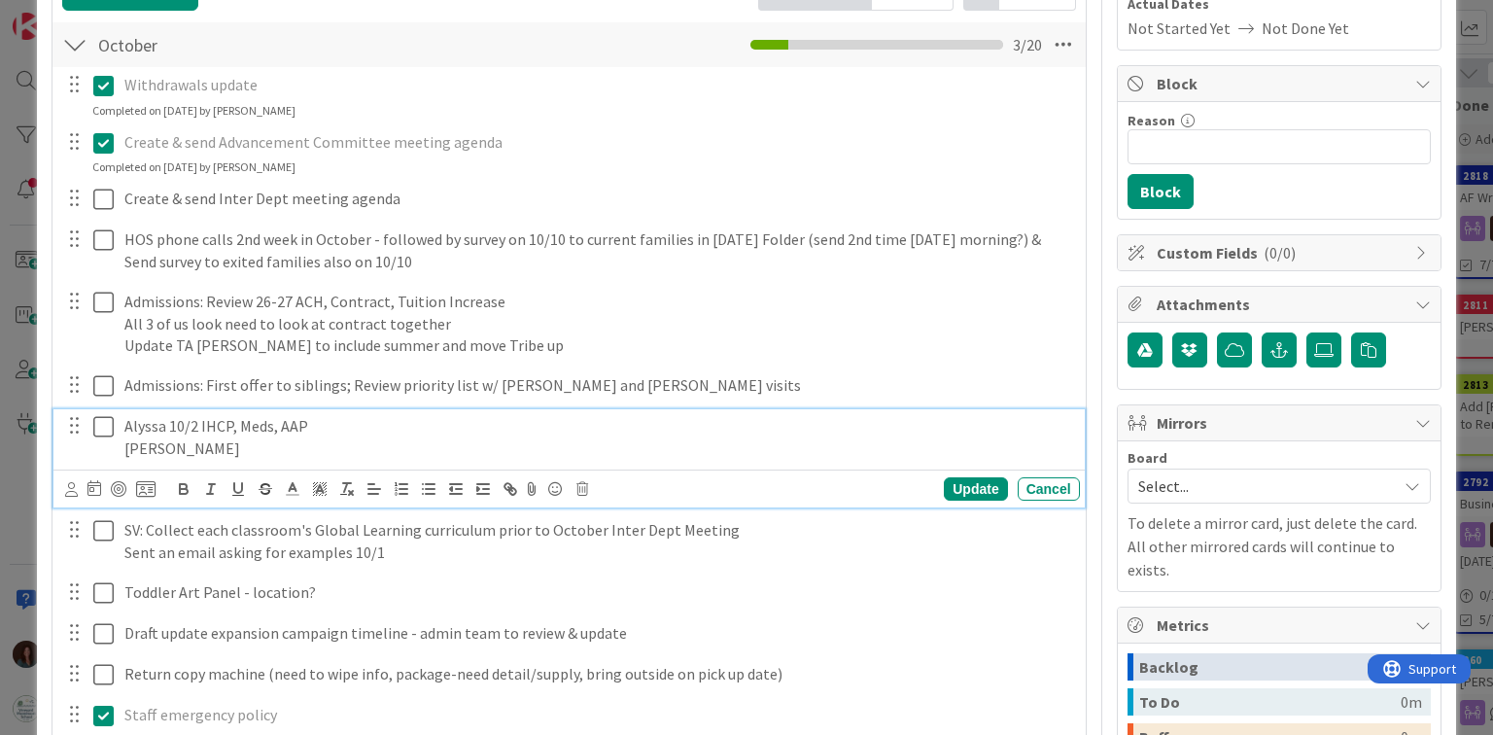
click at [124, 427] on p "Alyssa 10/2 IHCP, Meds, AAP" at bounding box center [598, 426] width 948 height 22
drag, startPoint x: 196, startPoint y: 424, endPoint x: 168, endPoint y: 423, distance: 28.2
click at [168, 423] on p "Alyssa 10/2 IHCP, Meds, AAP" at bounding box center [598, 426] width 948 height 22
click at [951, 490] on div "Update" at bounding box center [975, 488] width 63 height 23
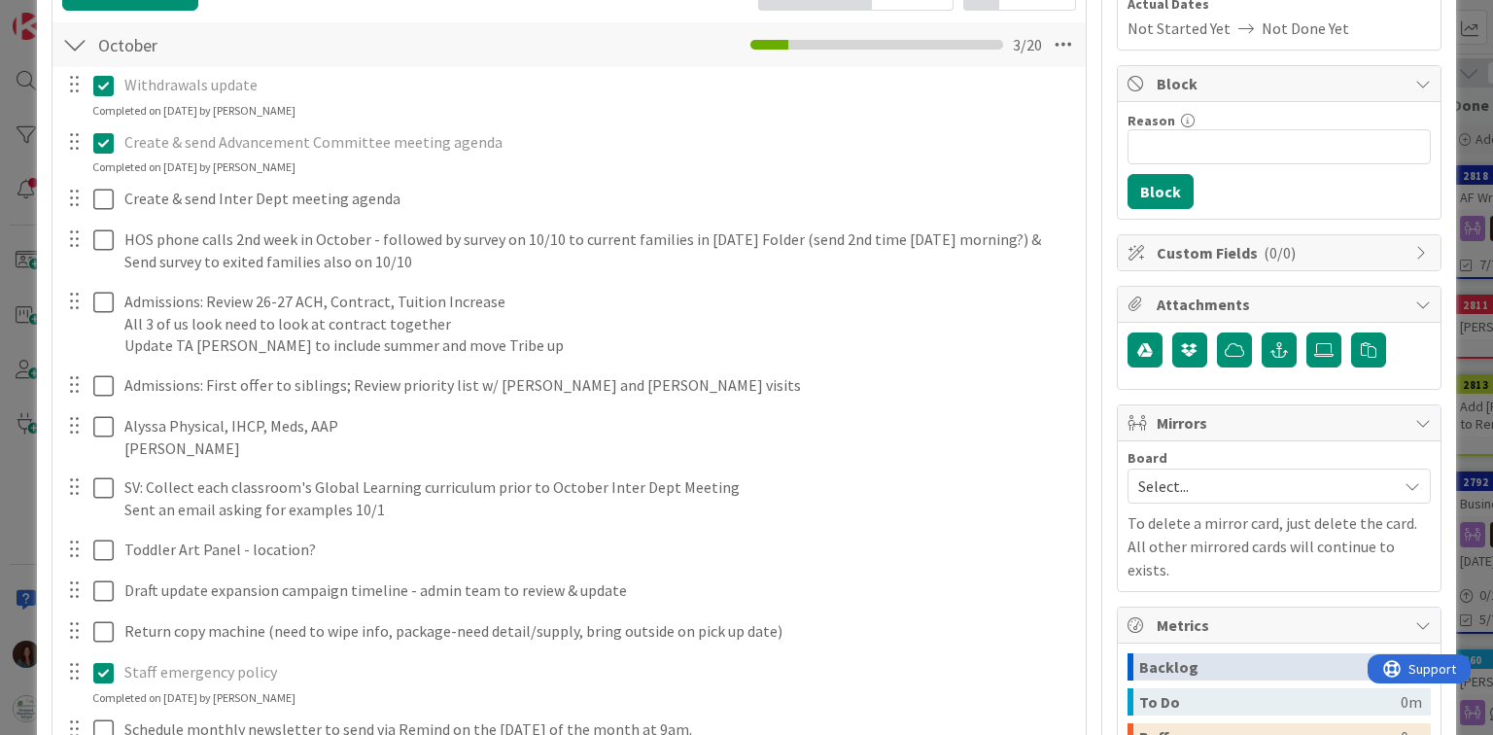
scroll to position [0, 0]
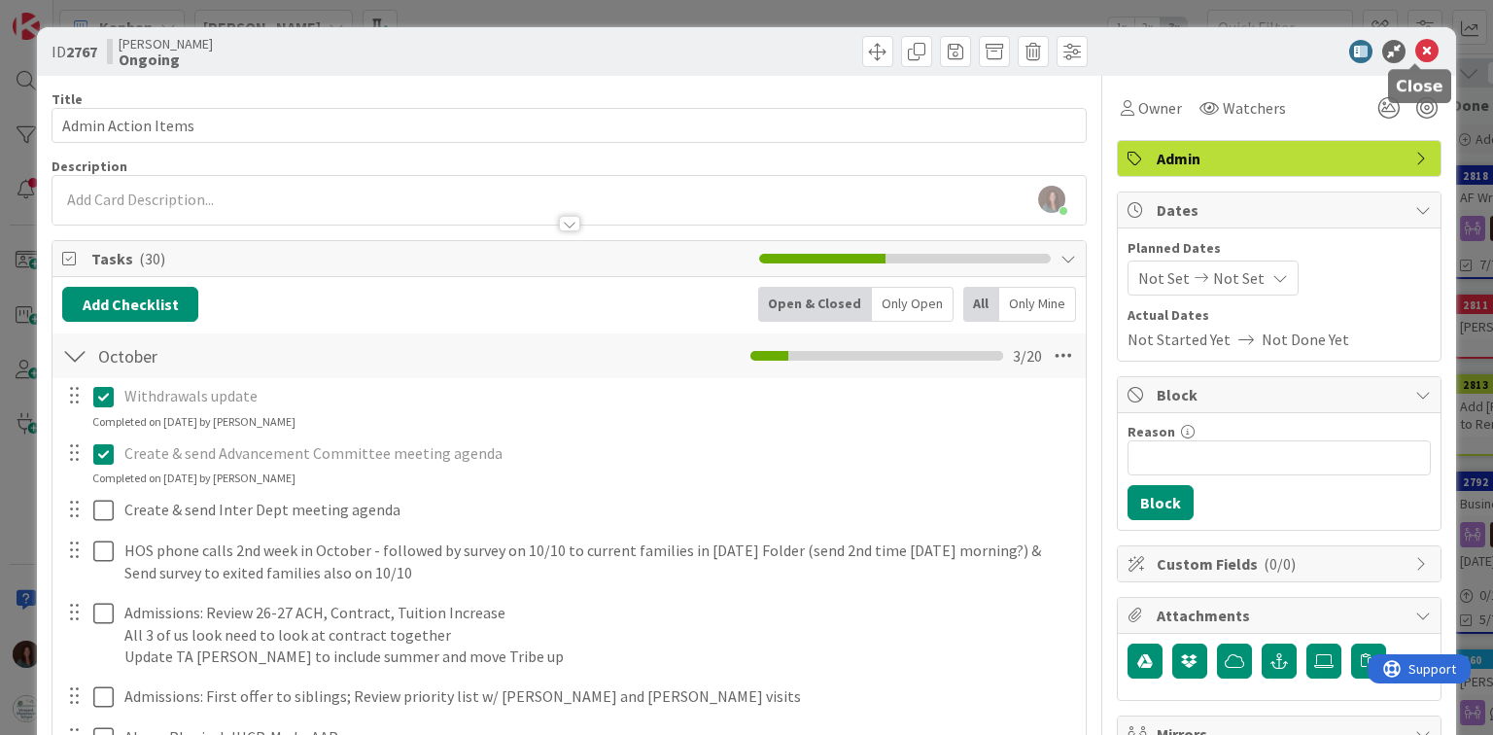
click at [1415, 51] on icon at bounding box center [1426, 51] width 23 height 23
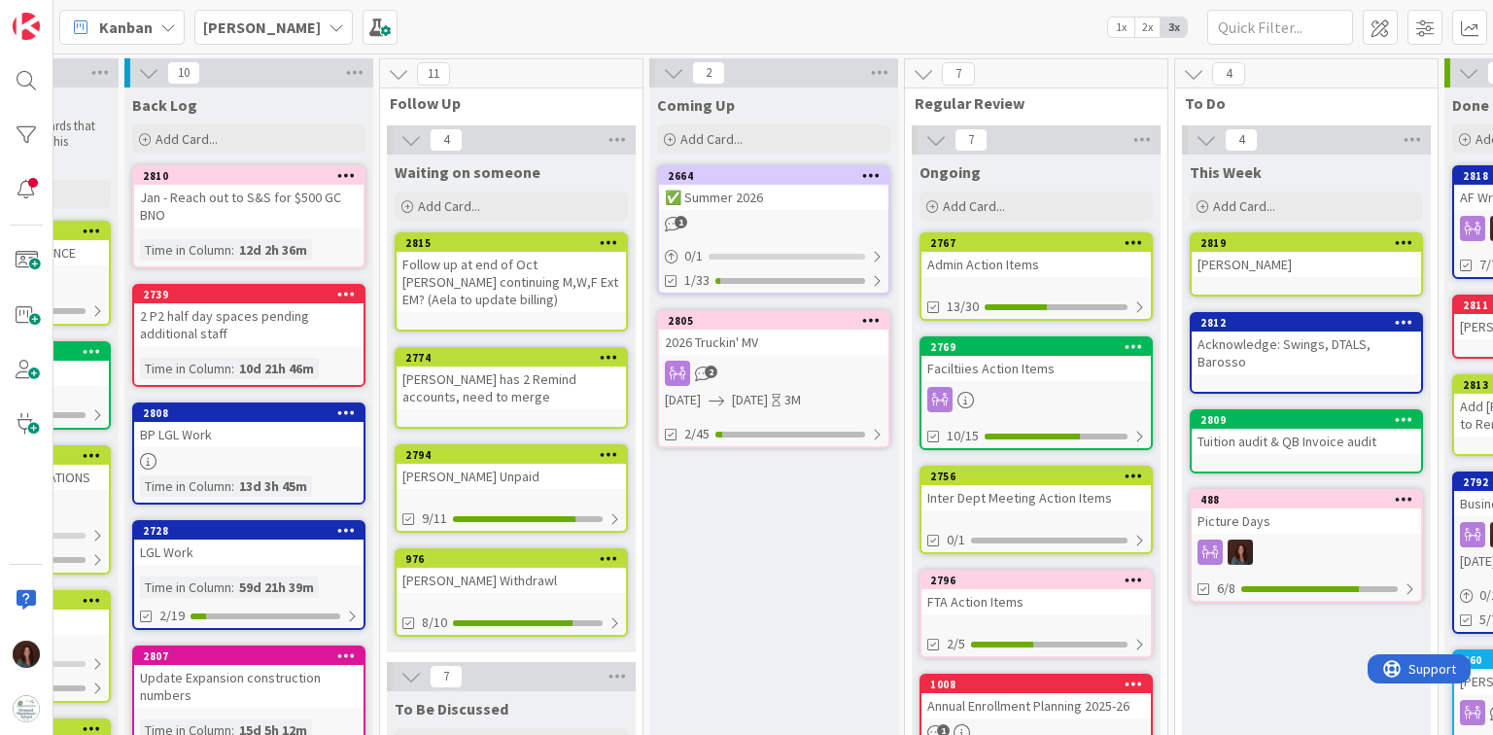
click at [1005, 252] on div "Admin Action Items" at bounding box center [1036, 264] width 229 height 25
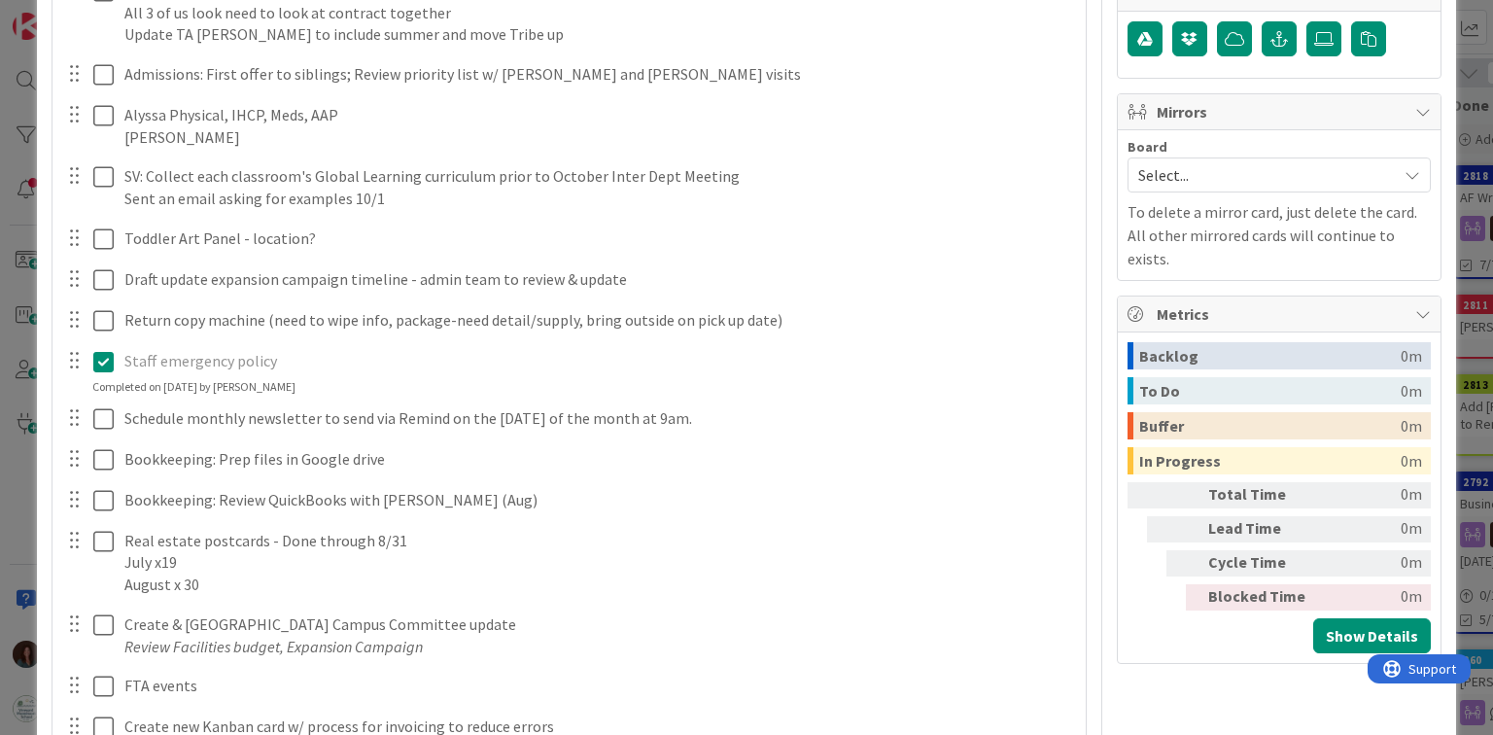
scroll to position [311, 0]
